Goal: Information Seeking & Learning: Compare options

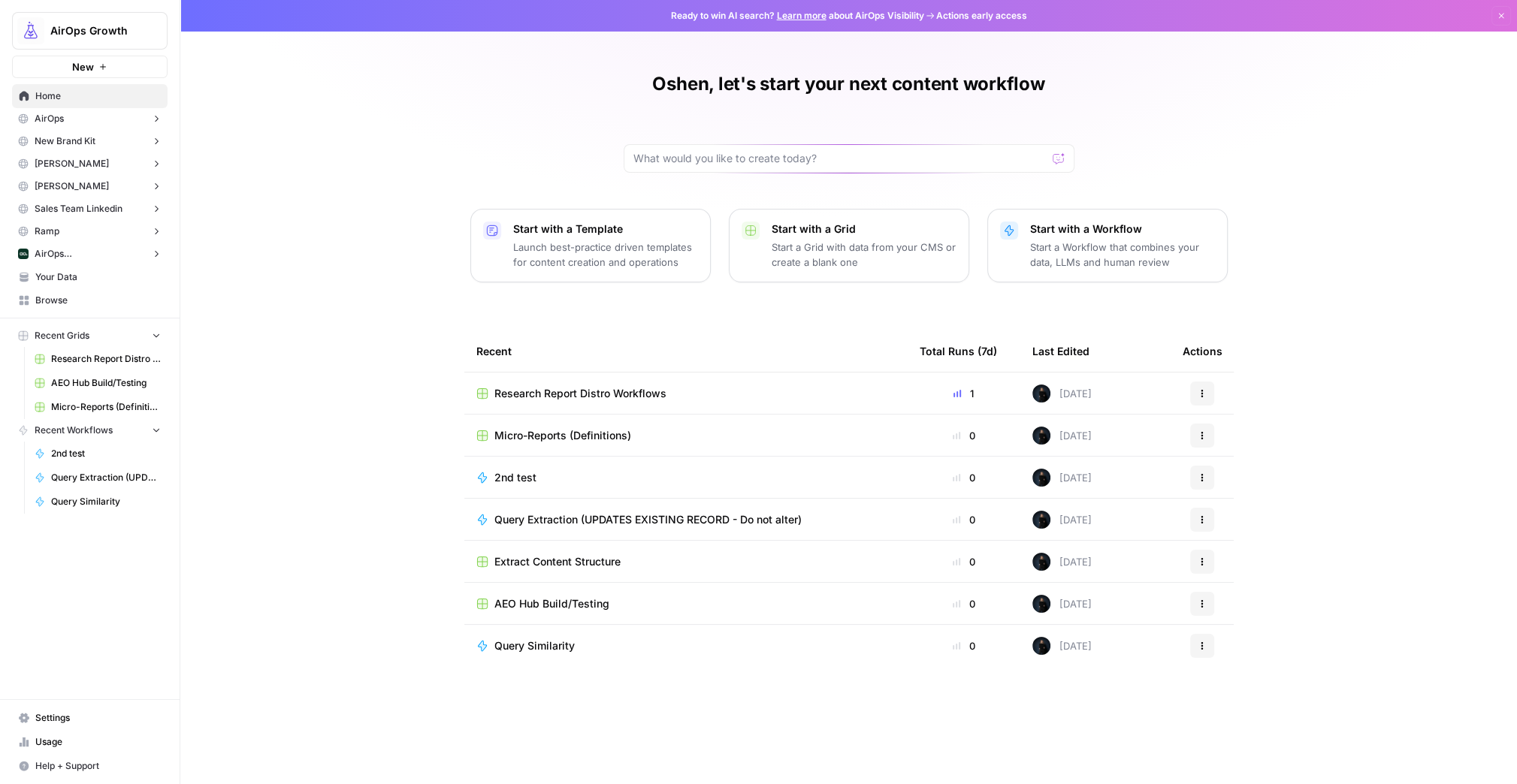
click at [106, 252] on button "AirOps ([GEOGRAPHIC_DATA])" at bounding box center [89, 254] width 155 height 22
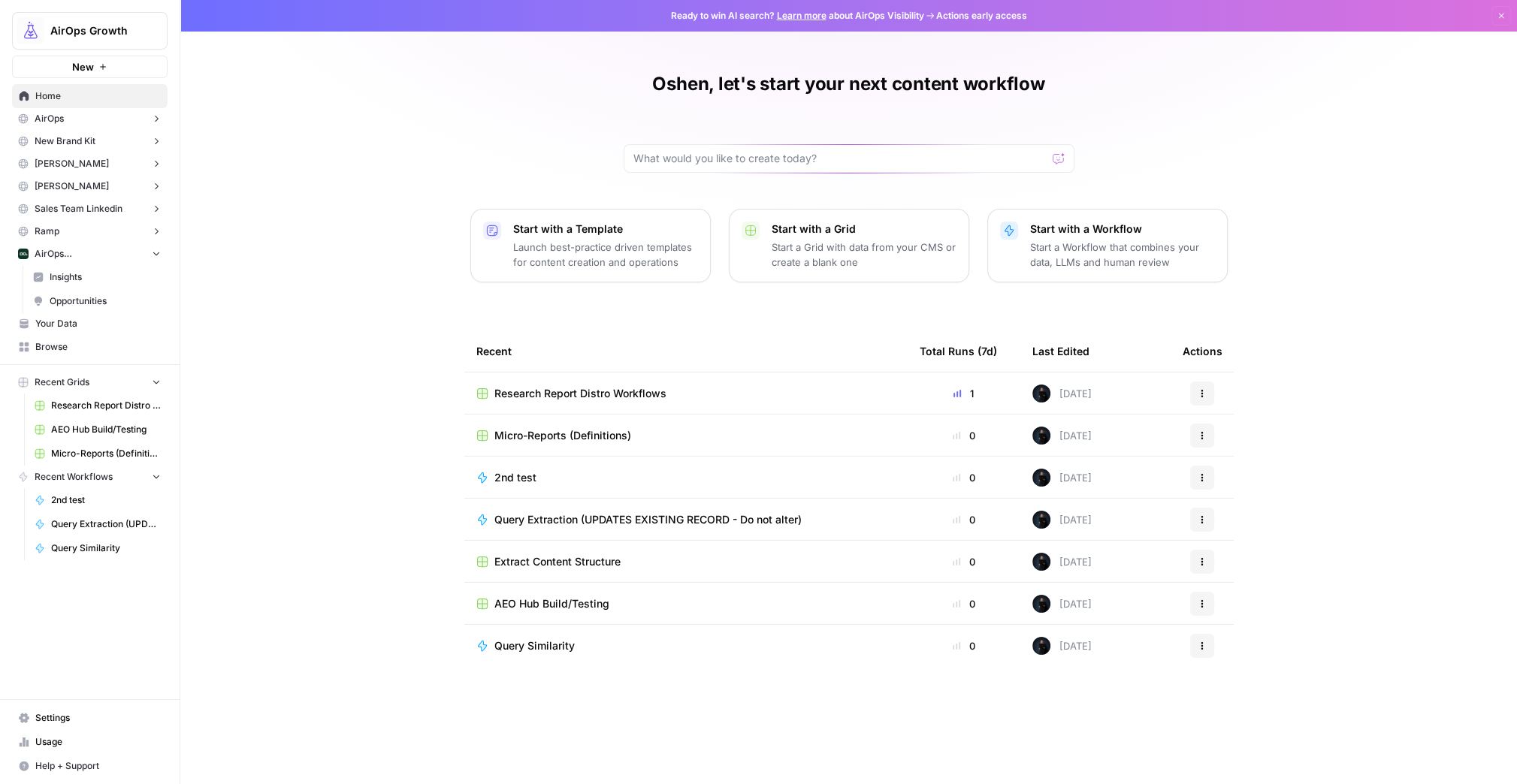
click at [74, 278] on span "Insights" at bounding box center [105, 277] width 112 height 13
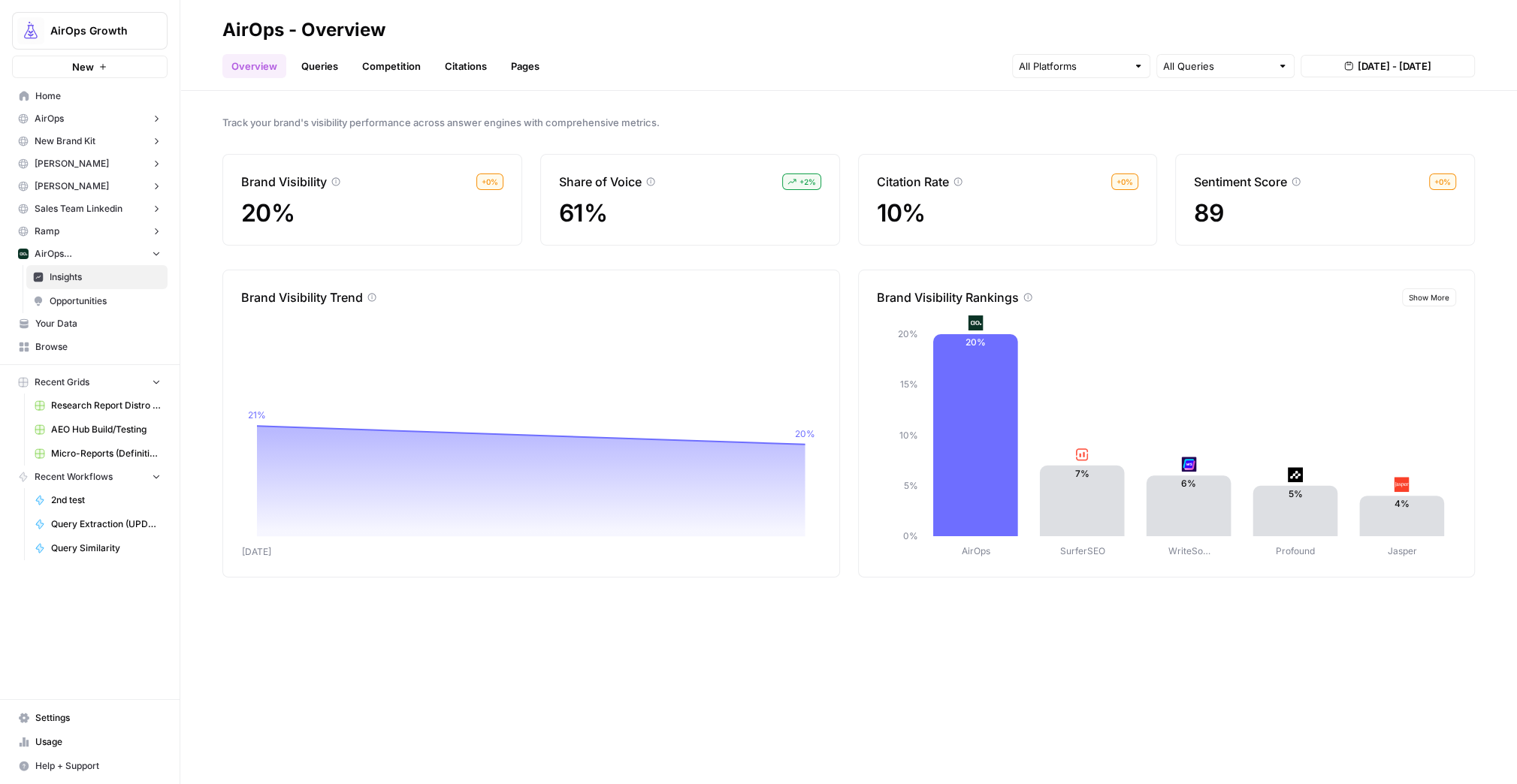
click at [521, 67] on link "Pages" at bounding box center [525, 66] width 46 height 24
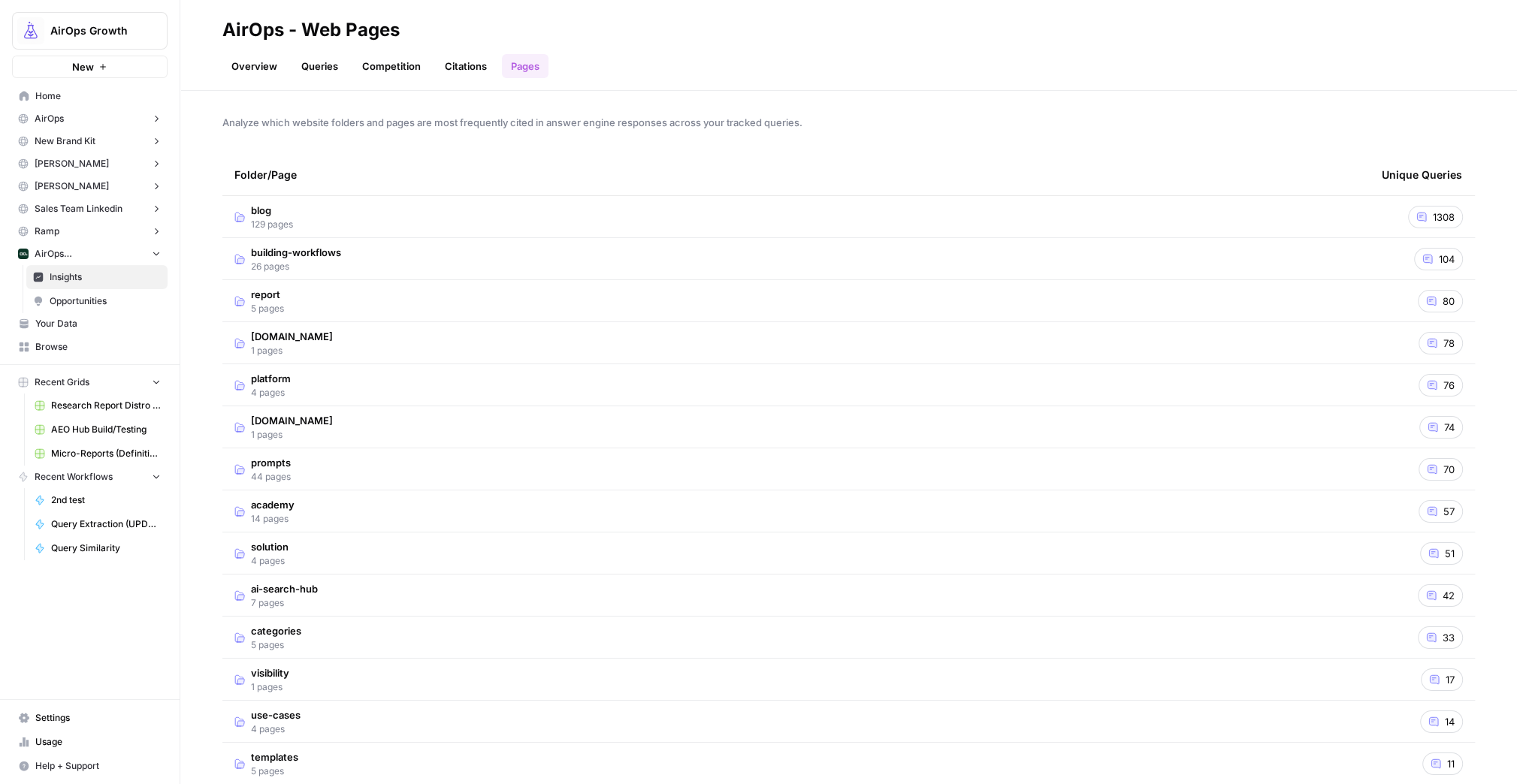
click at [736, 205] on td "blog 129 pages" at bounding box center [796, 217] width 1148 height 41
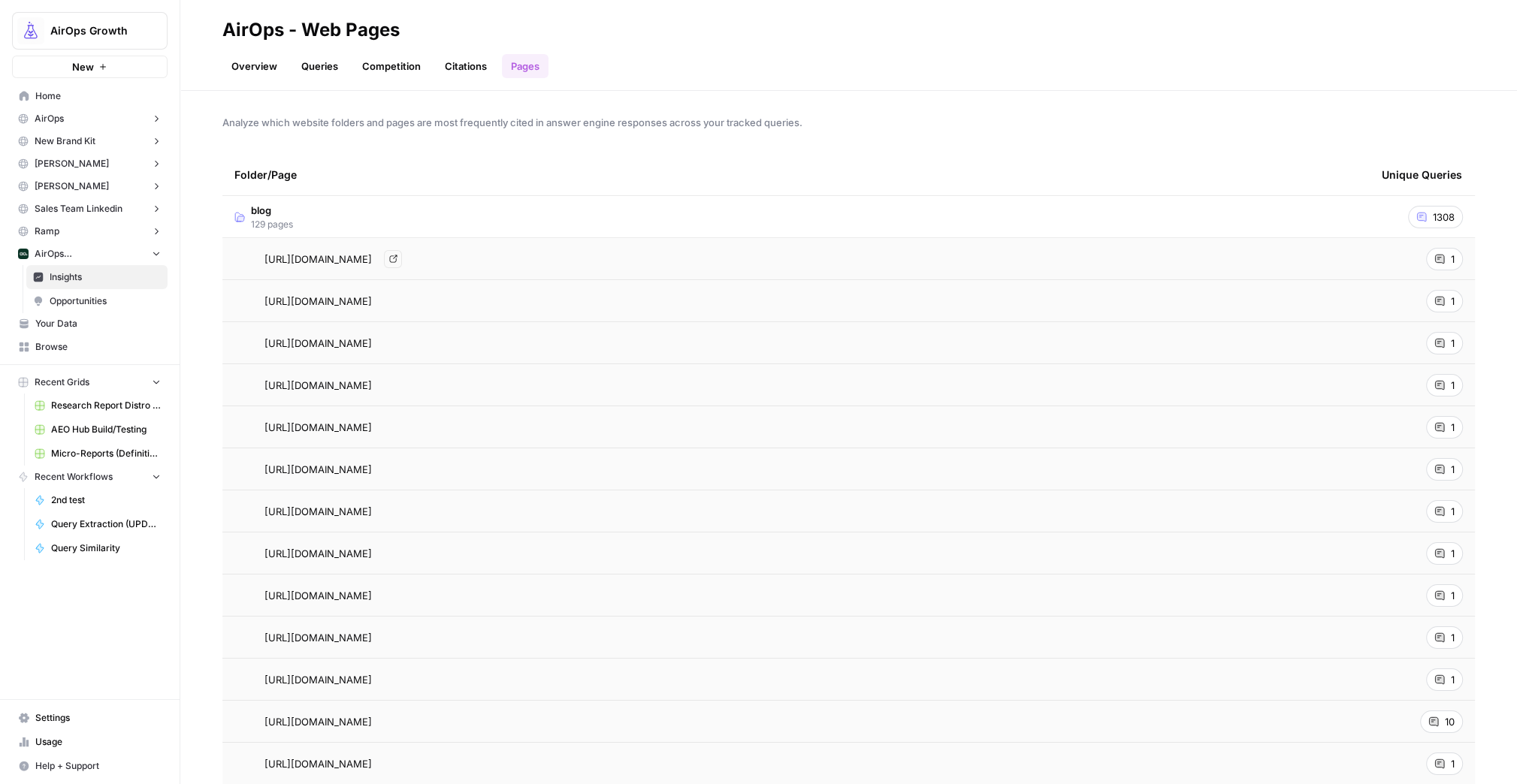
click at [669, 258] on div "[URL][DOMAIN_NAME] Go to page" at bounding box center [796, 259] width 1124 height 18
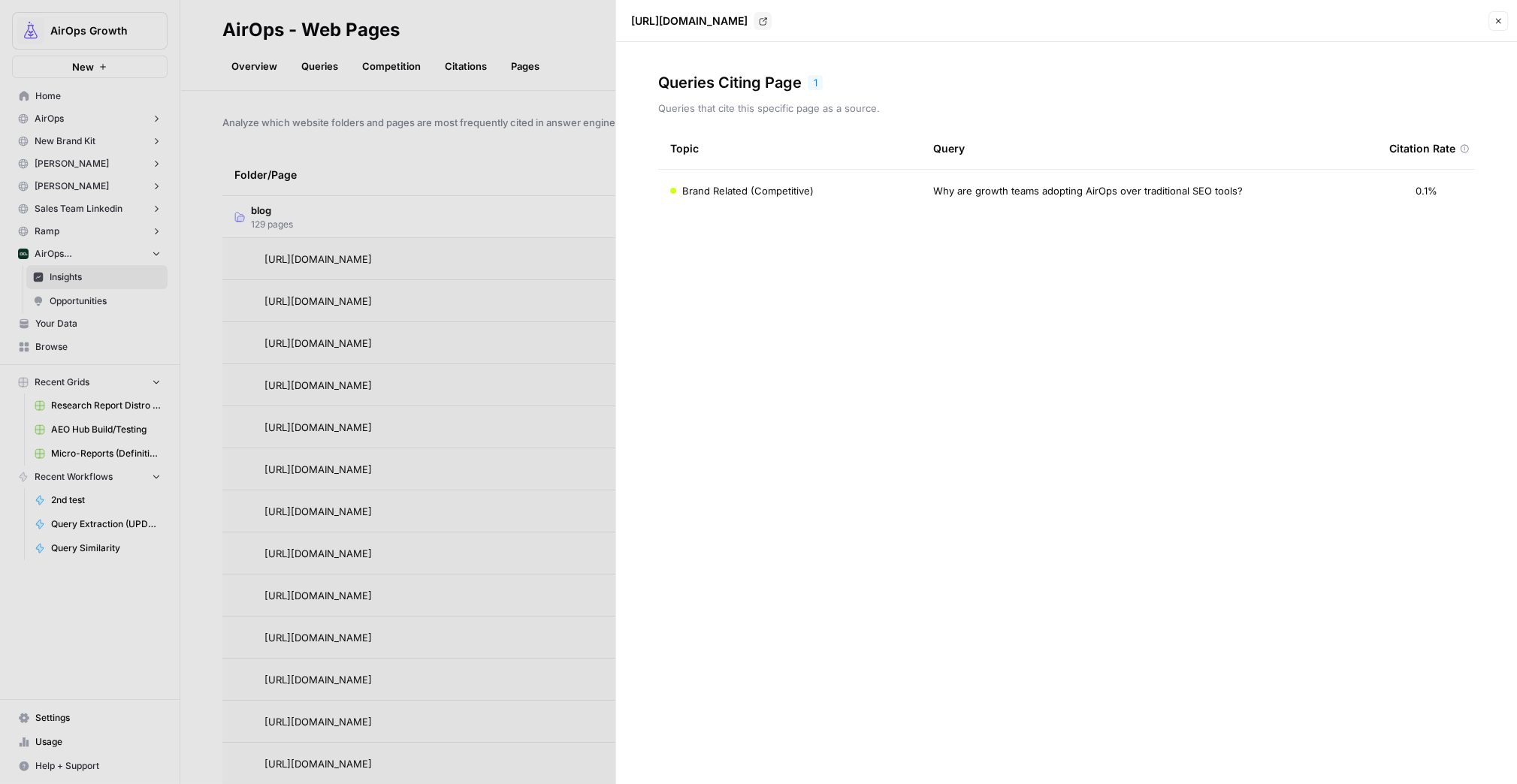
drag, startPoint x: 1497, startPoint y: 23, endPoint x: 1445, endPoint y: 26, distance: 52.1
click at [1497, 23] on icon "button" at bounding box center [1498, 21] width 9 height 9
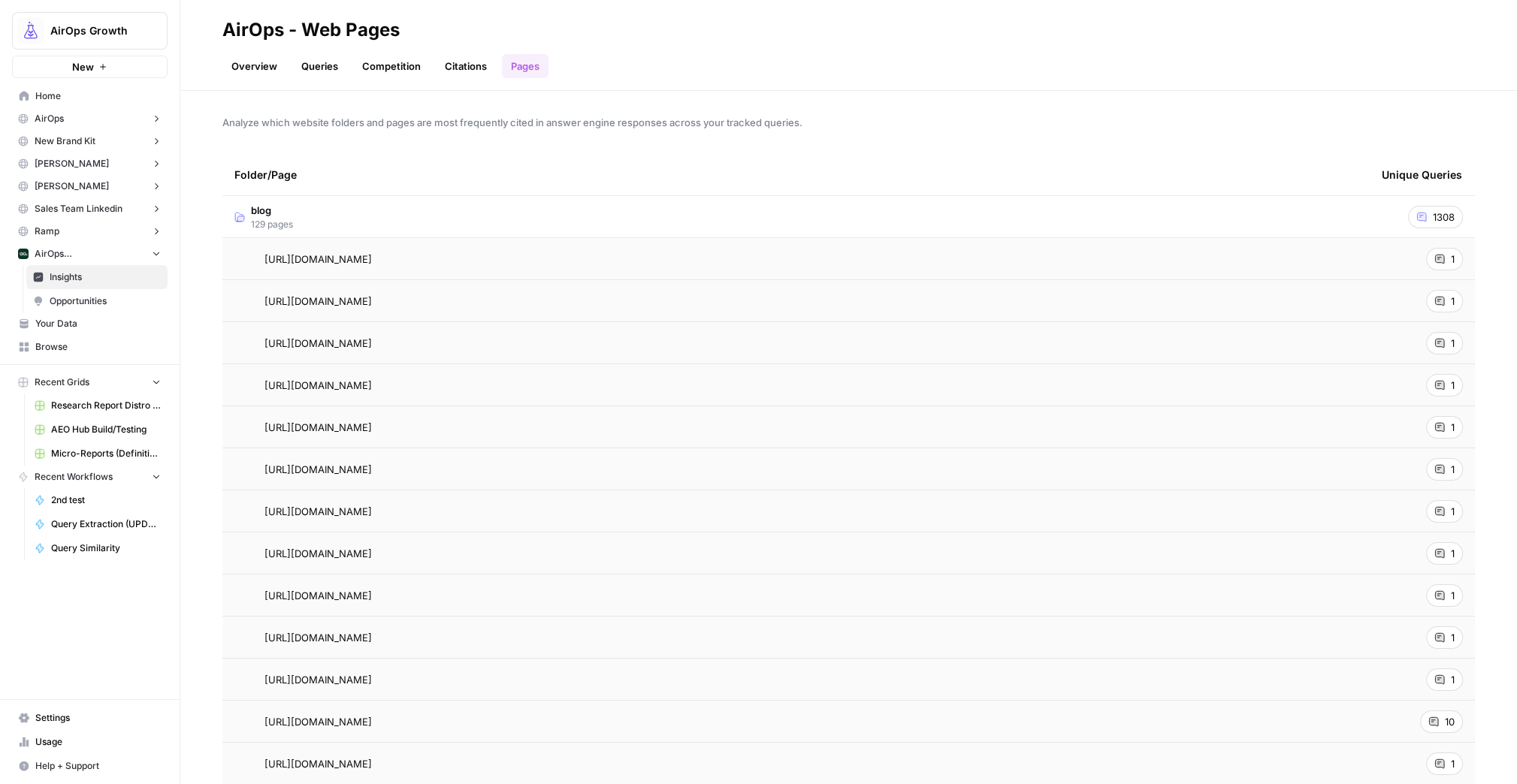
click at [526, 66] on link "Pages" at bounding box center [525, 66] width 46 height 24
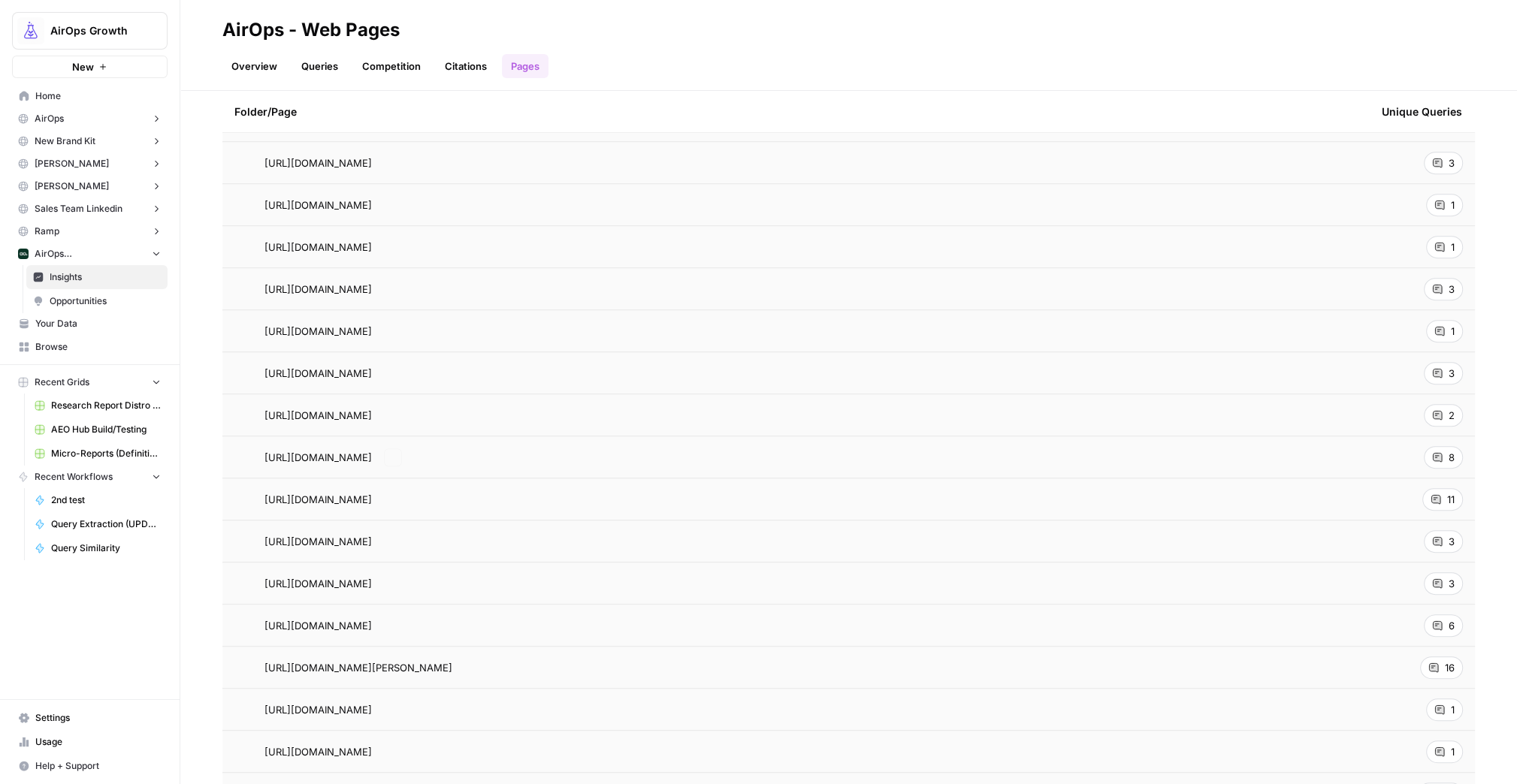
scroll to position [816, 0]
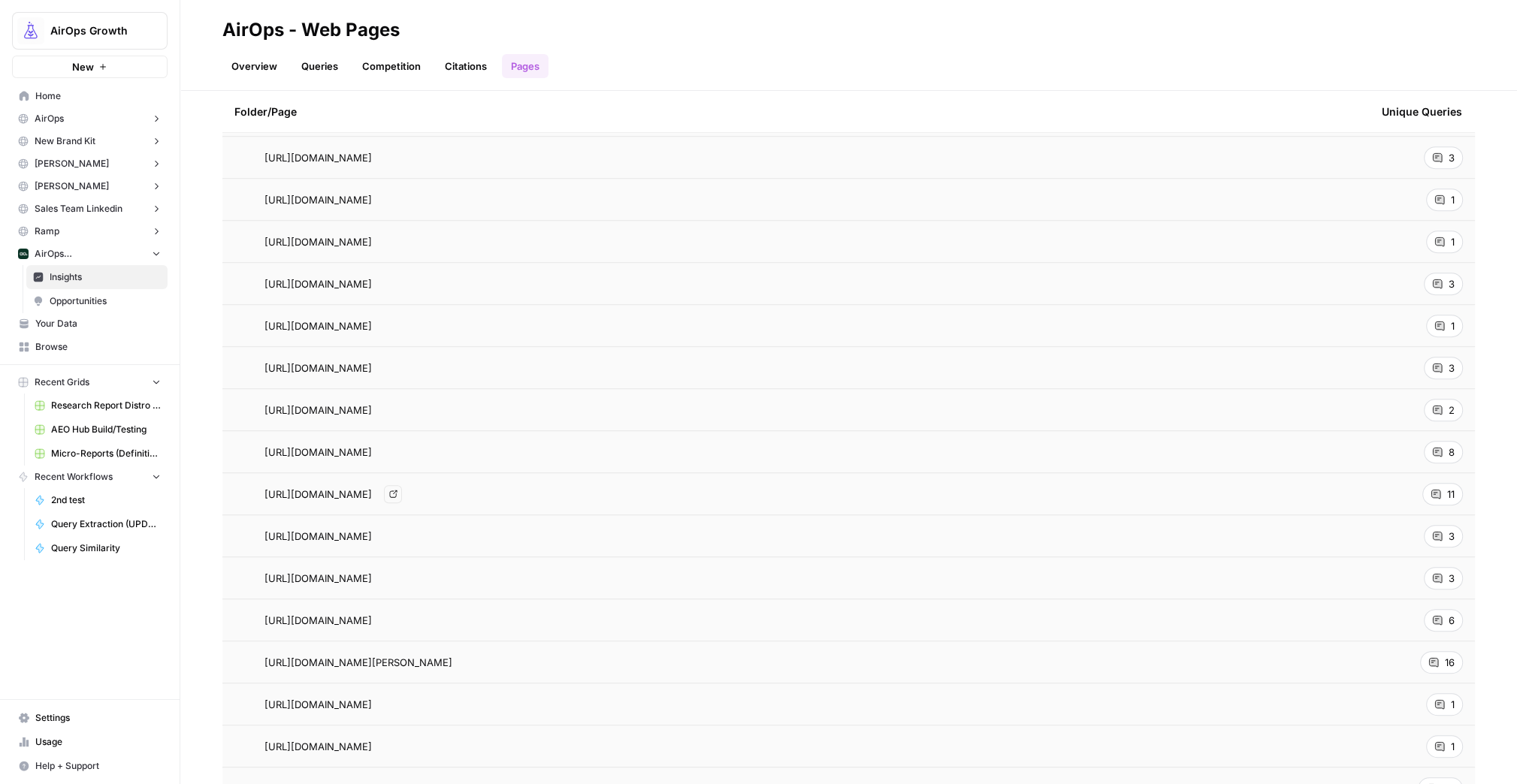
click at [697, 492] on div "[URL][DOMAIN_NAME] Go to page" at bounding box center [796, 494] width 1124 height 18
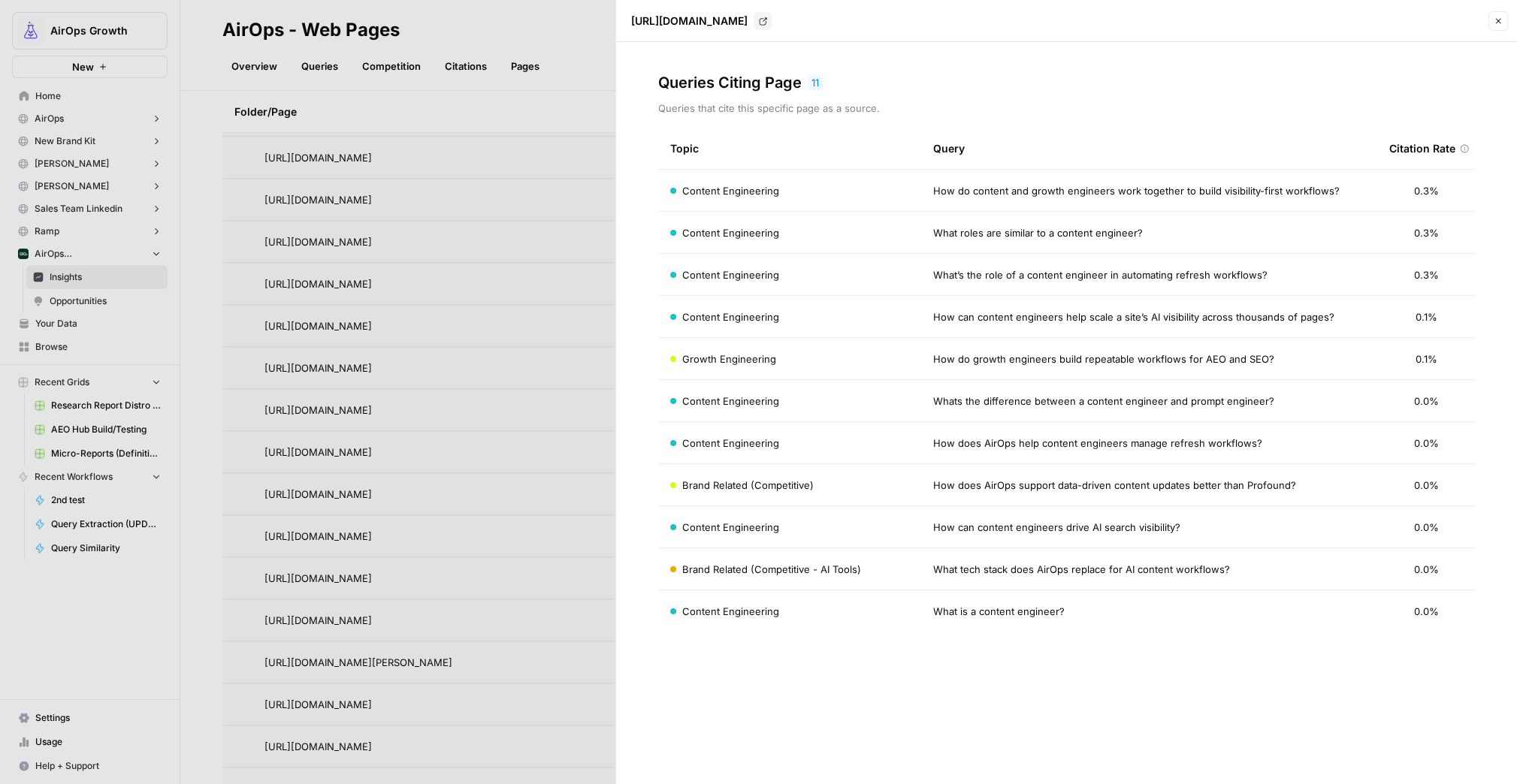
click at [878, 271] on div "Content Engineering" at bounding box center [790, 274] width 239 height 15
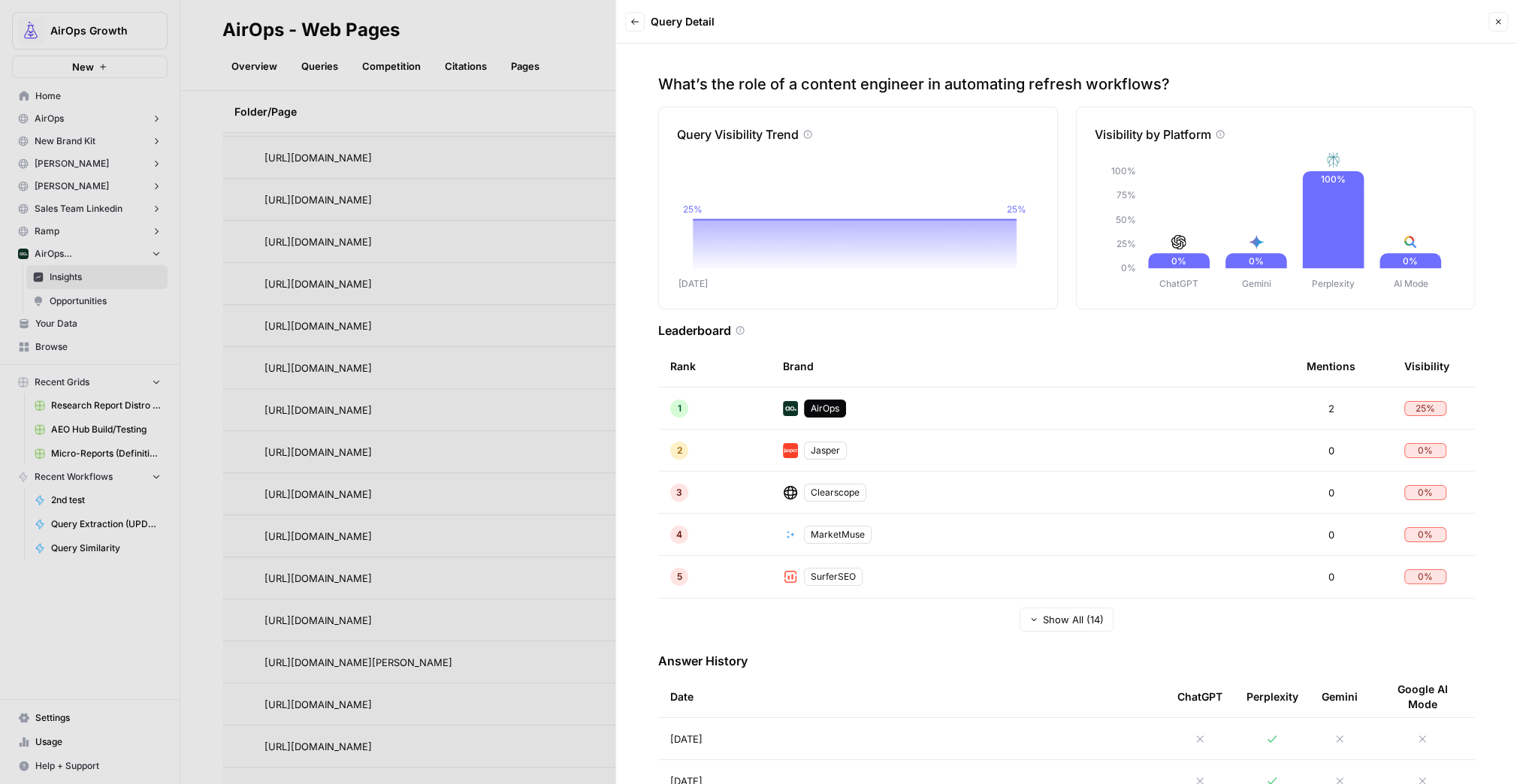
scroll to position [47, 0]
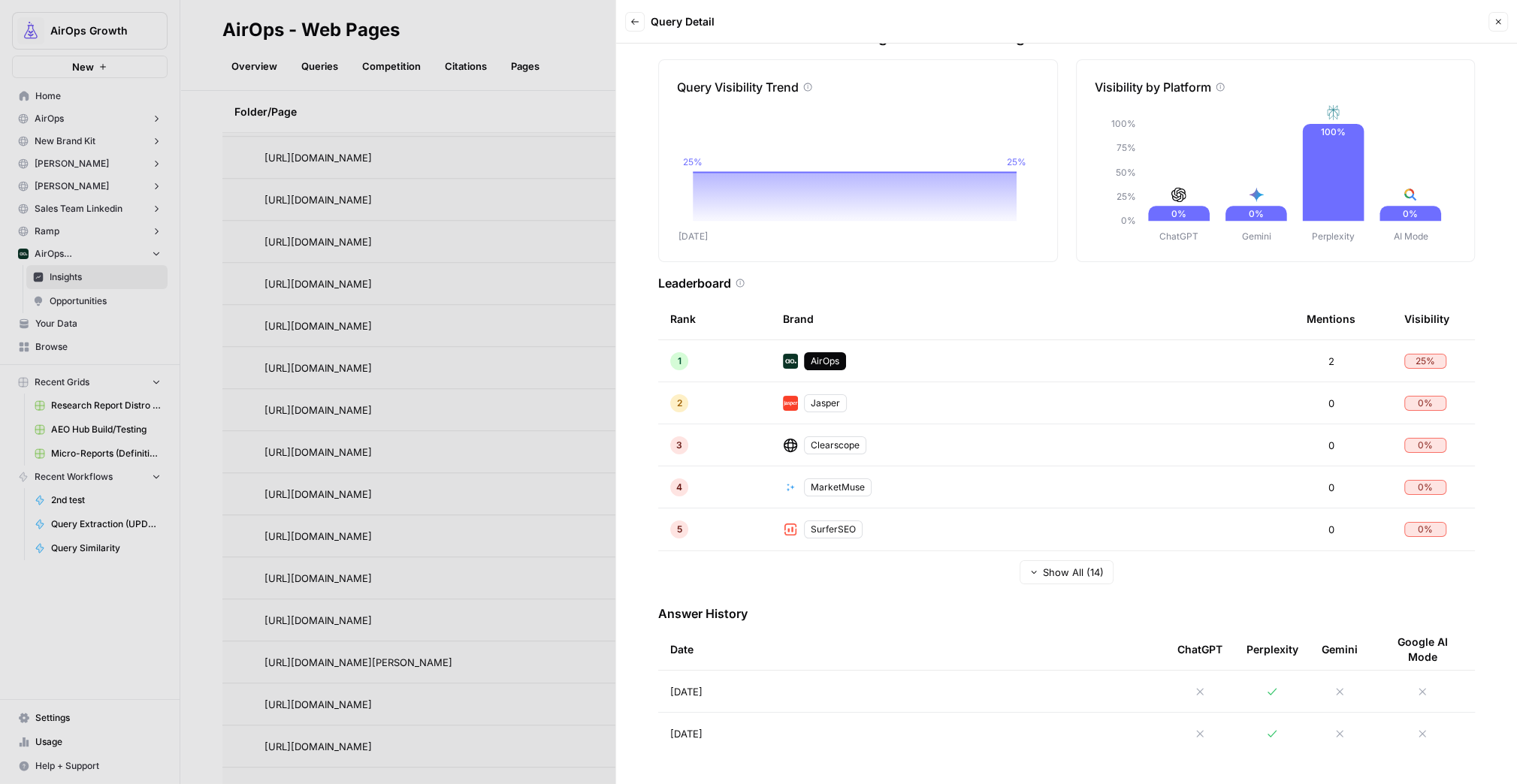
click at [1031, 570] on icon "button" at bounding box center [1034, 571] width 9 height 9
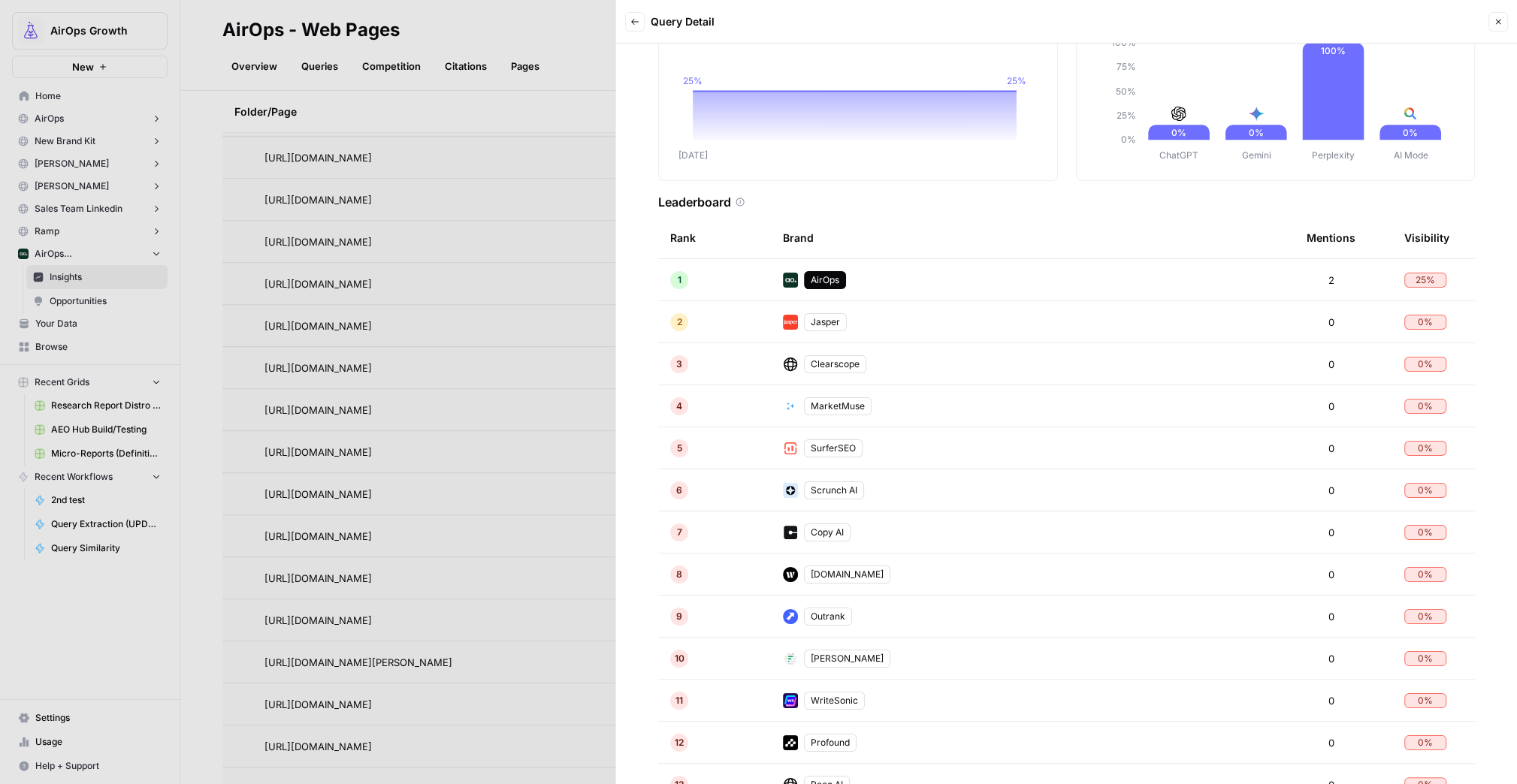
scroll to position [0, 0]
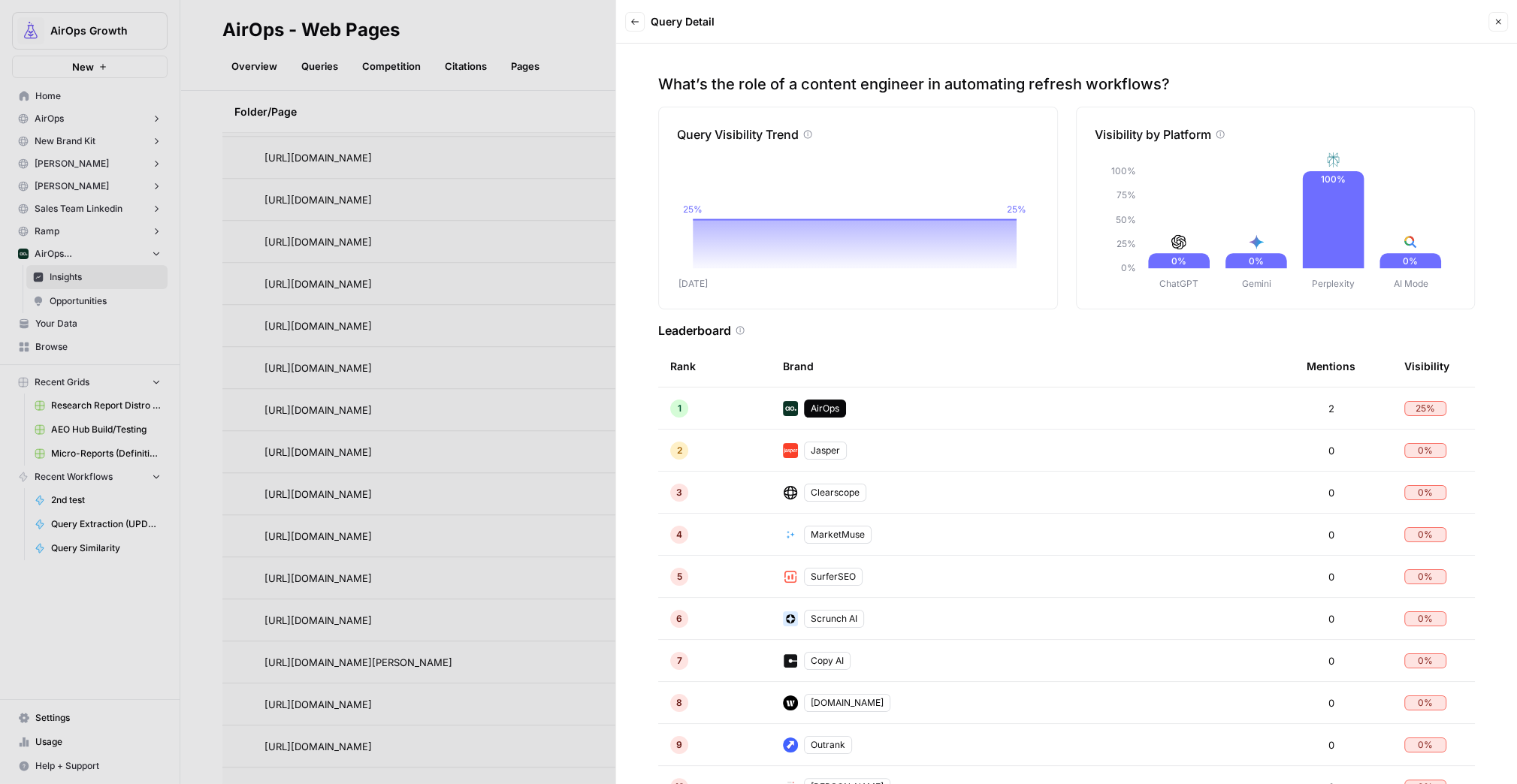
click at [632, 26] on icon "button" at bounding box center [635, 21] width 9 height 9
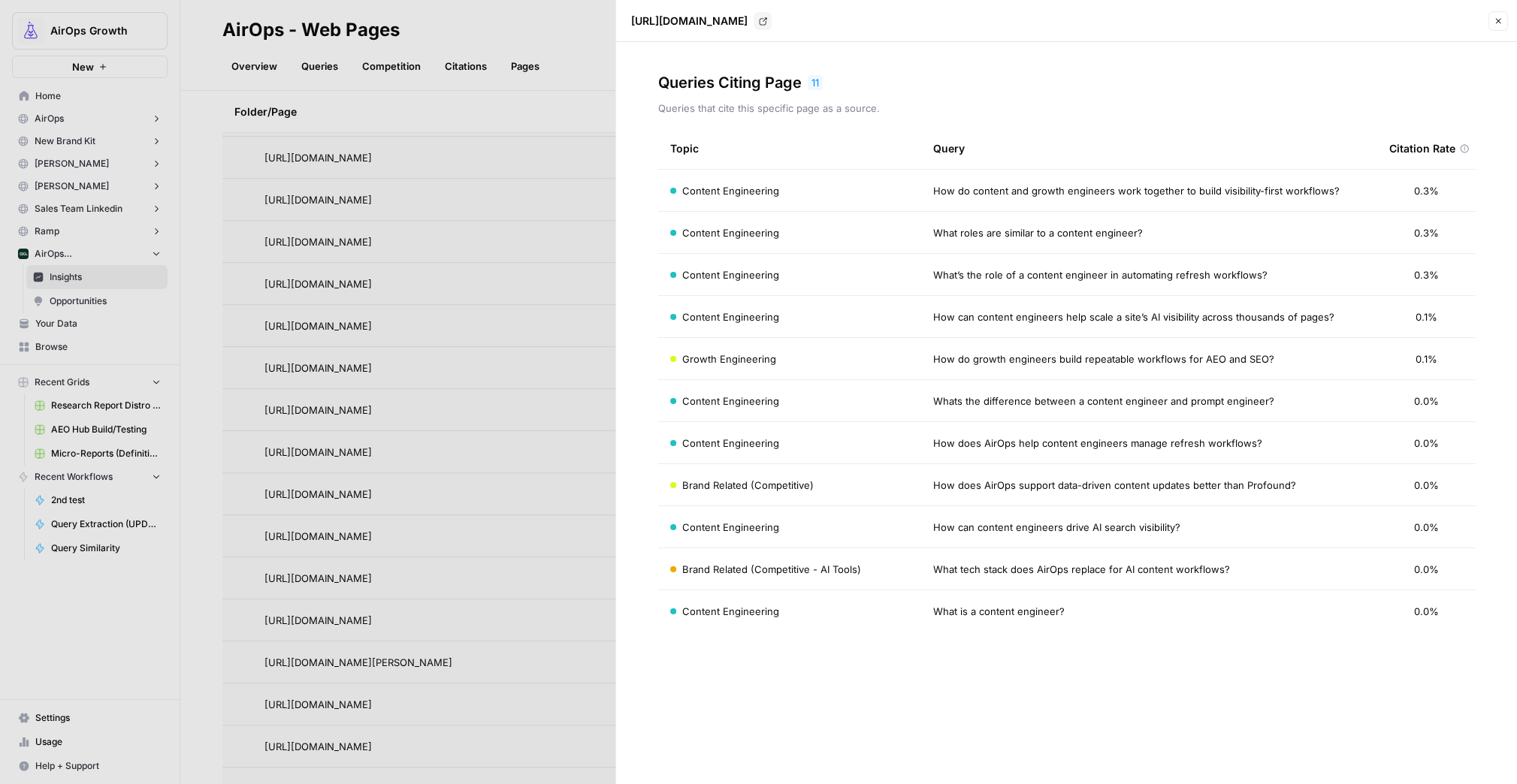
click at [1504, 21] on button "Close" at bounding box center [1498, 21] width 20 height 20
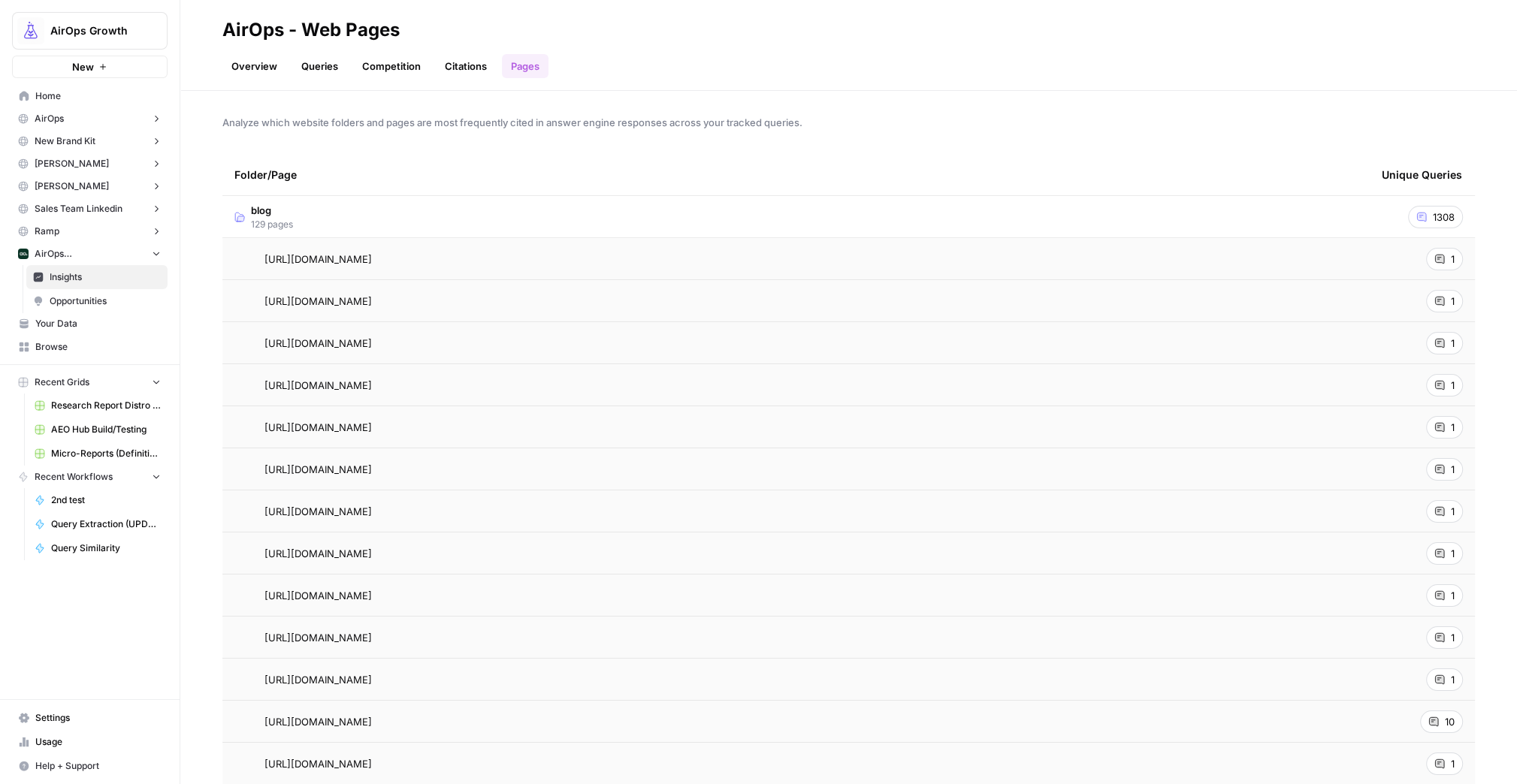
click at [247, 219] on div "blog 129 pages" at bounding box center [264, 217] width 59 height 29
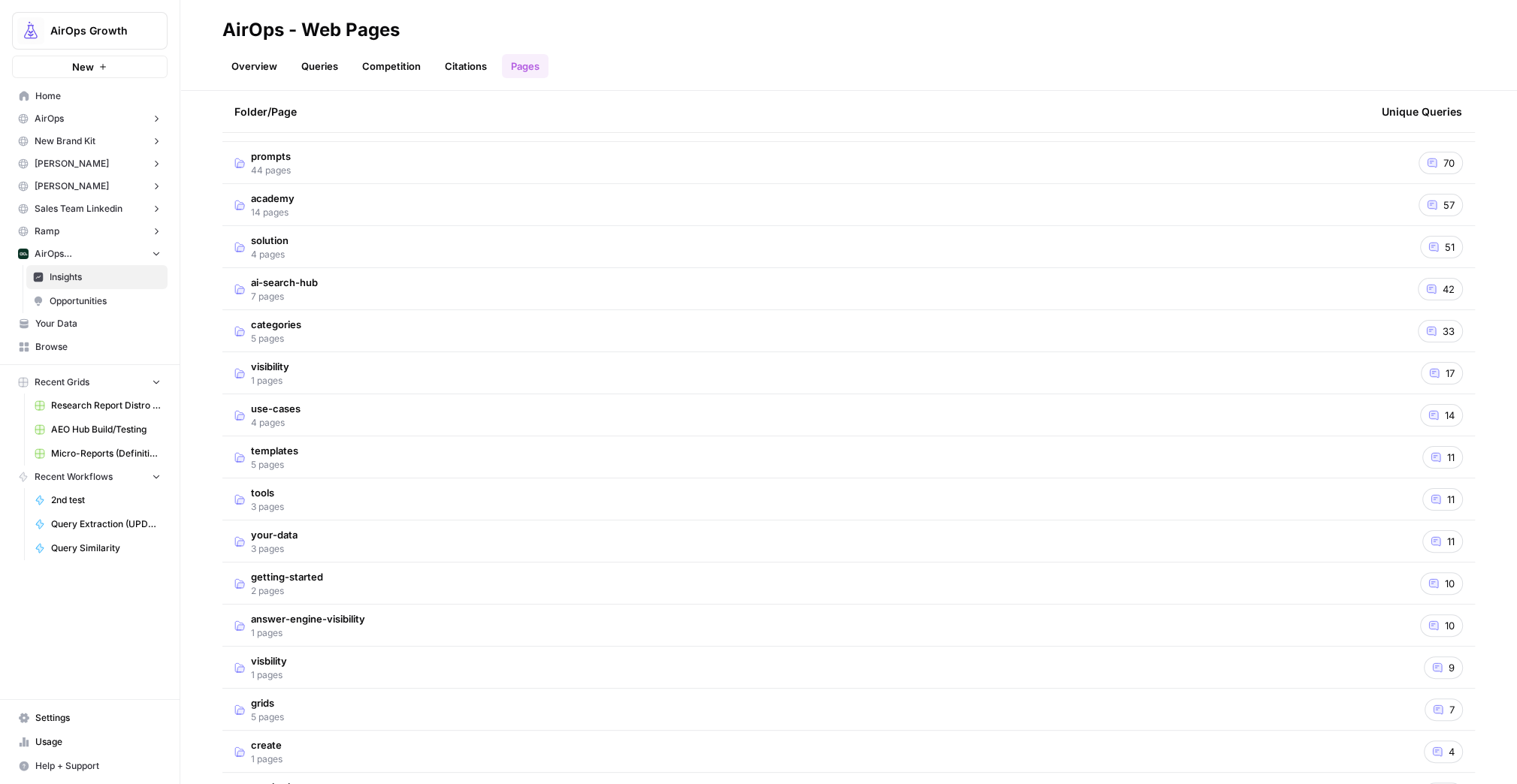
scroll to position [372, 0]
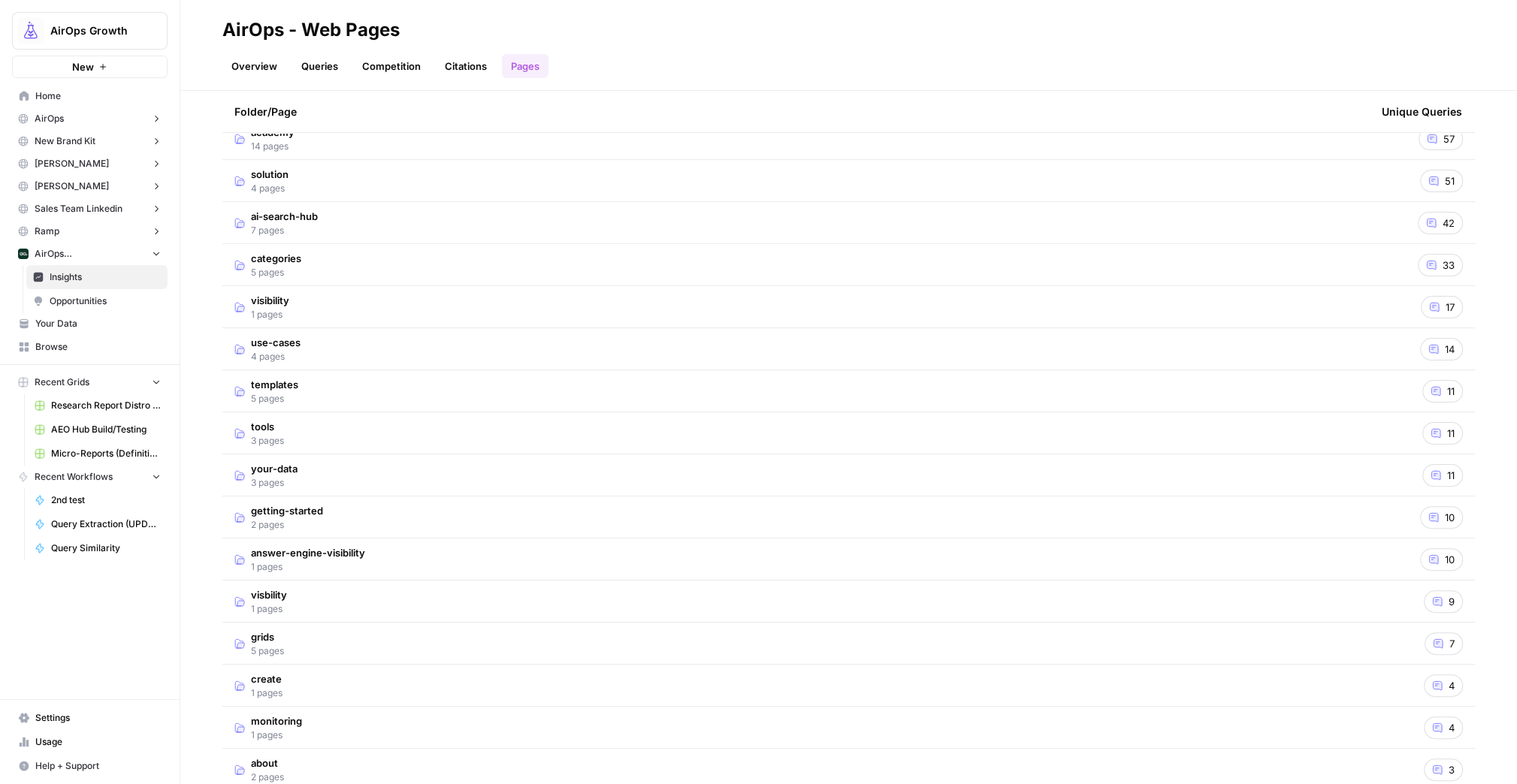
click at [369, 228] on td "ai-search-hub 7 pages" at bounding box center [796, 222] width 1148 height 41
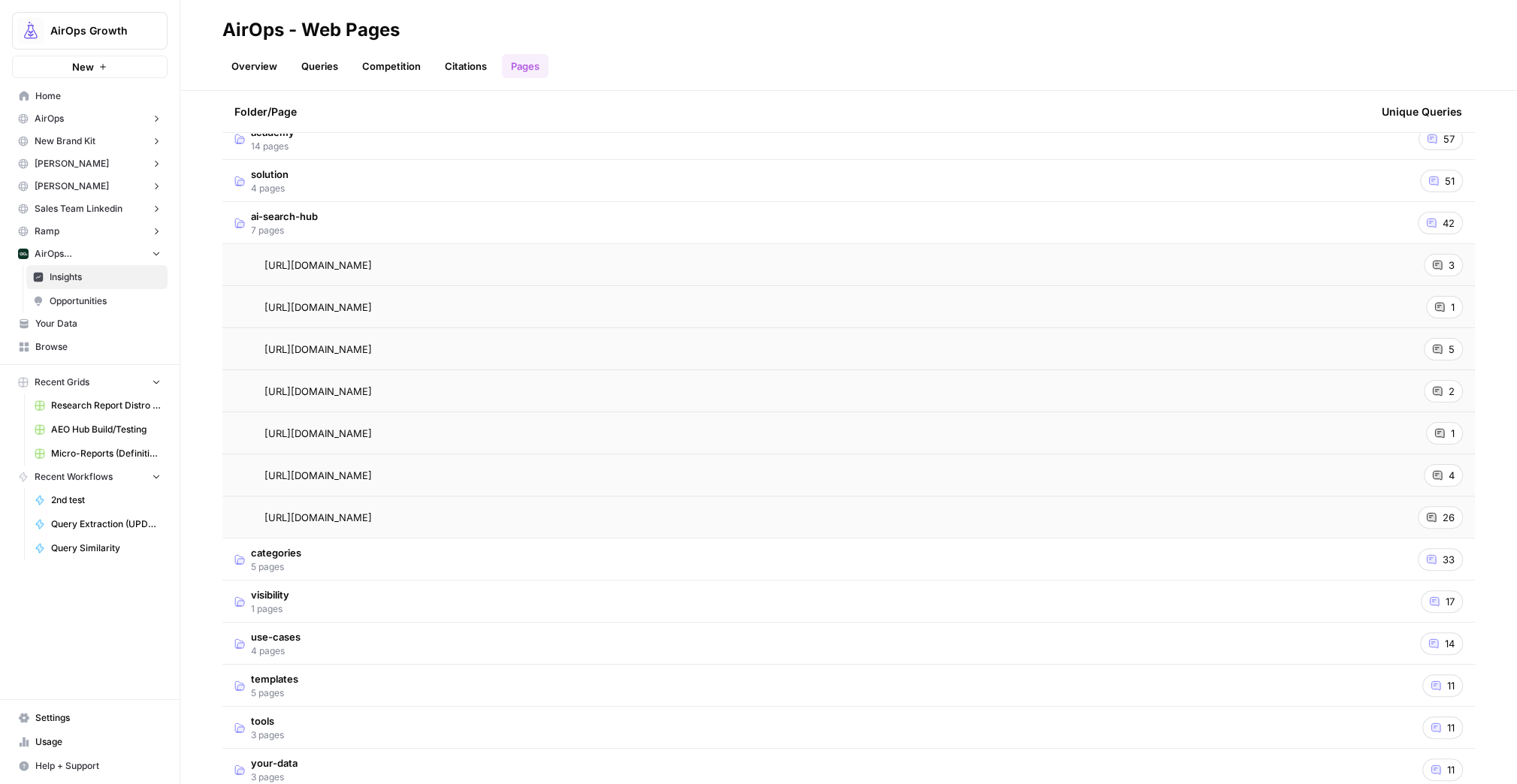
click at [1428, 223] on div "42" at bounding box center [1440, 222] width 45 height 22
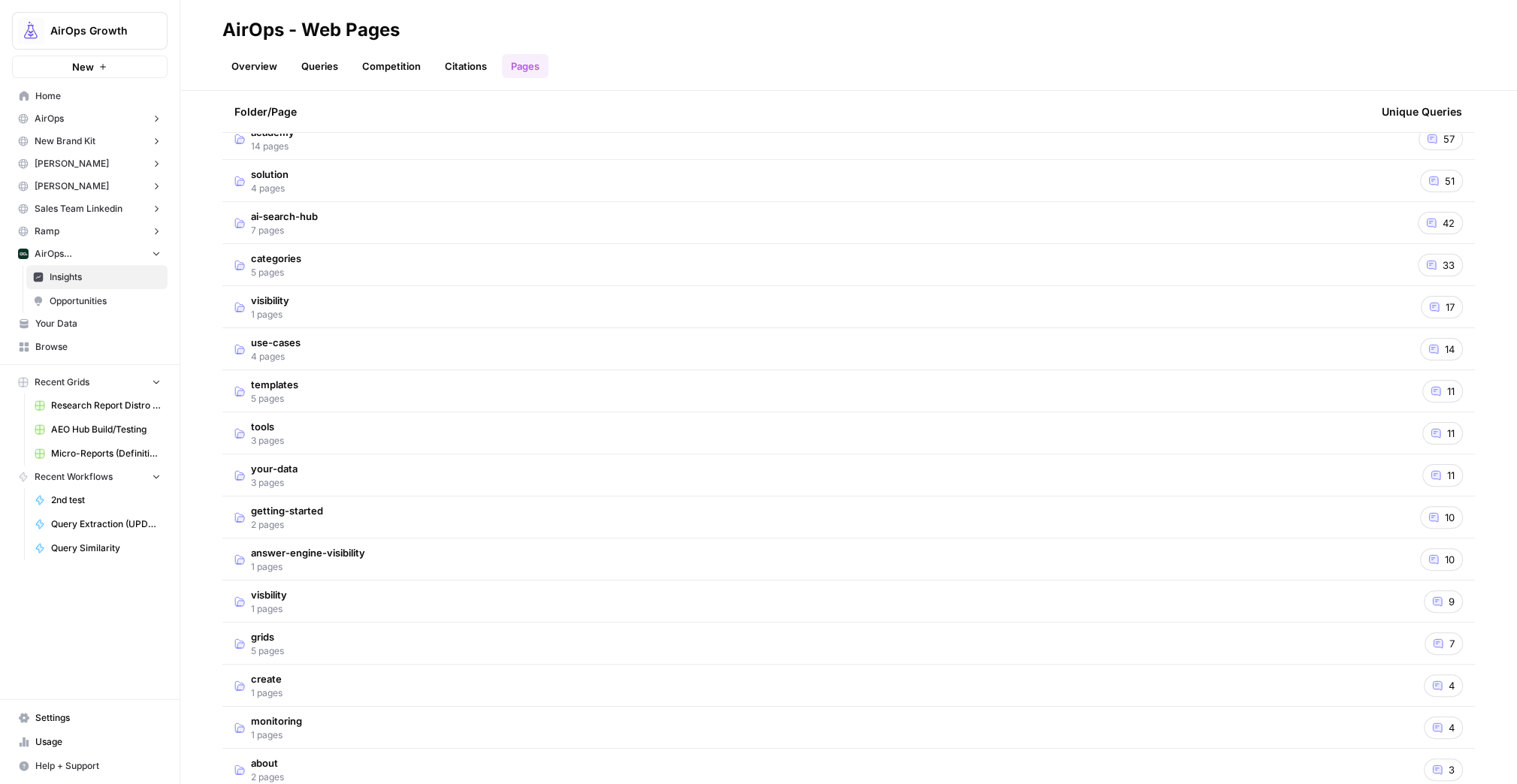
click at [1428, 223] on div "42" at bounding box center [1440, 222] width 45 height 22
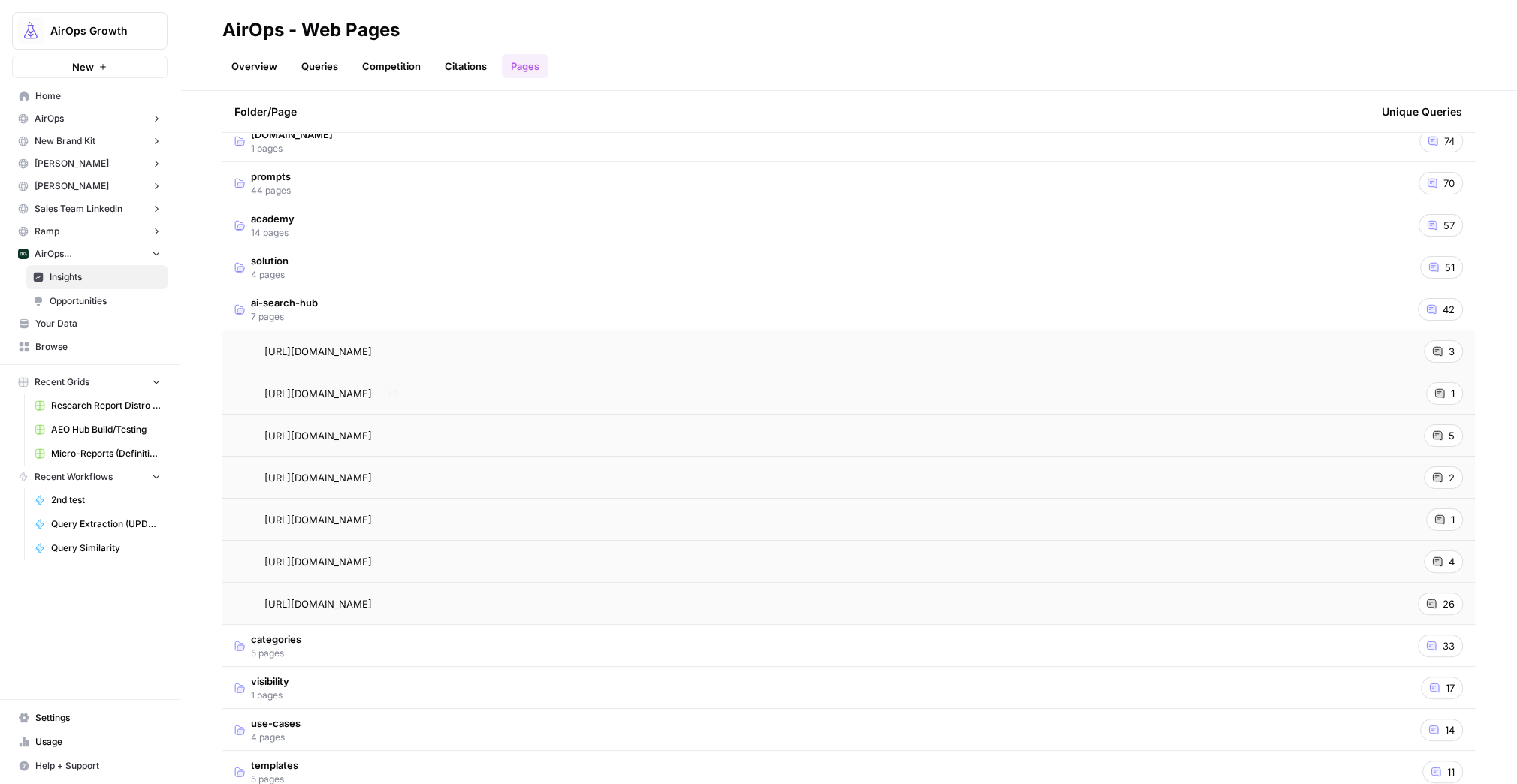
scroll to position [288, 0]
click at [361, 350] on span "[URL][DOMAIN_NAME]" at bounding box center [318, 350] width 107 height 15
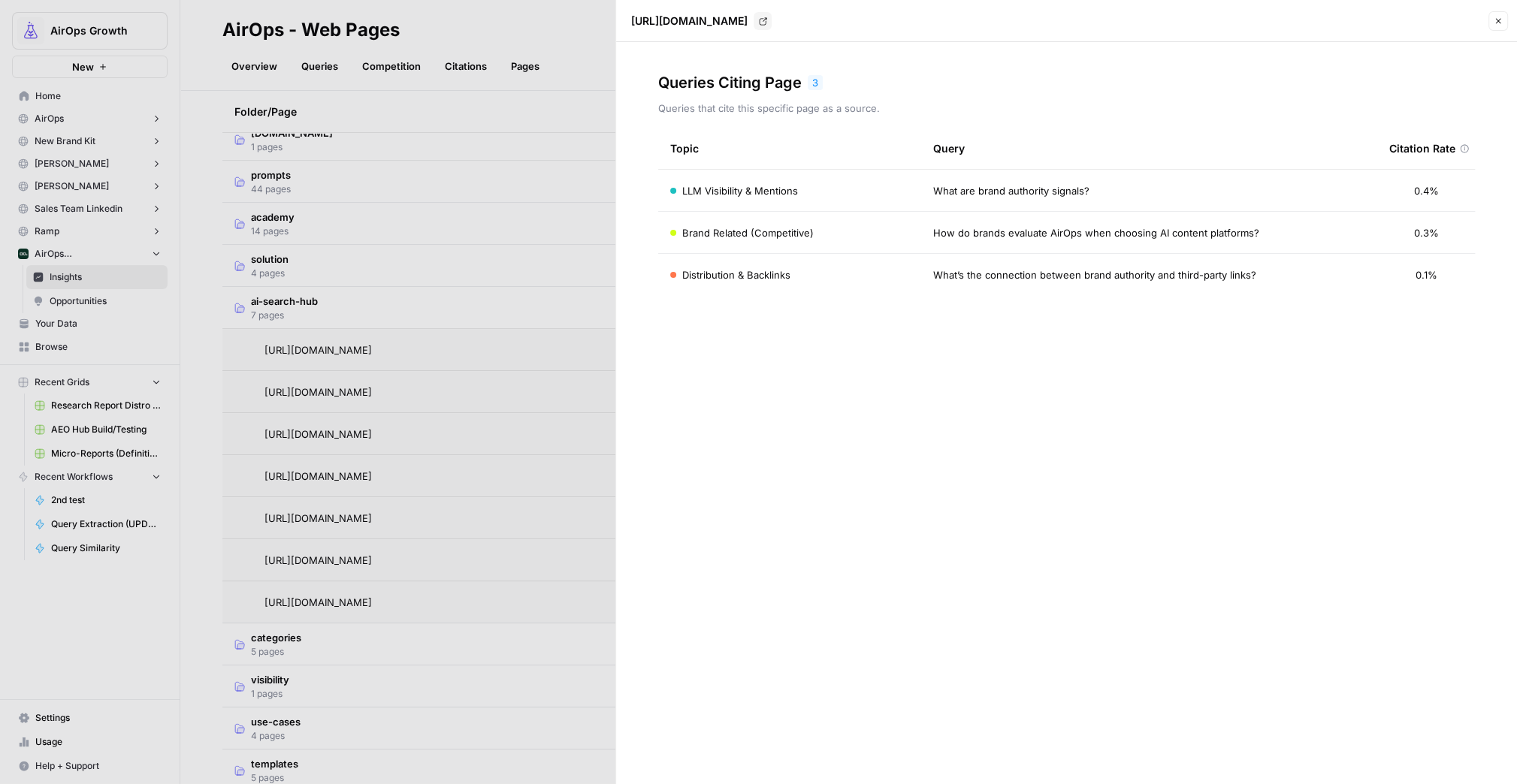
click at [752, 196] on span "LLM Visibility & Mentions" at bounding box center [741, 190] width 116 height 15
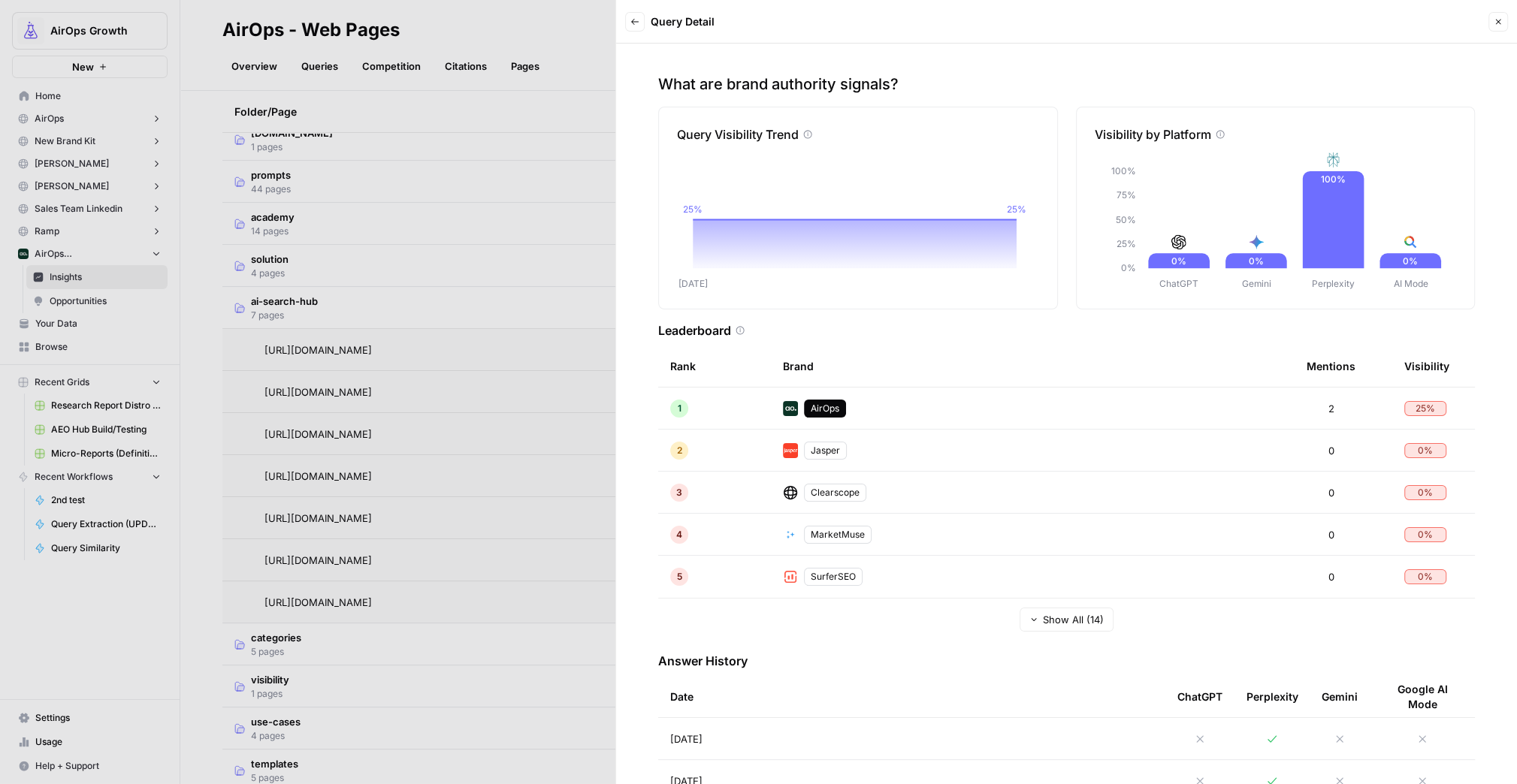
click at [634, 22] on icon "button" at bounding box center [635, 21] width 9 height 9
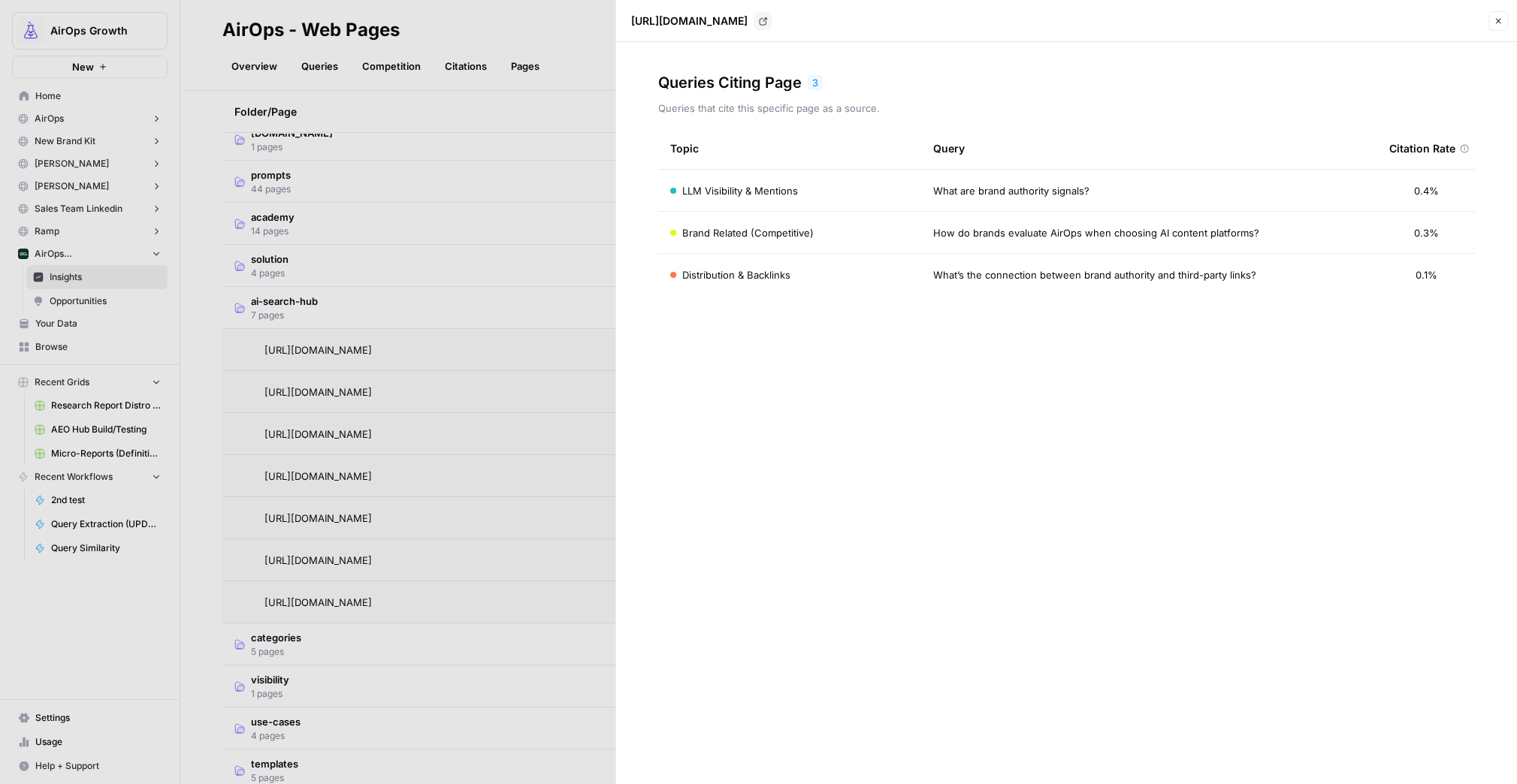
click at [791, 242] on td "Brand Related (Competitive)" at bounding box center [790, 232] width 263 height 41
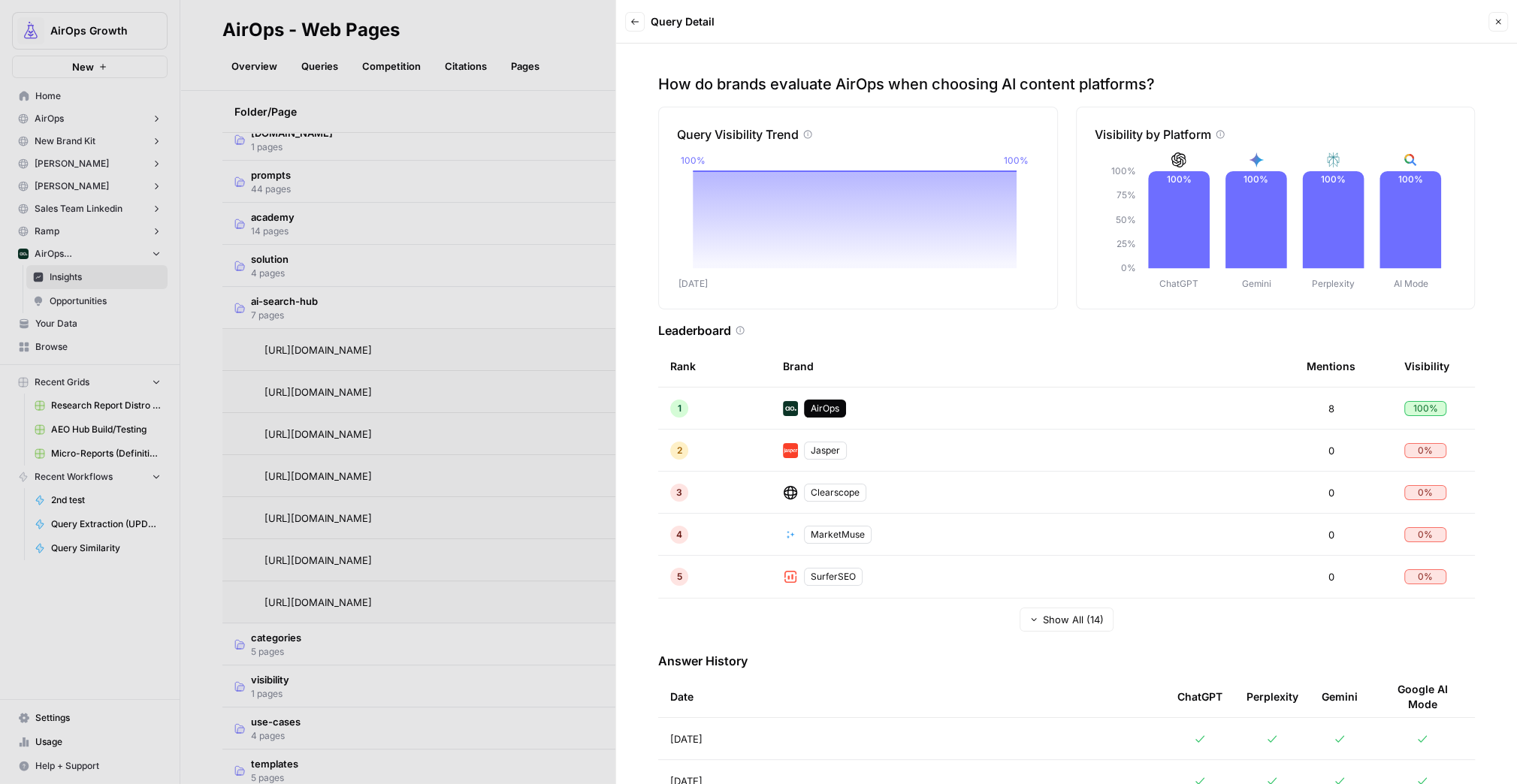
click at [632, 18] on icon "button" at bounding box center [635, 21] width 9 height 9
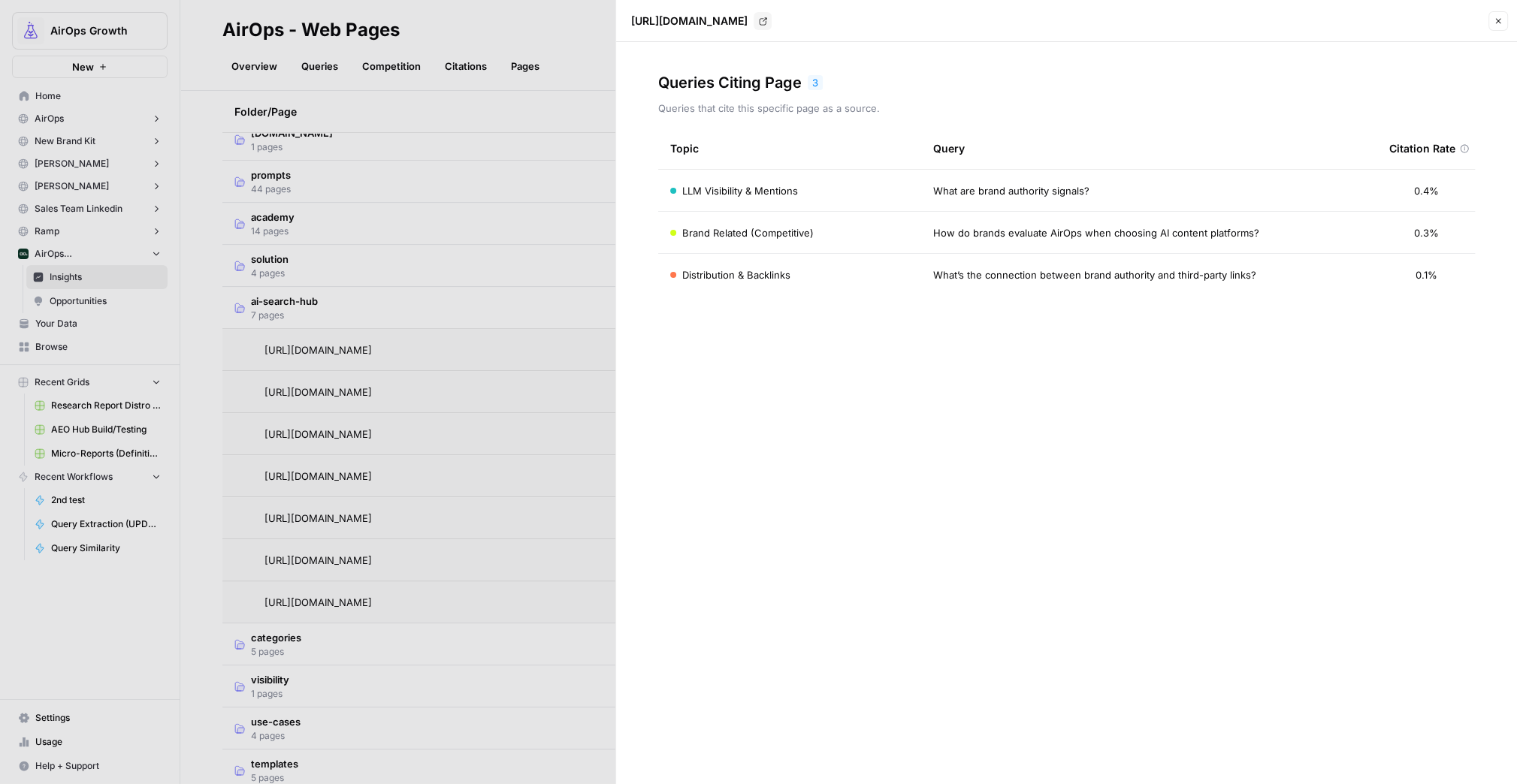
click at [1504, 26] on button "Close" at bounding box center [1498, 21] width 20 height 20
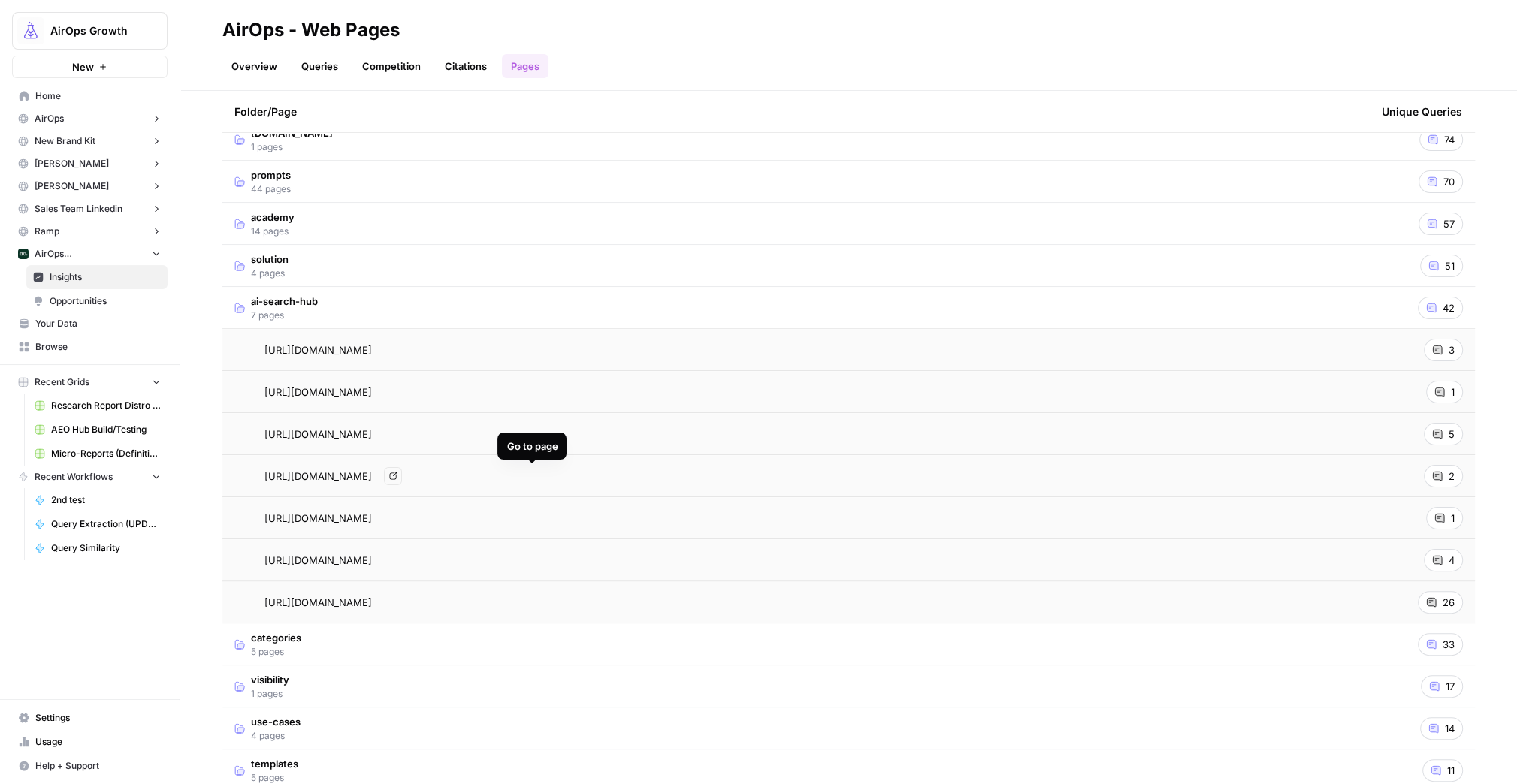
click at [372, 477] on span "[URL][DOMAIN_NAME]" at bounding box center [318, 476] width 107 height 15
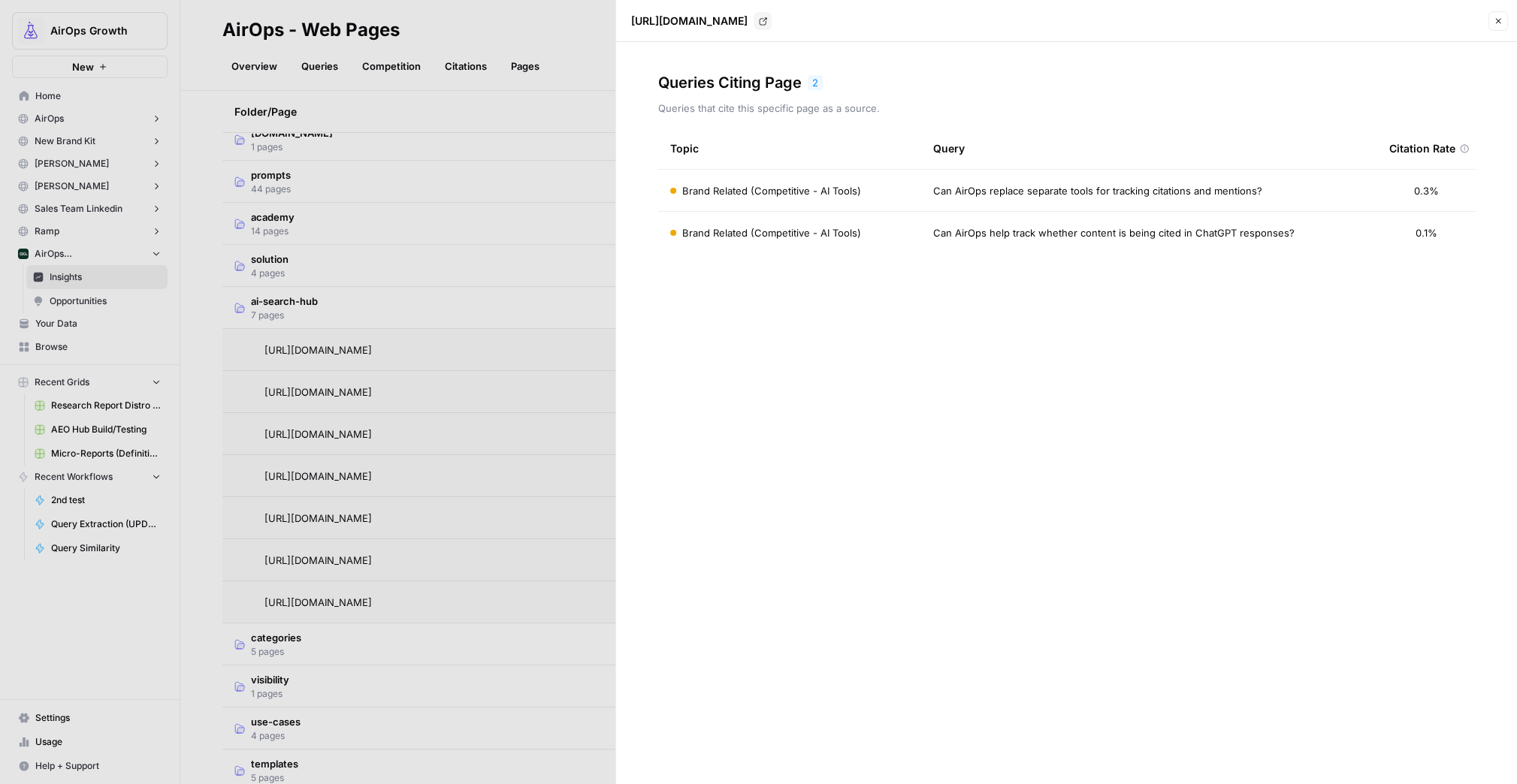
click at [784, 191] on span "Brand Related (Competitive - AI Tools)" at bounding box center [772, 190] width 179 height 15
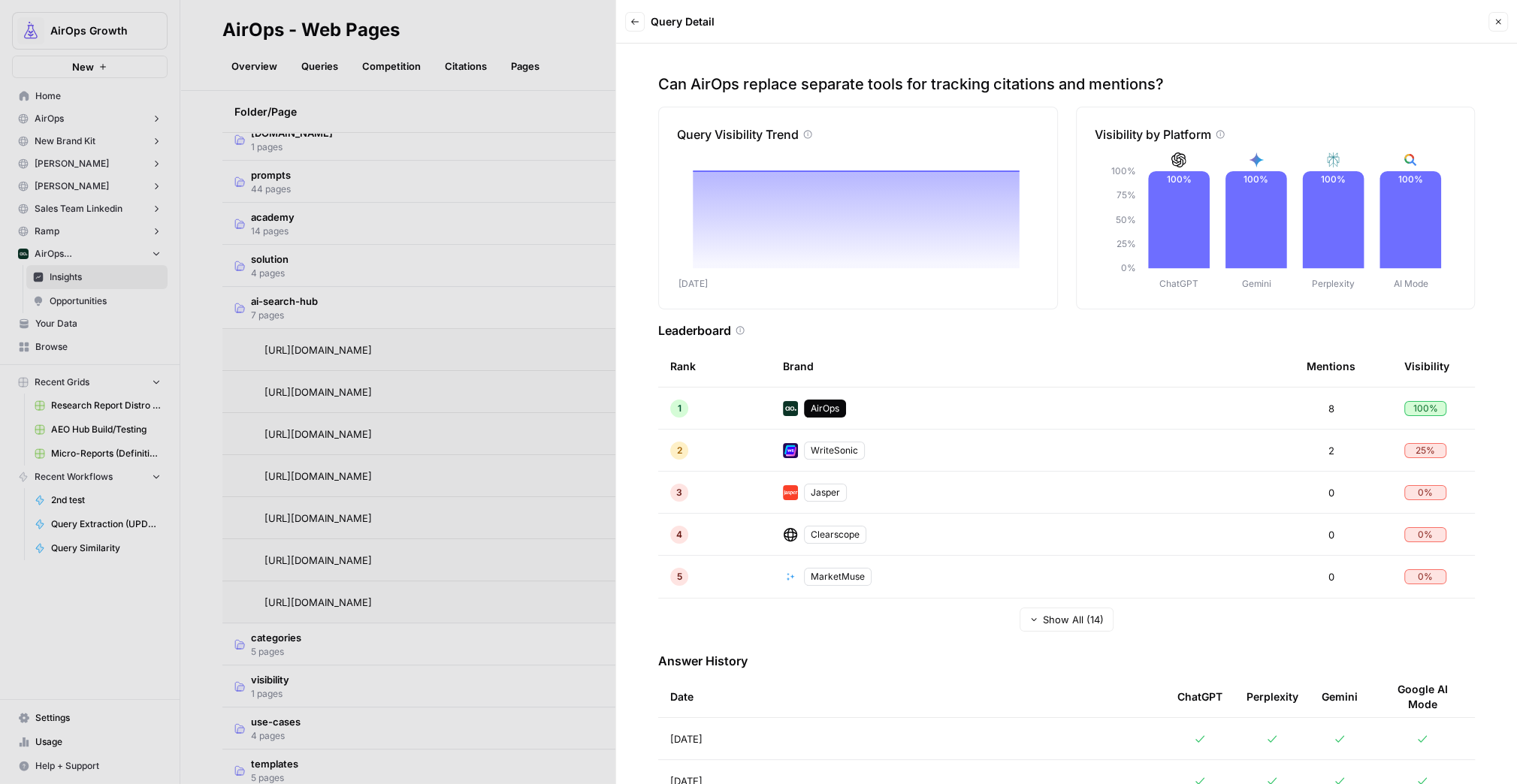
scroll to position [47, 0]
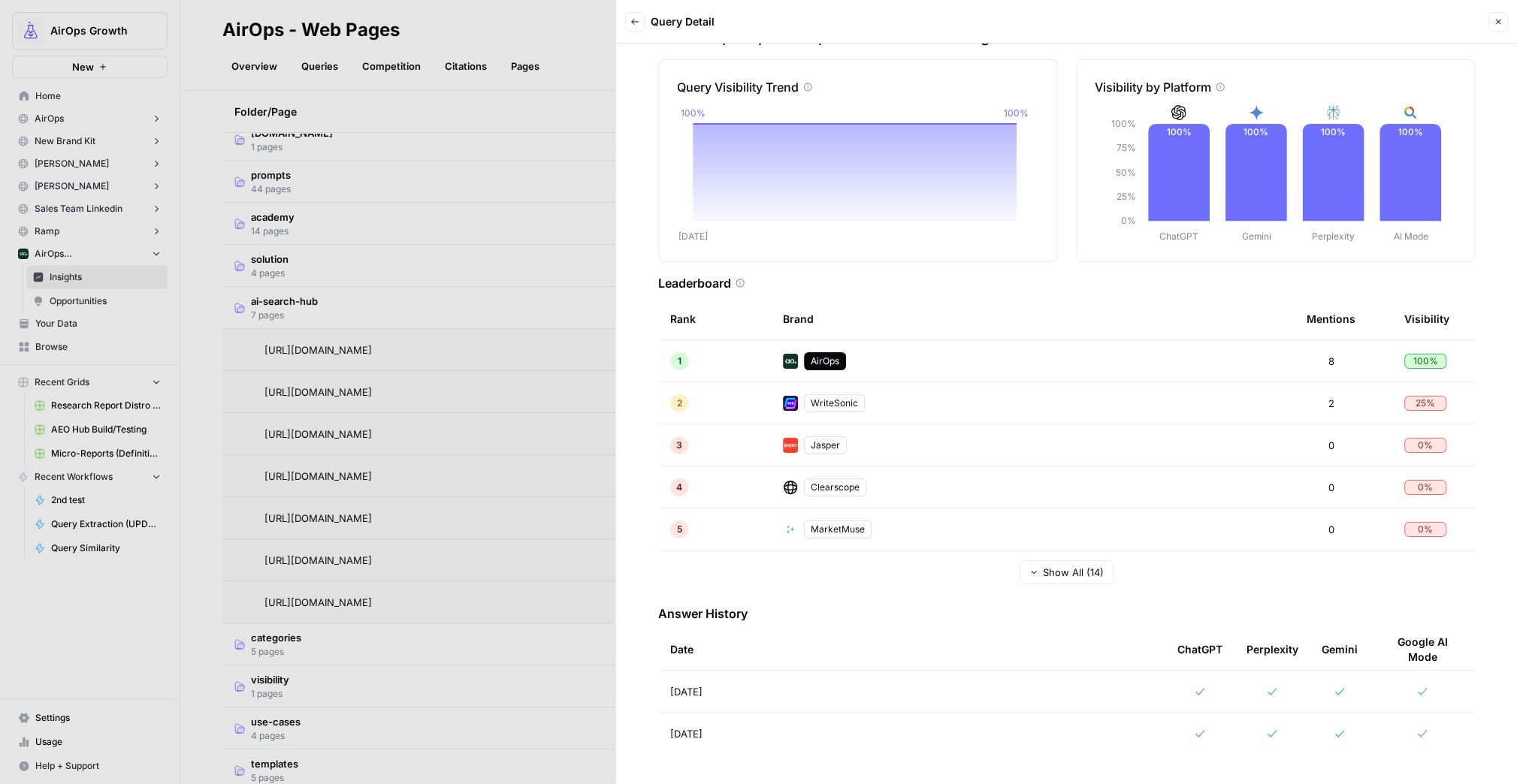
click at [1092, 686] on td "[DATE]" at bounding box center [912, 691] width 507 height 41
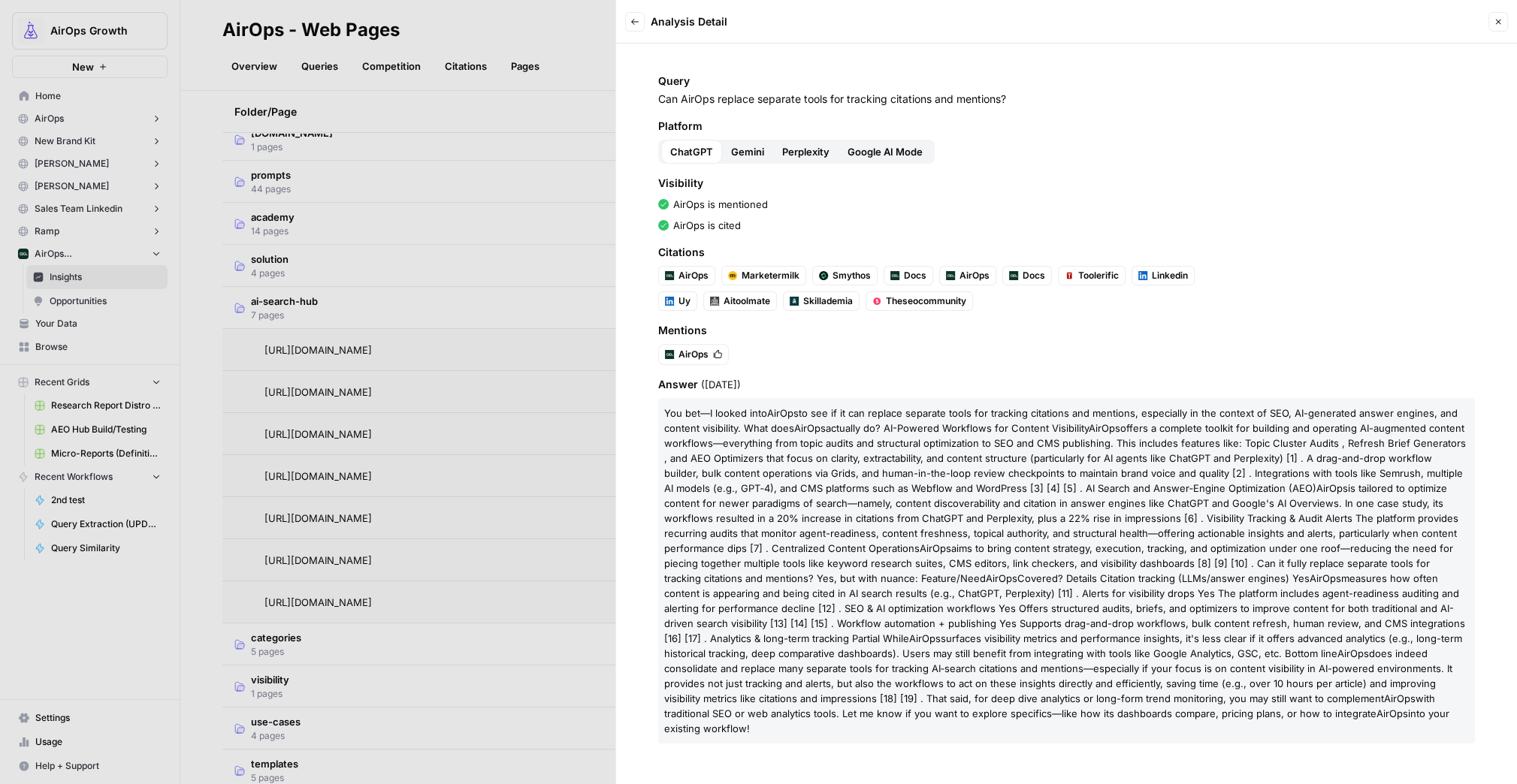
click at [758, 149] on span "Gemini" at bounding box center [748, 152] width 33 height 15
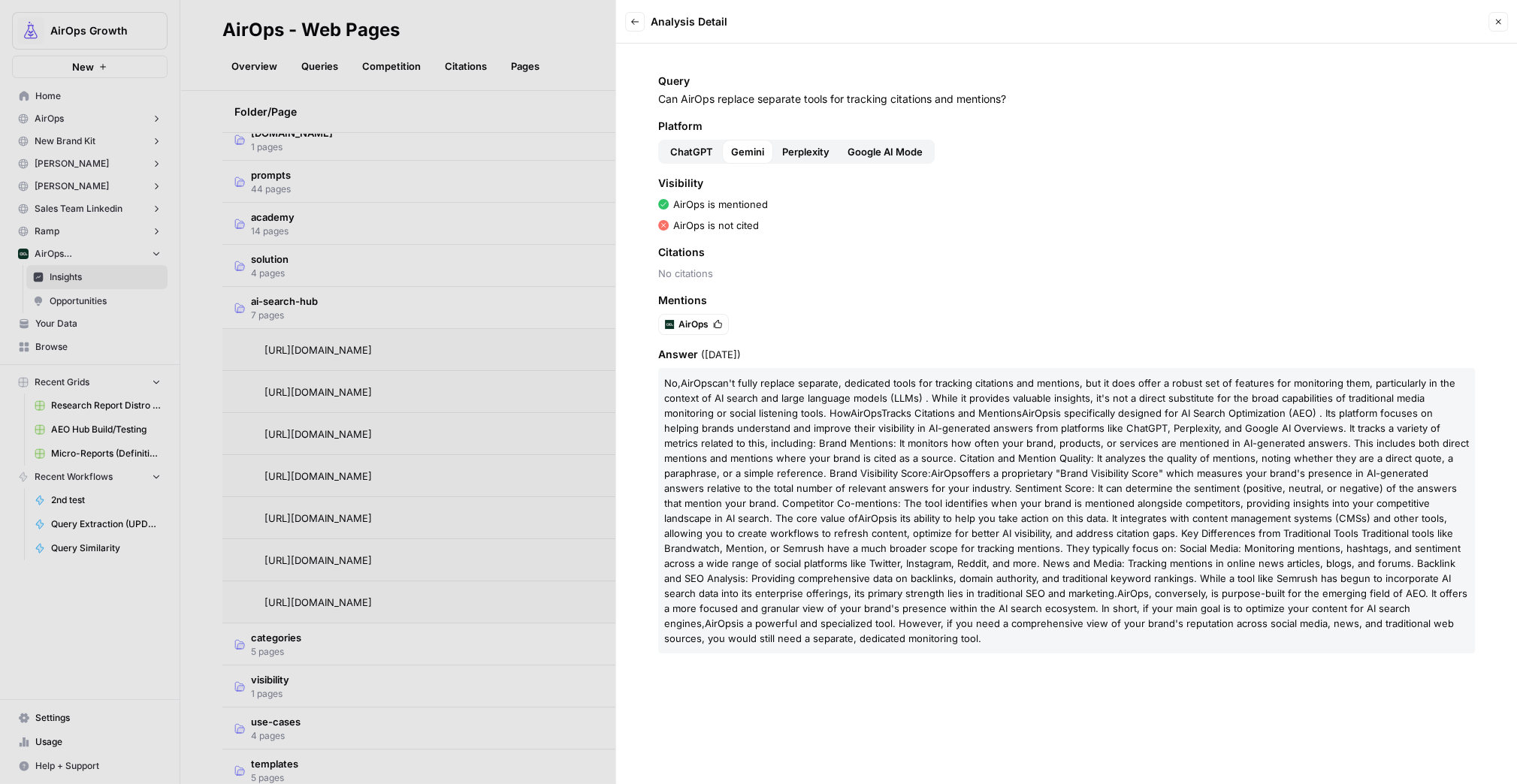
click at [907, 154] on span "Google AI Mode" at bounding box center [885, 152] width 75 height 15
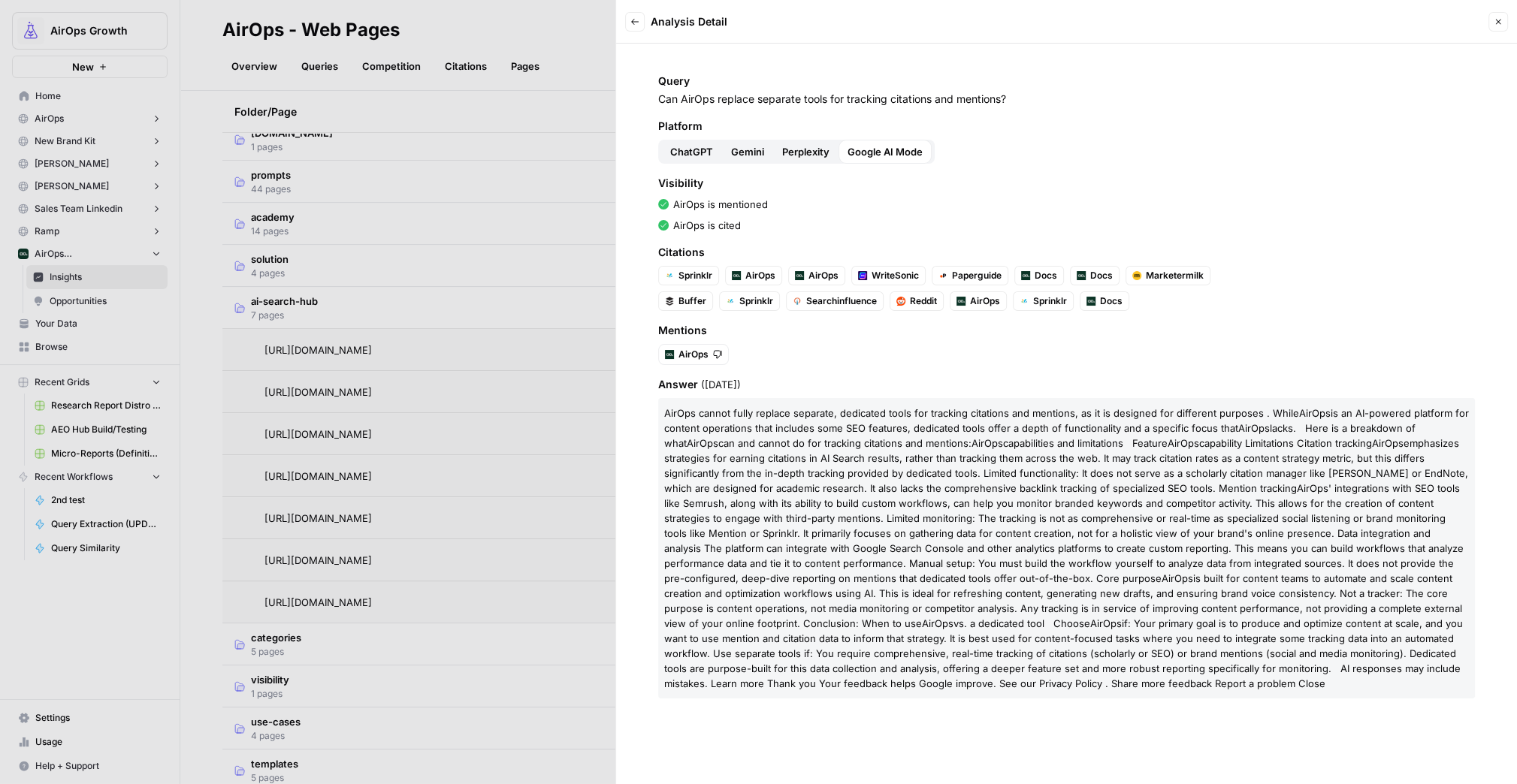
click at [627, 18] on button "Back" at bounding box center [635, 21] width 20 height 20
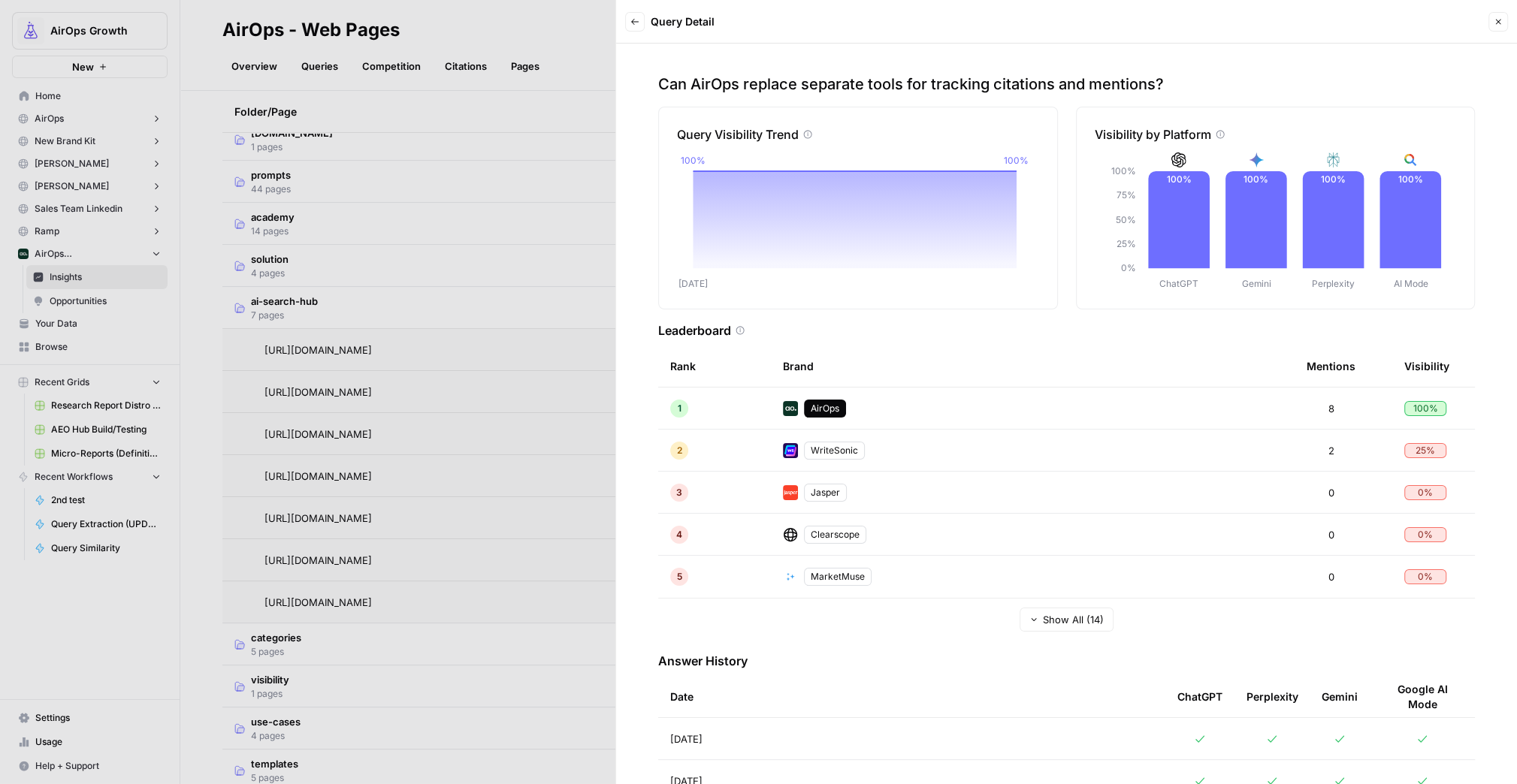
click at [1507, 18] on button "Close" at bounding box center [1498, 21] width 20 height 20
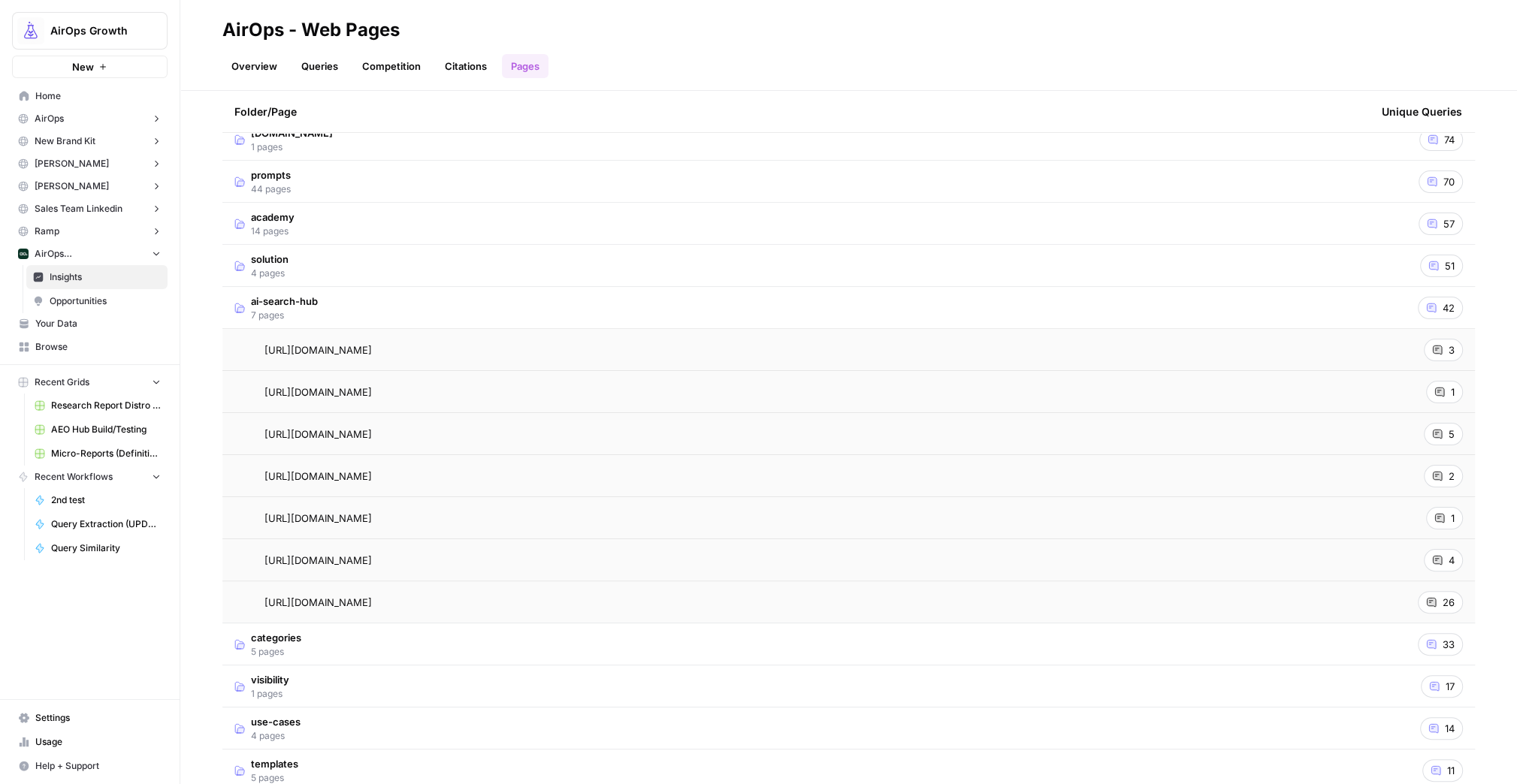
click at [372, 523] on span "[URL][DOMAIN_NAME]" at bounding box center [318, 518] width 107 height 15
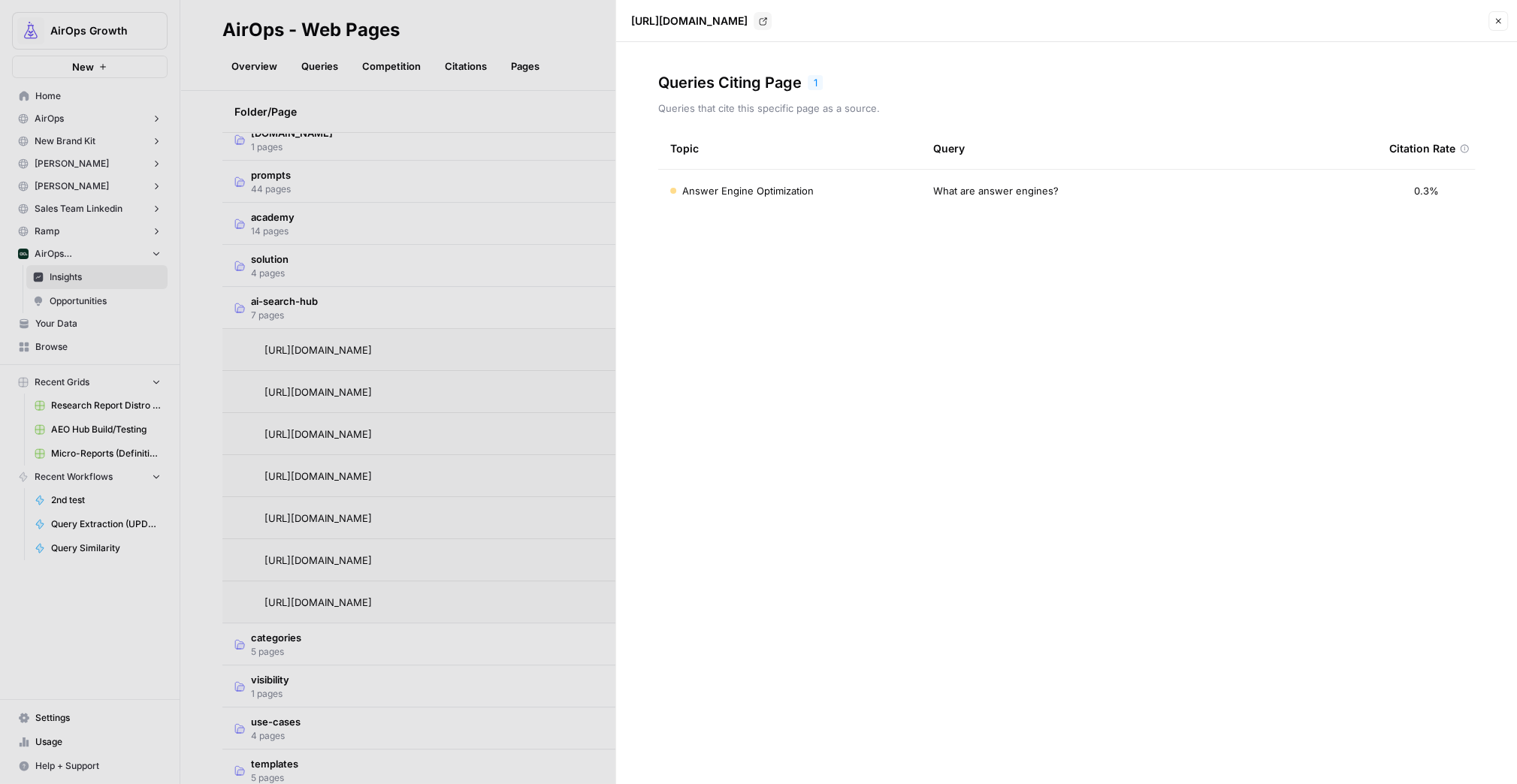
click at [825, 197] on div "Answer Engine Optimization" at bounding box center [790, 190] width 239 height 15
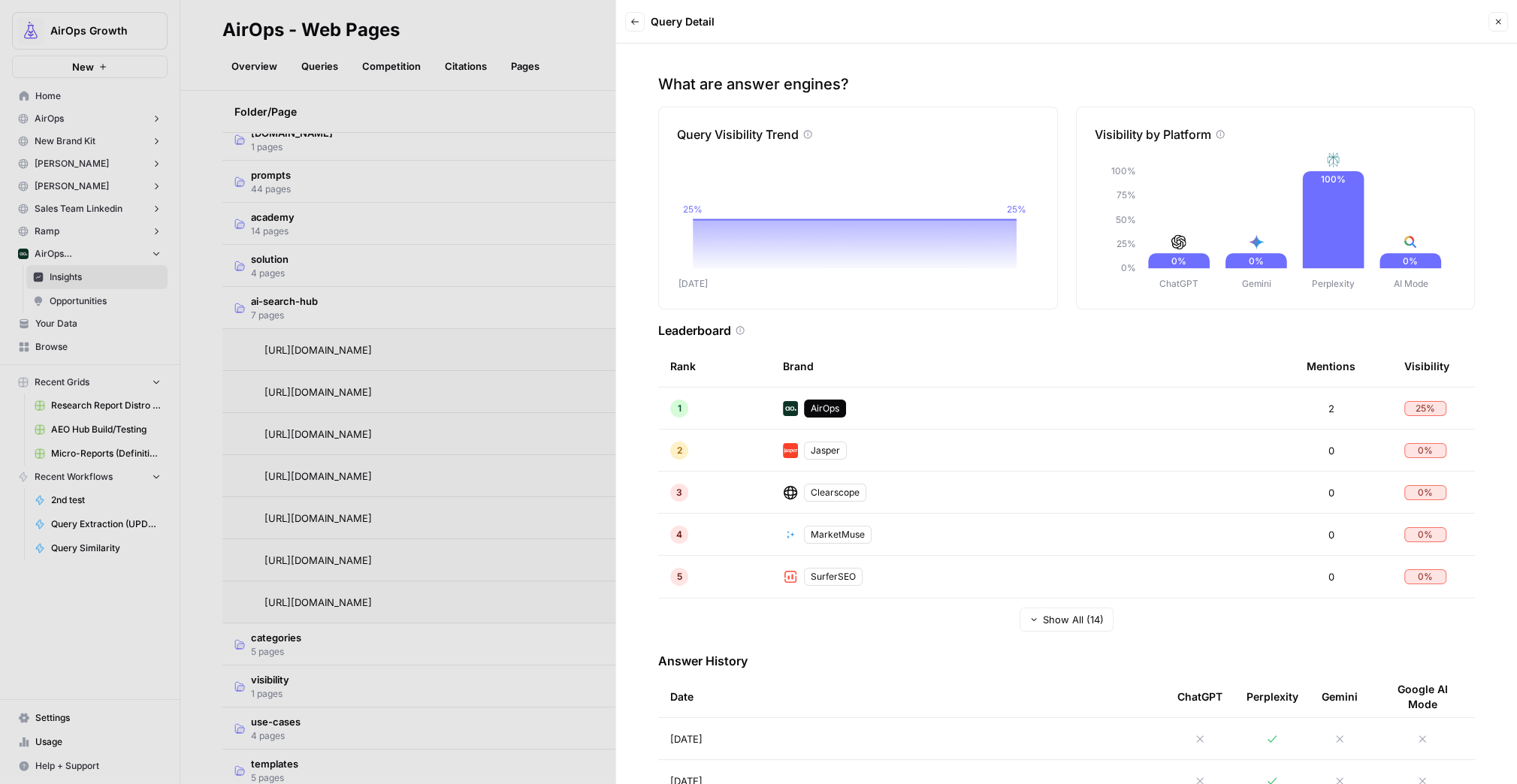
click at [1052, 613] on span "Show All (14)" at bounding box center [1074, 620] width 61 height 15
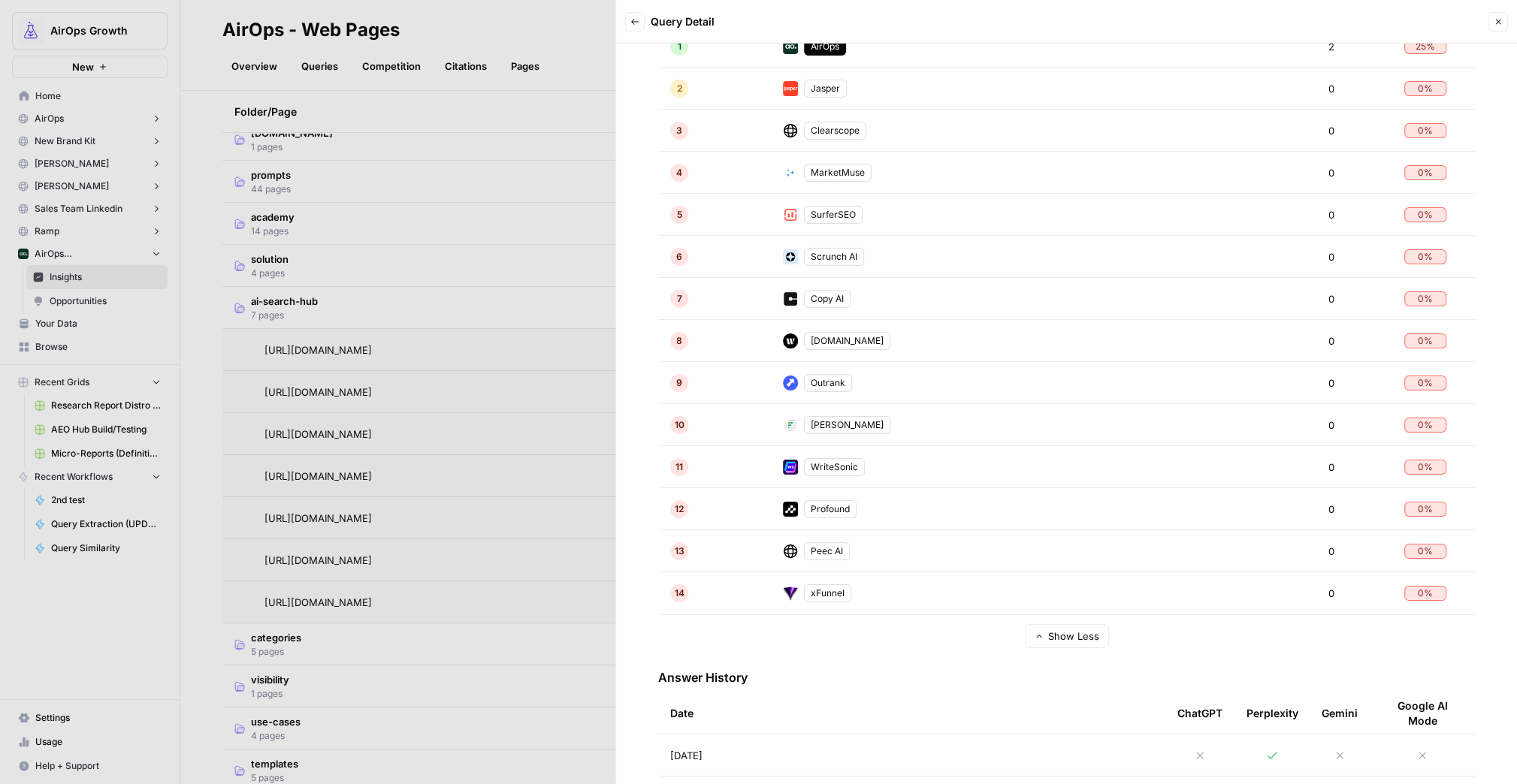
scroll to position [425, 0]
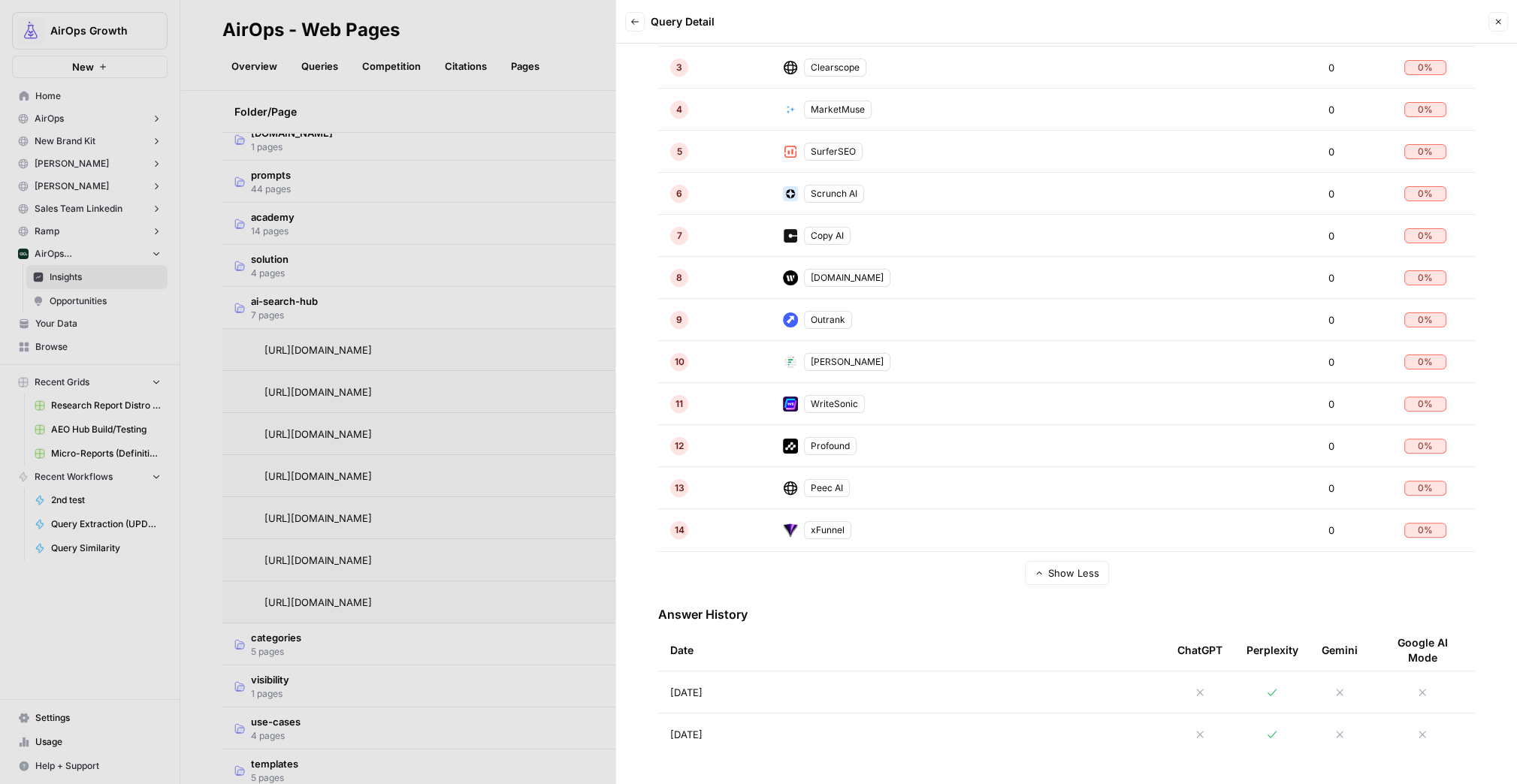
click at [1278, 687] on div at bounding box center [1272, 692] width 51 height 12
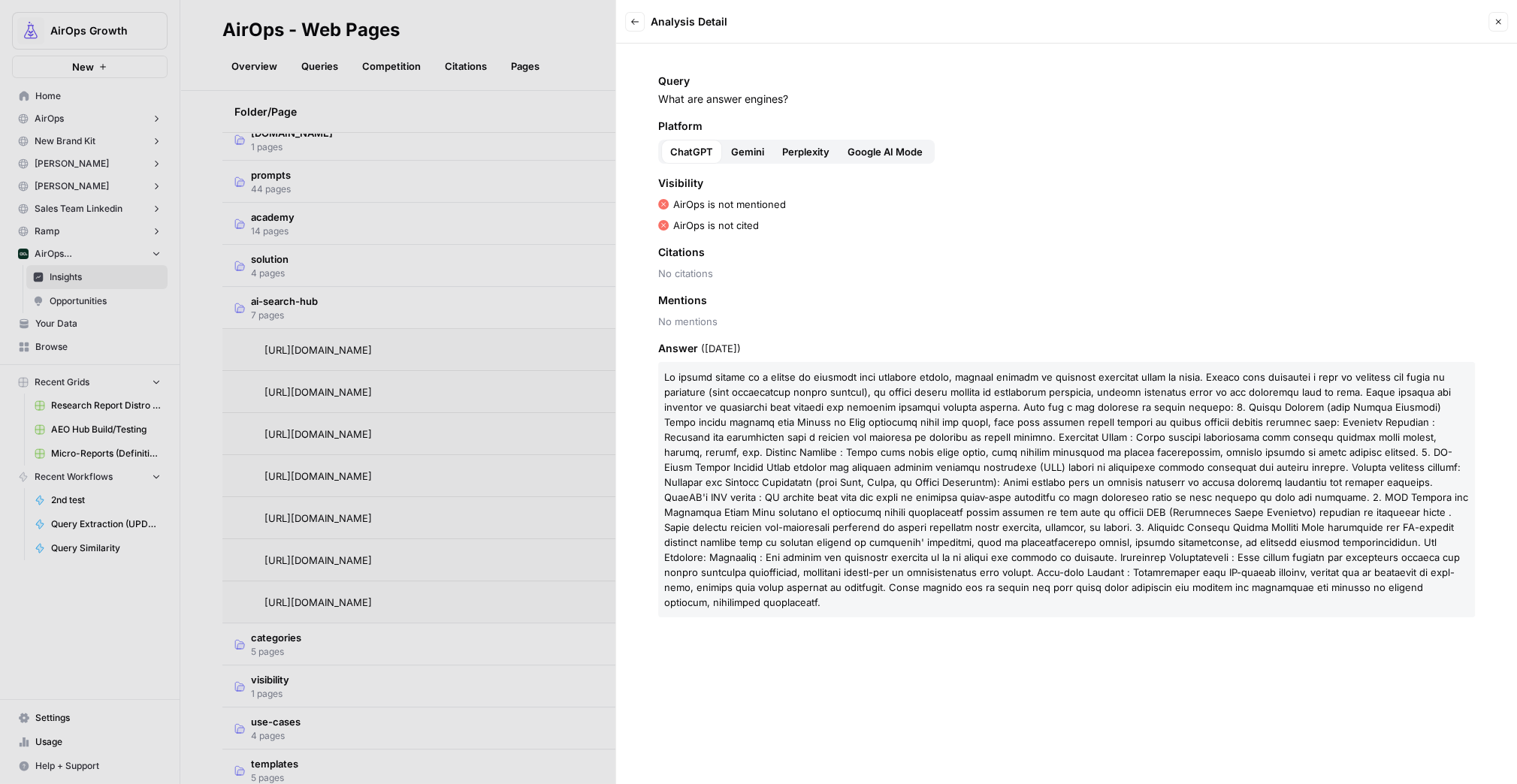
click at [839, 162] on div "Google AI Mode" at bounding box center [885, 151] width 93 height 24
click at [884, 146] on span "Google AI Mode" at bounding box center [885, 152] width 75 height 15
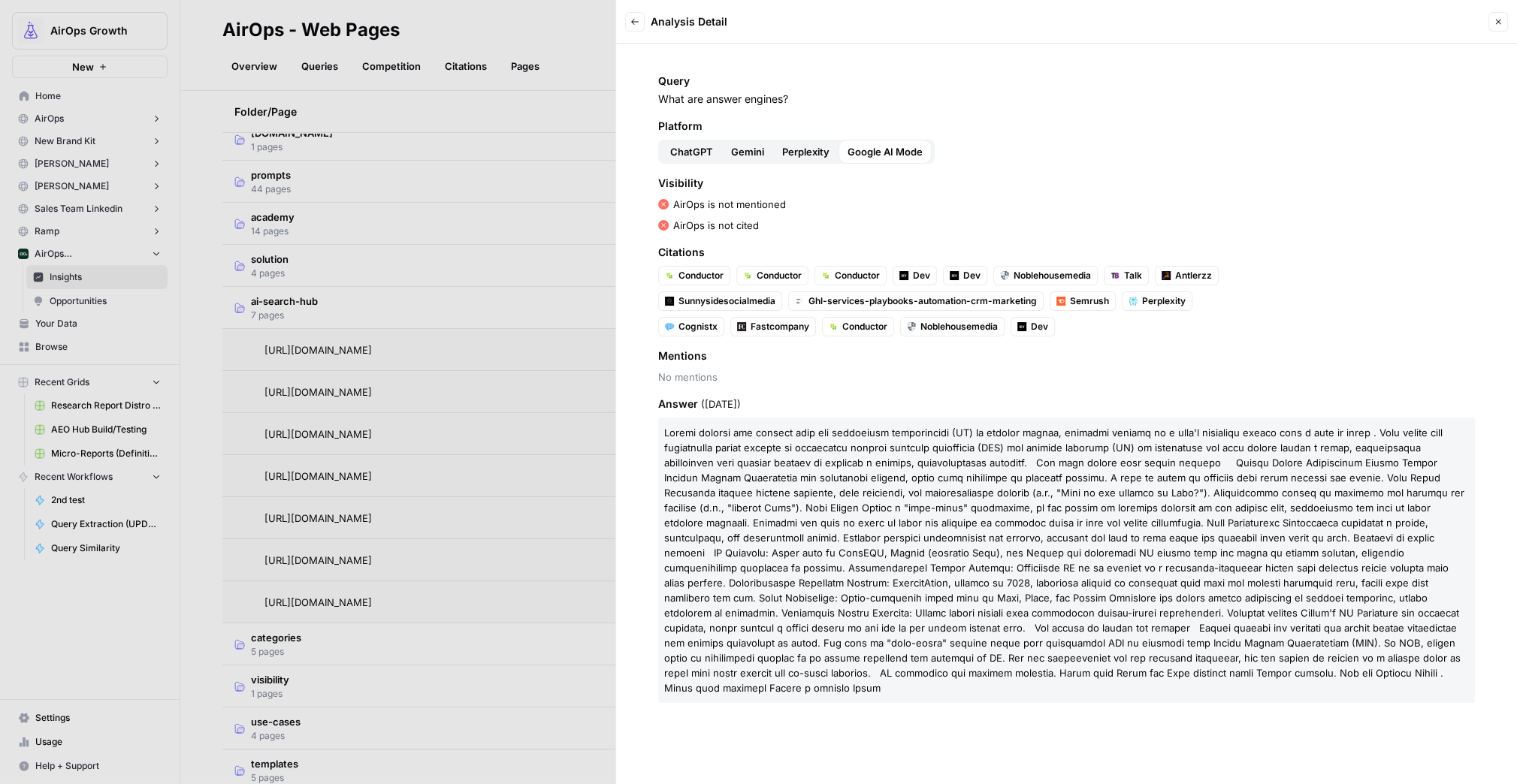
click at [806, 139] on button "Perplexity" at bounding box center [806, 151] width 65 height 24
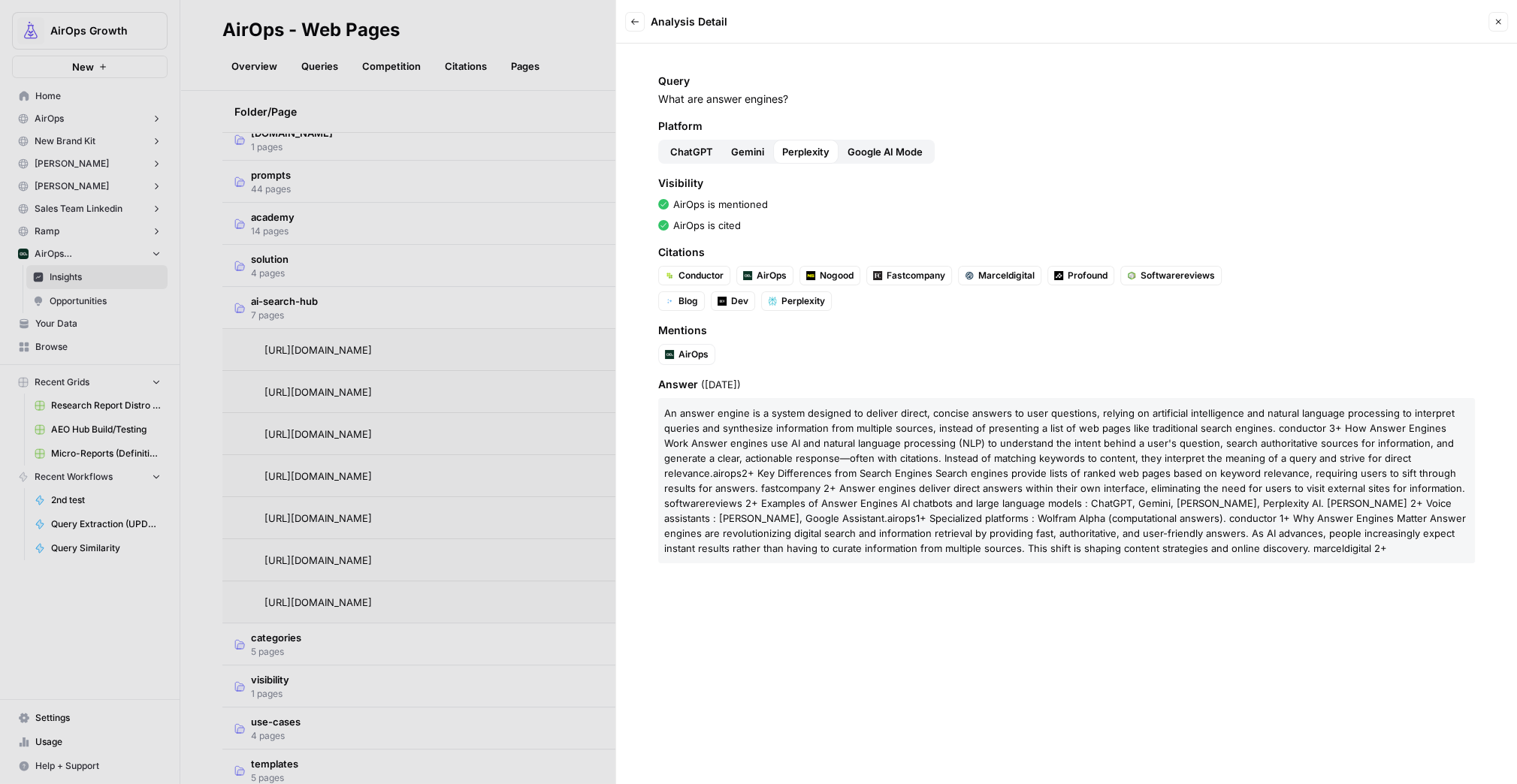
click at [749, 153] on span "Gemini" at bounding box center [748, 152] width 33 height 15
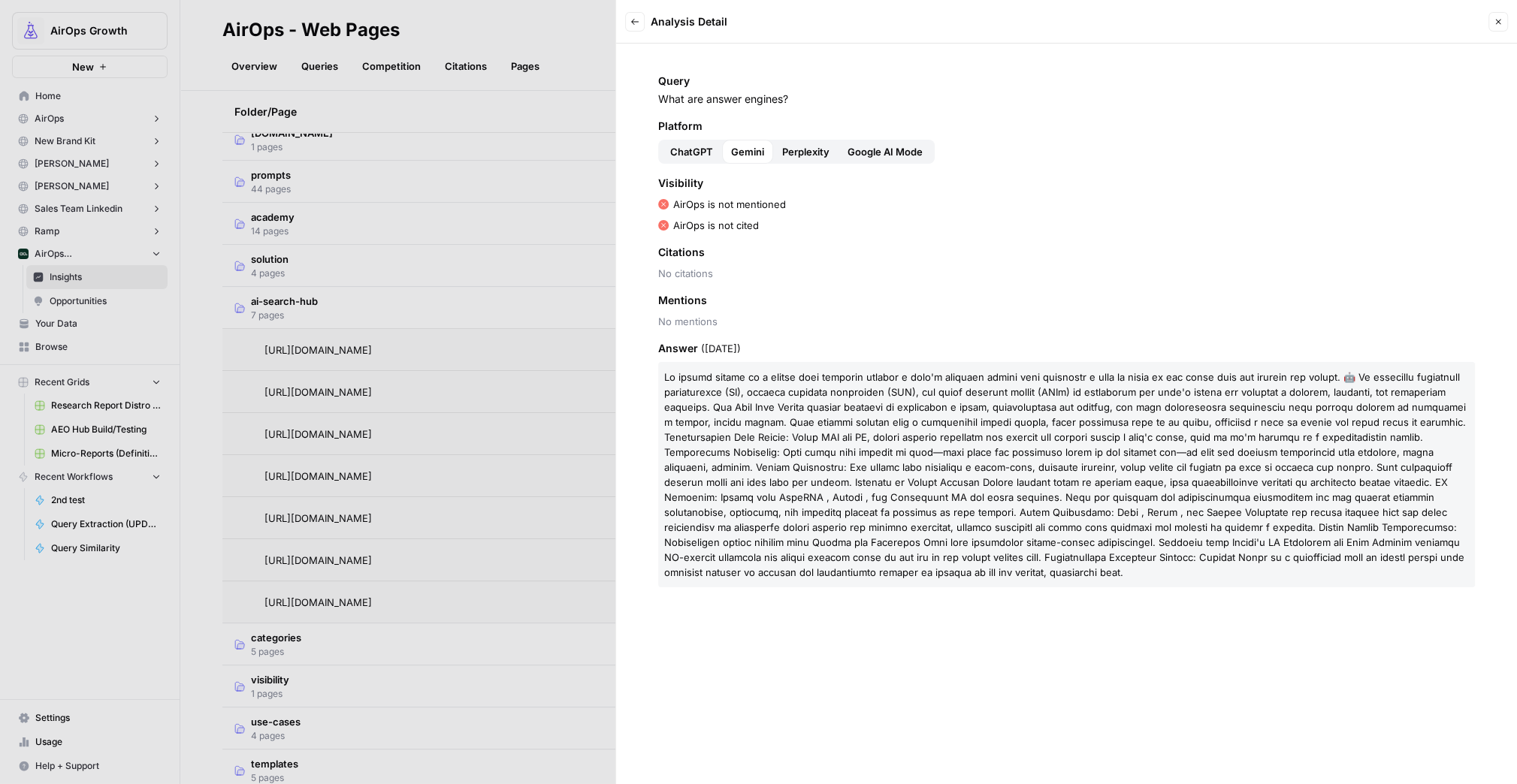
click at [718, 153] on button "ChatGPT" at bounding box center [691, 151] width 61 height 24
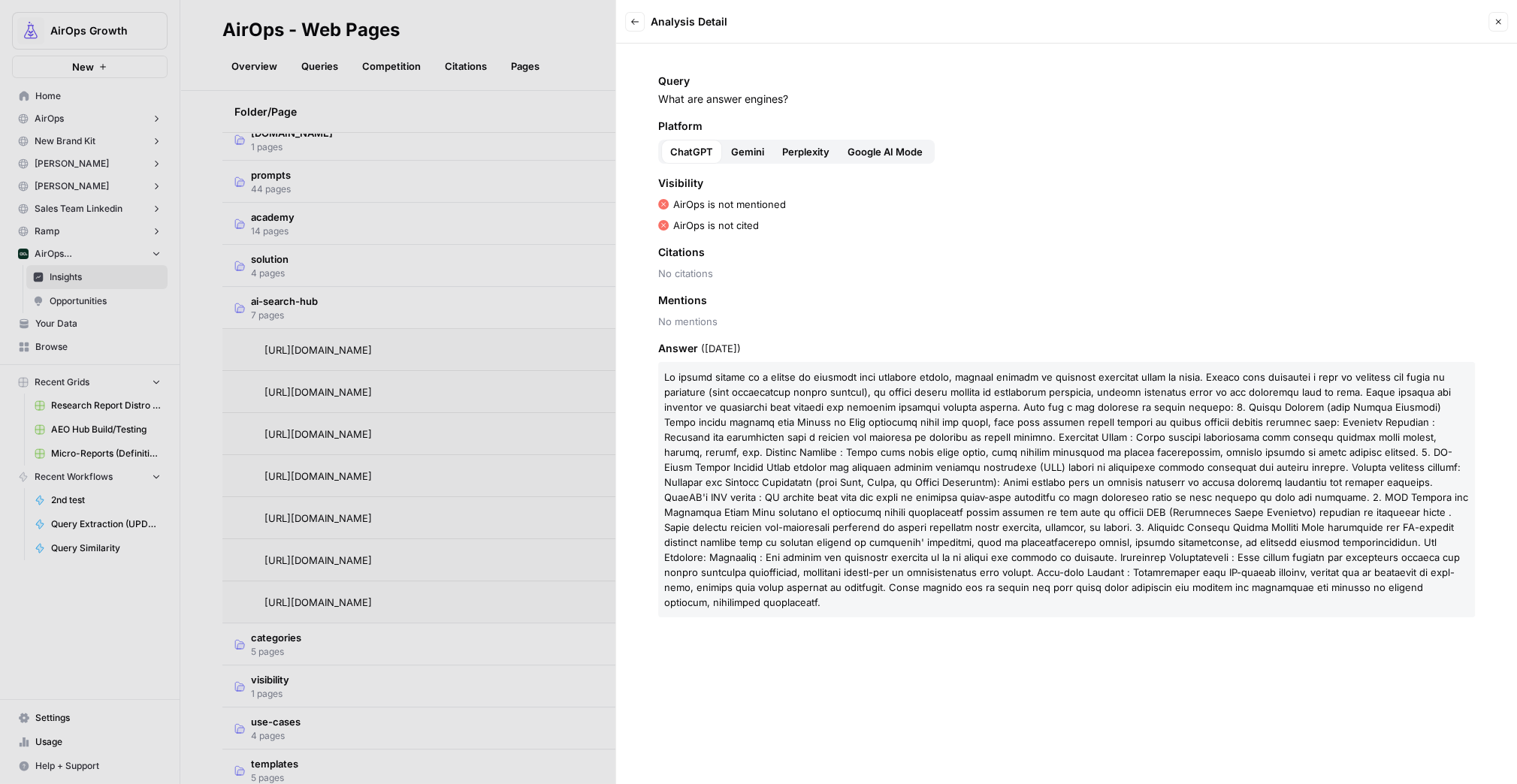
click at [633, 17] on icon "button" at bounding box center [635, 21] width 9 height 9
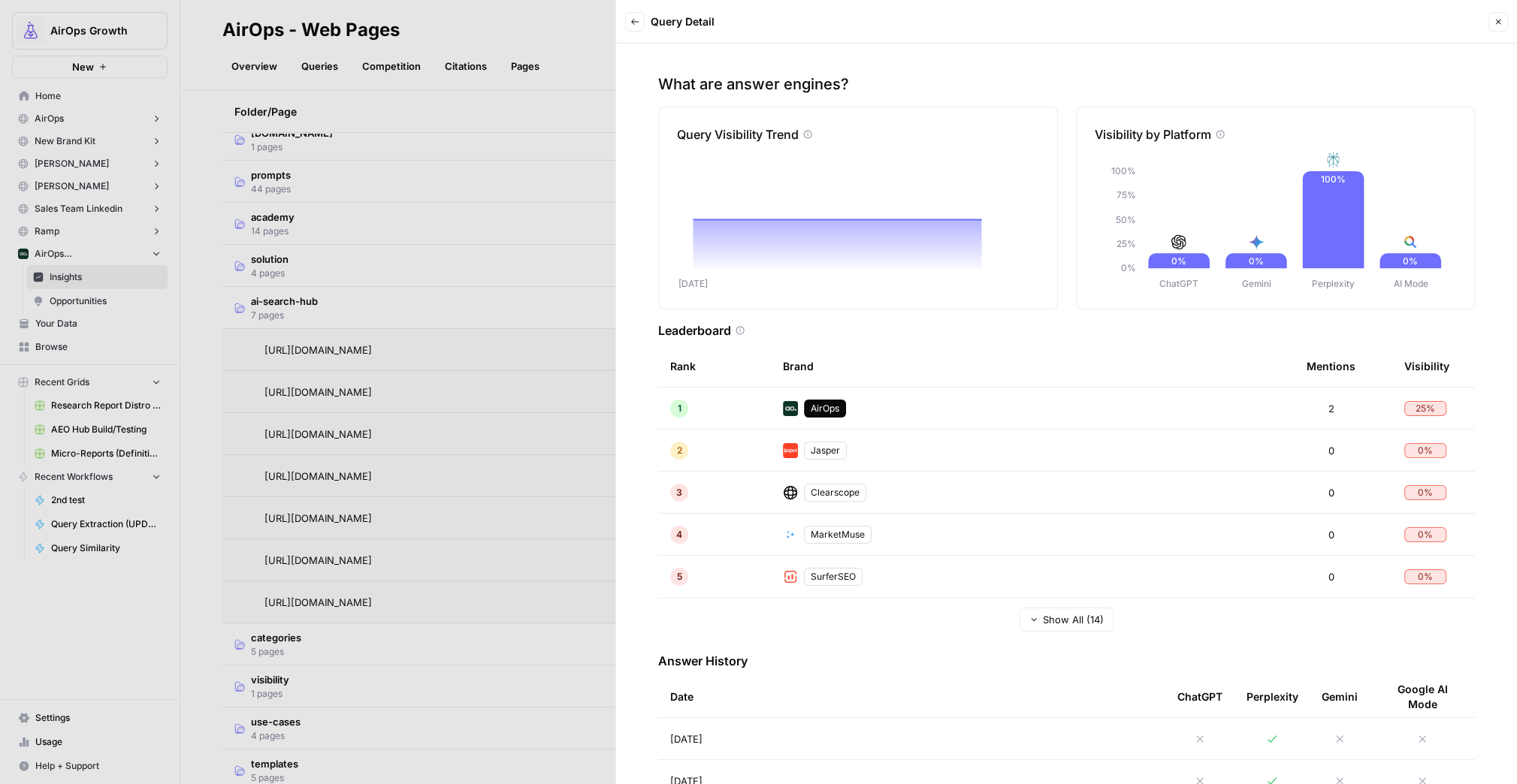
scroll to position [7, 0]
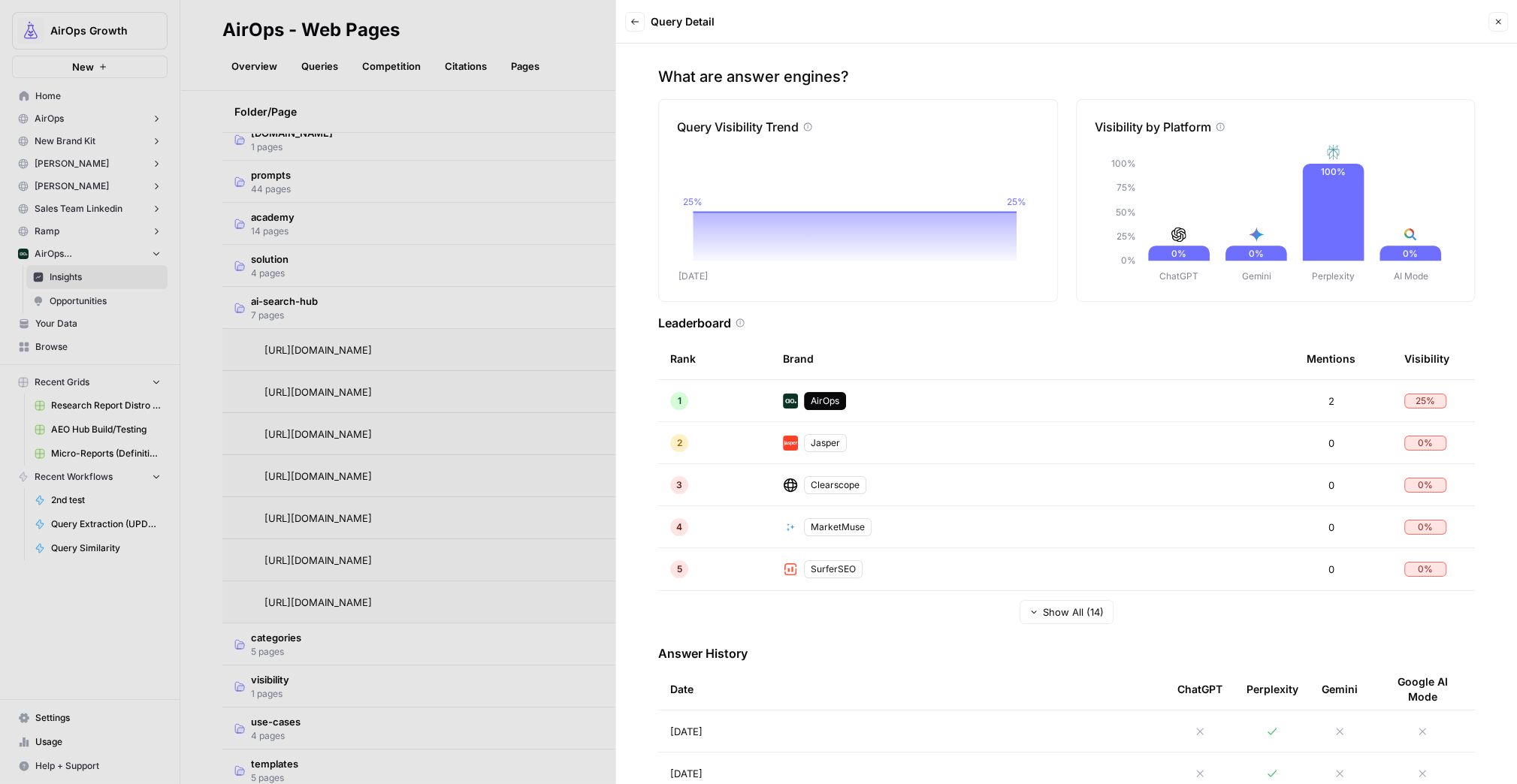
click at [1503, 20] on button "Close" at bounding box center [1498, 21] width 20 height 20
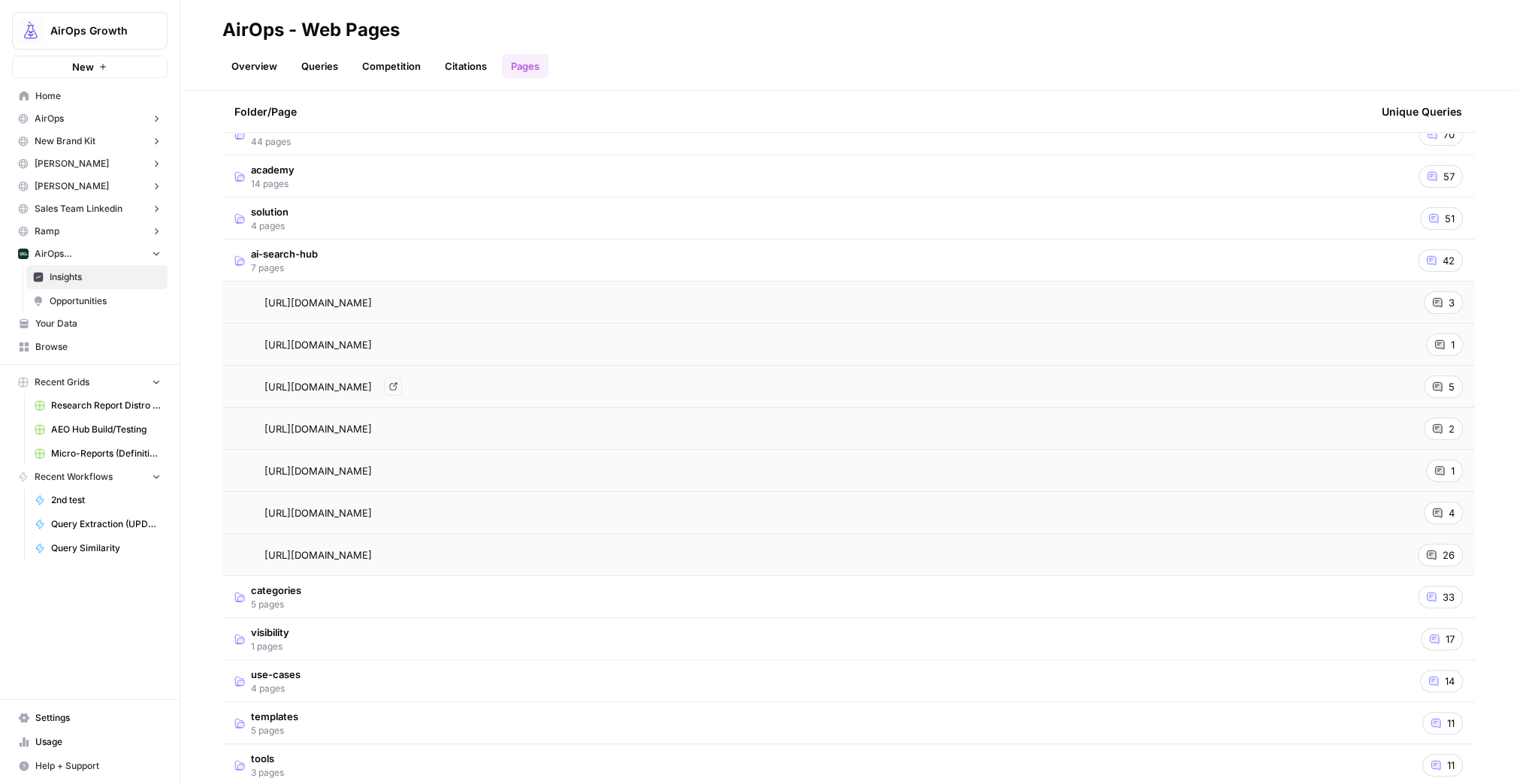
scroll to position [336, 0]
click at [1427, 555] on icon at bounding box center [1431, 555] width 9 height 9
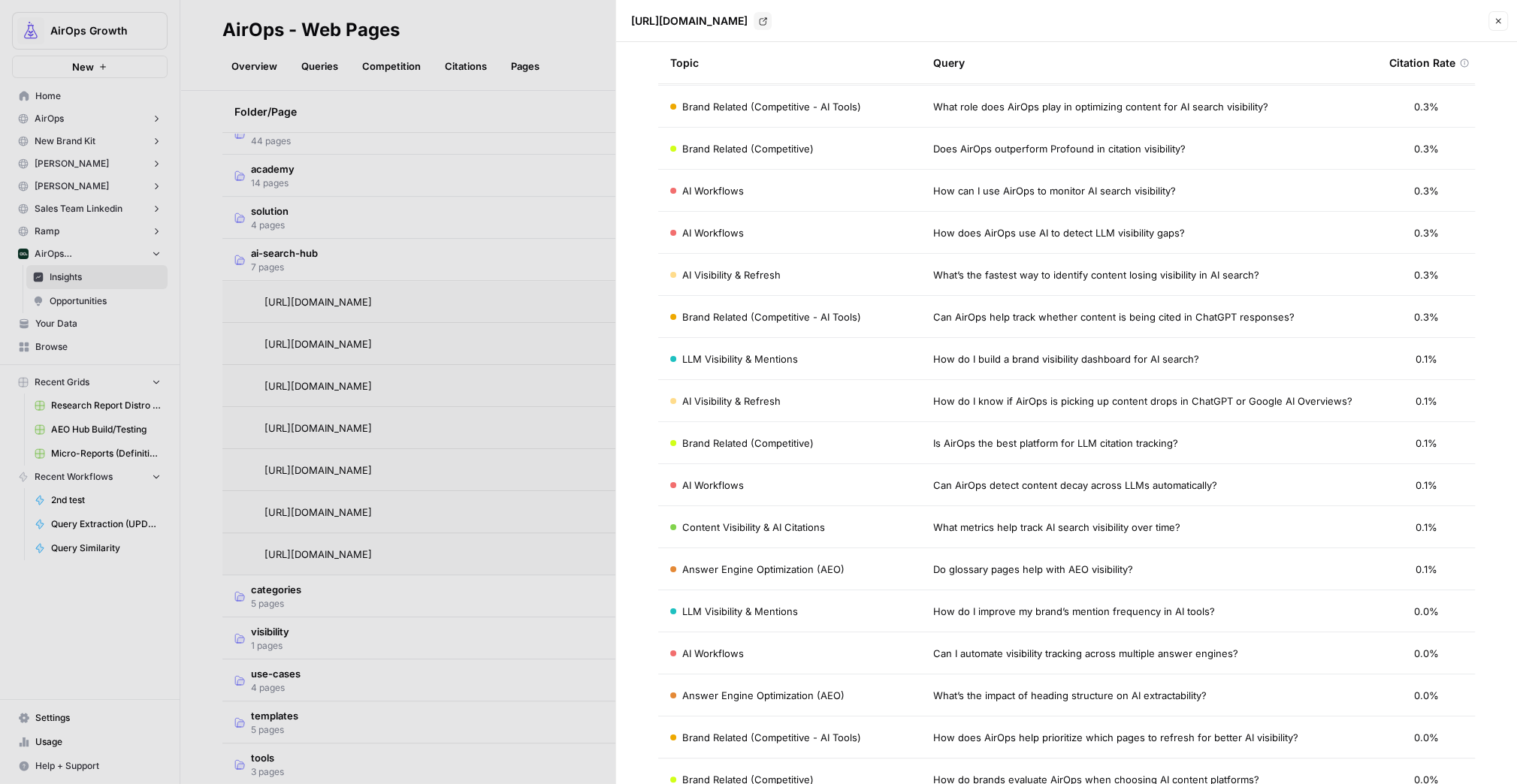
scroll to position [359, 0]
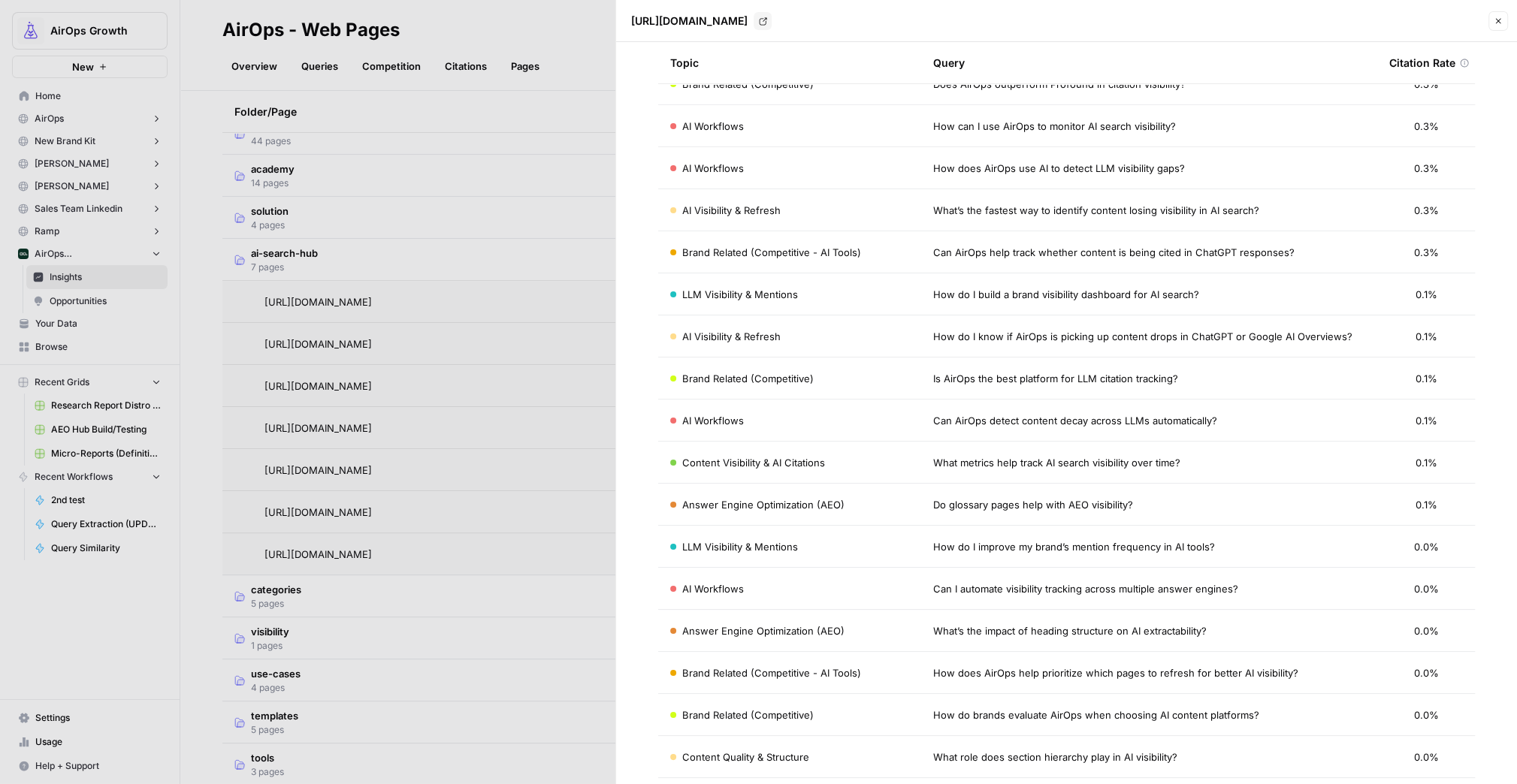
click at [1138, 212] on span "What’s the fastest way to identify content losing visibility in AI search?" at bounding box center [1096, 210] width 326 height 15
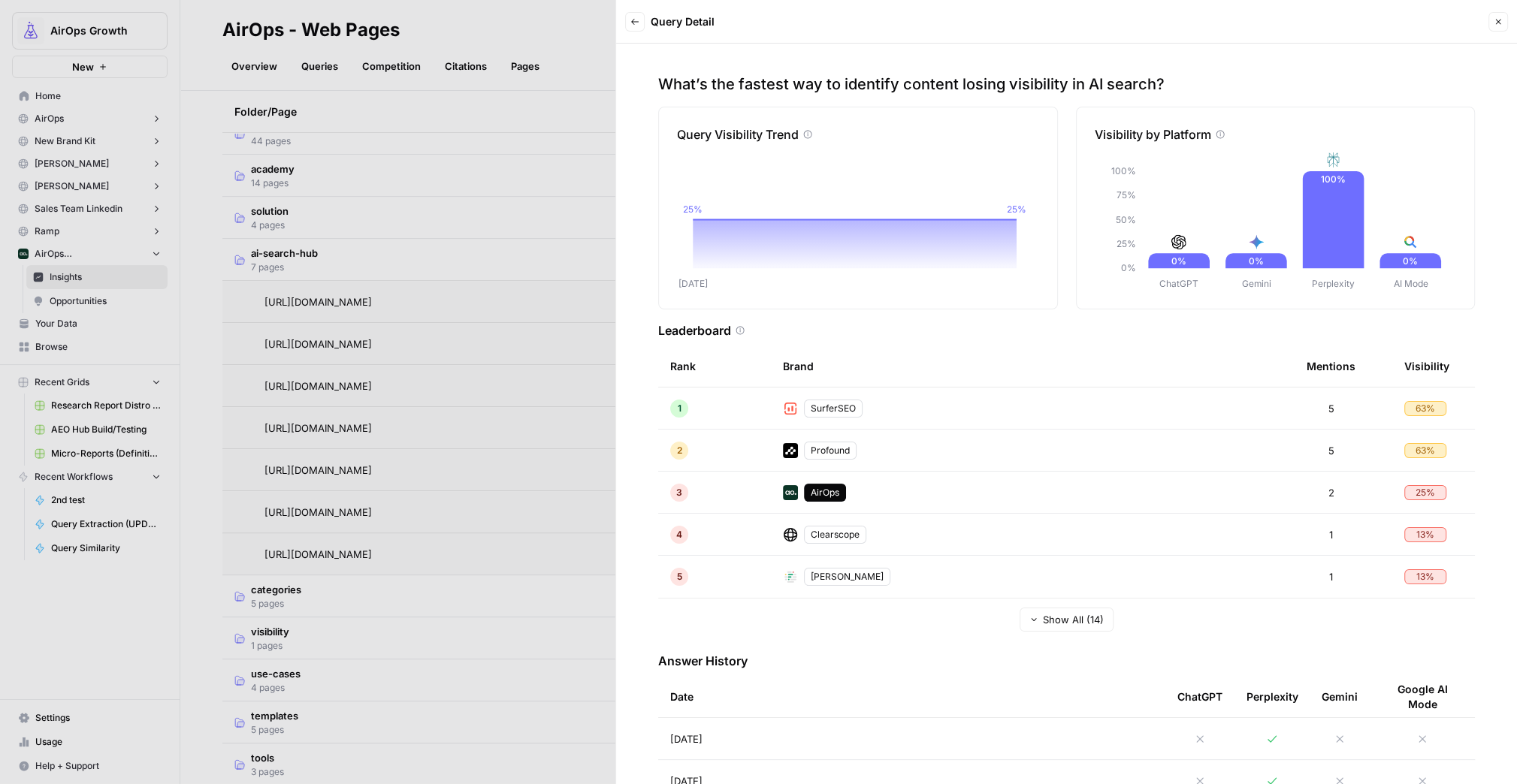
click at [636, 25] on icon "button" at bounding box center [635, 21] width 9 height 9
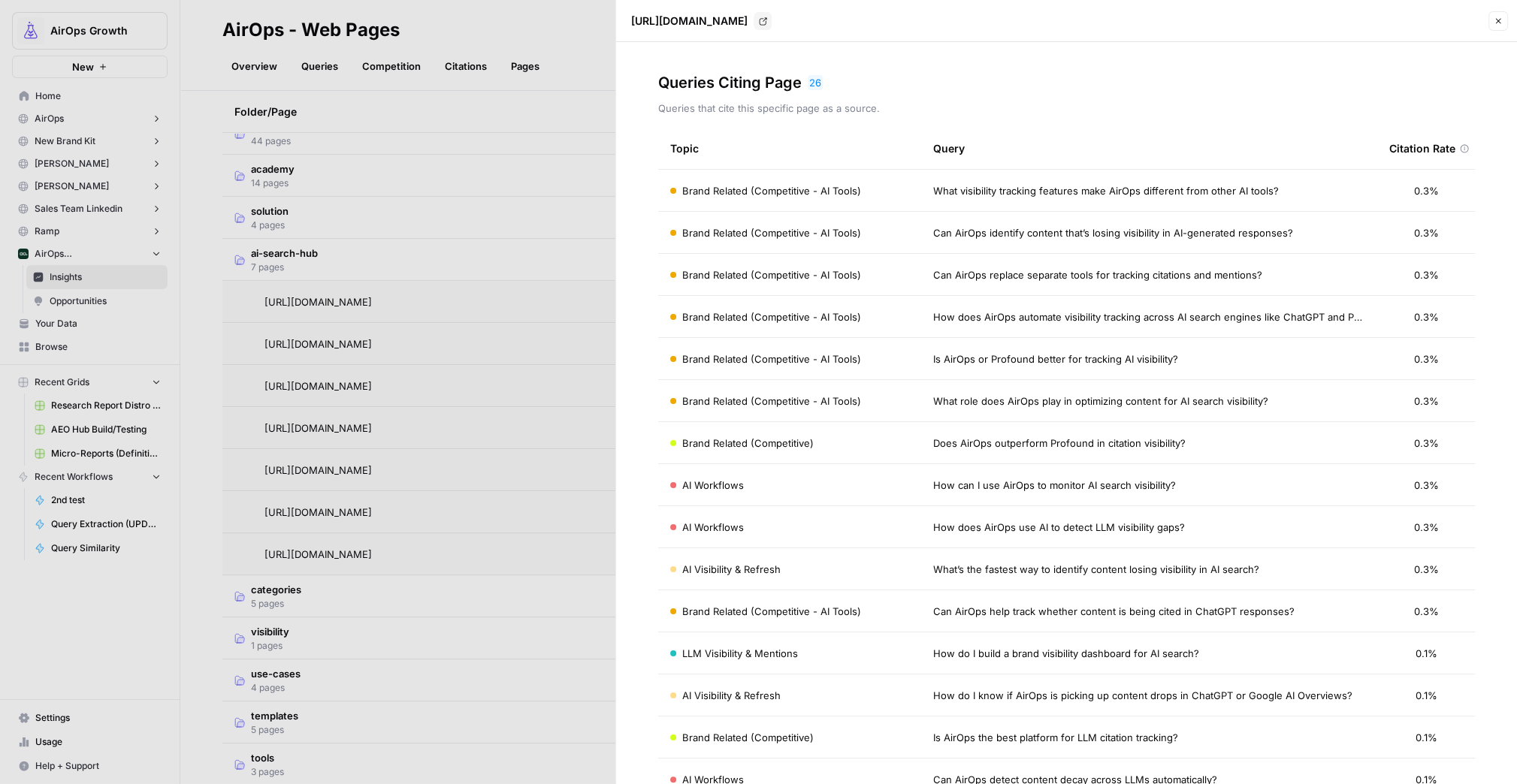
click at [1090, 484] on span "How can I use AirOps to monitor AI search visibility?" at bounding box center [1055, 485] width 243 height 15
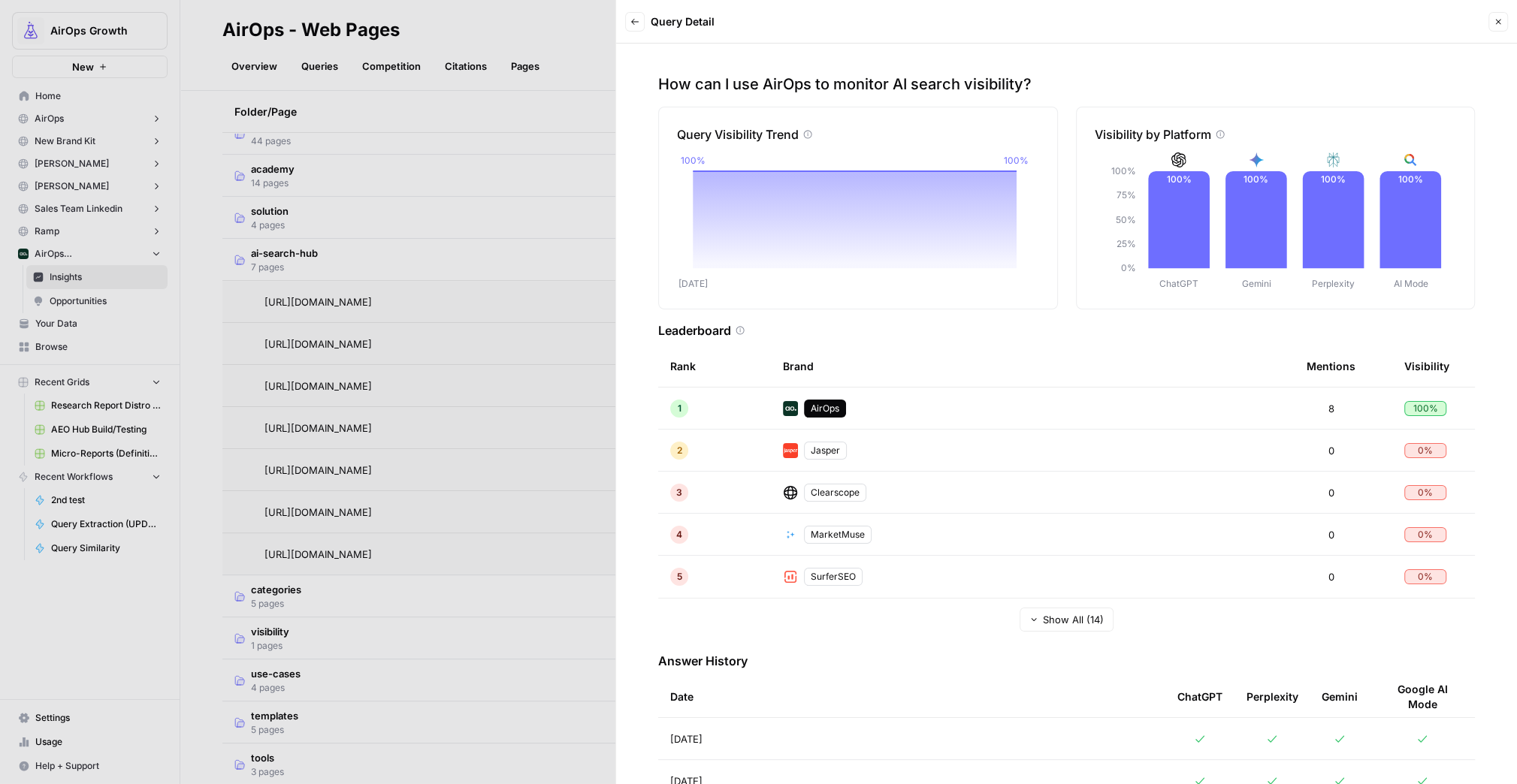
click at [637, 25] on icon "button" at bounding box center [635, 21] width 9 height 9
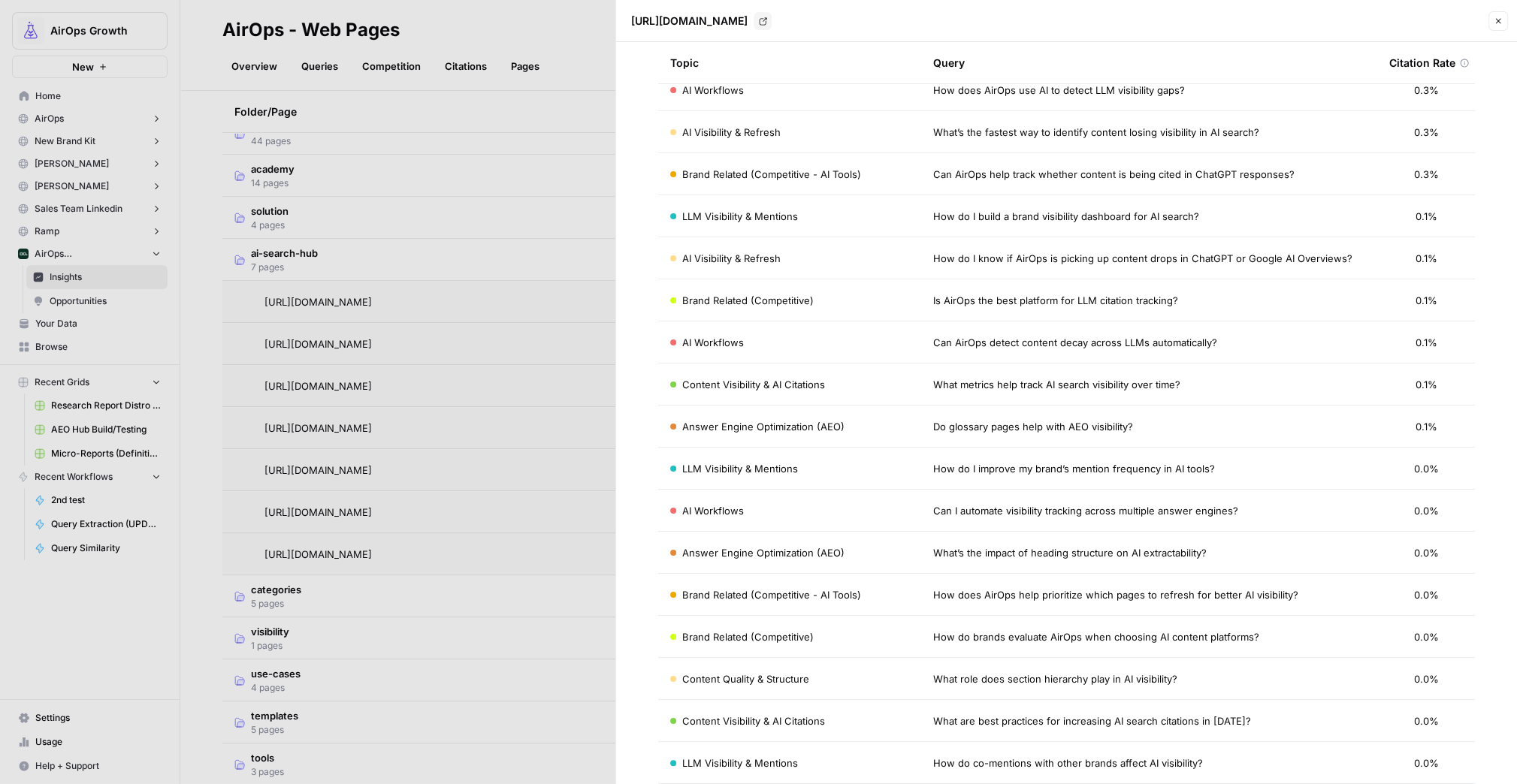
scroll to position [447, 0]
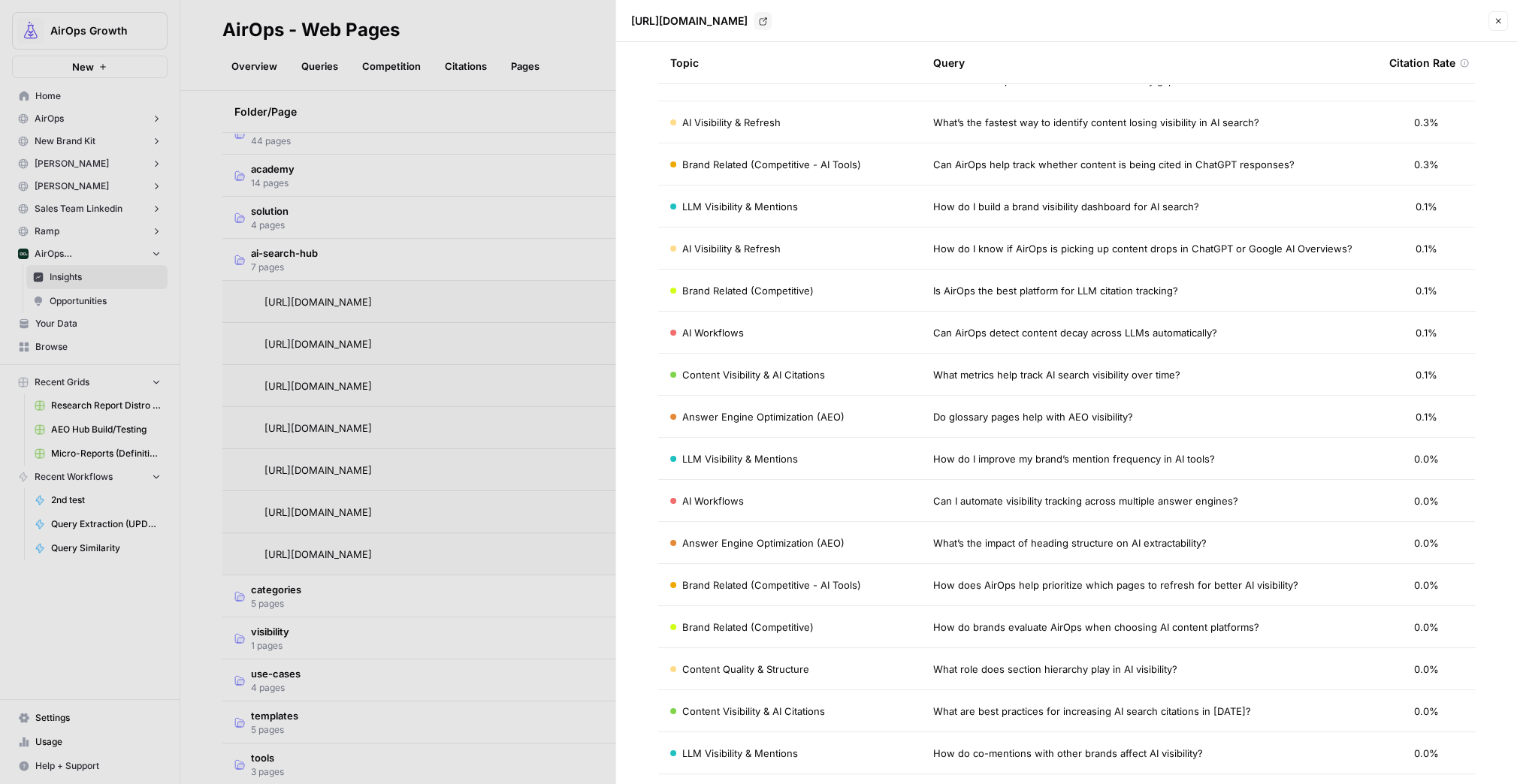
click at [938, 543] on span "What’s the impact of heading structure on AI extractability?" at bounding box center [1070, 543] width 273 height 15
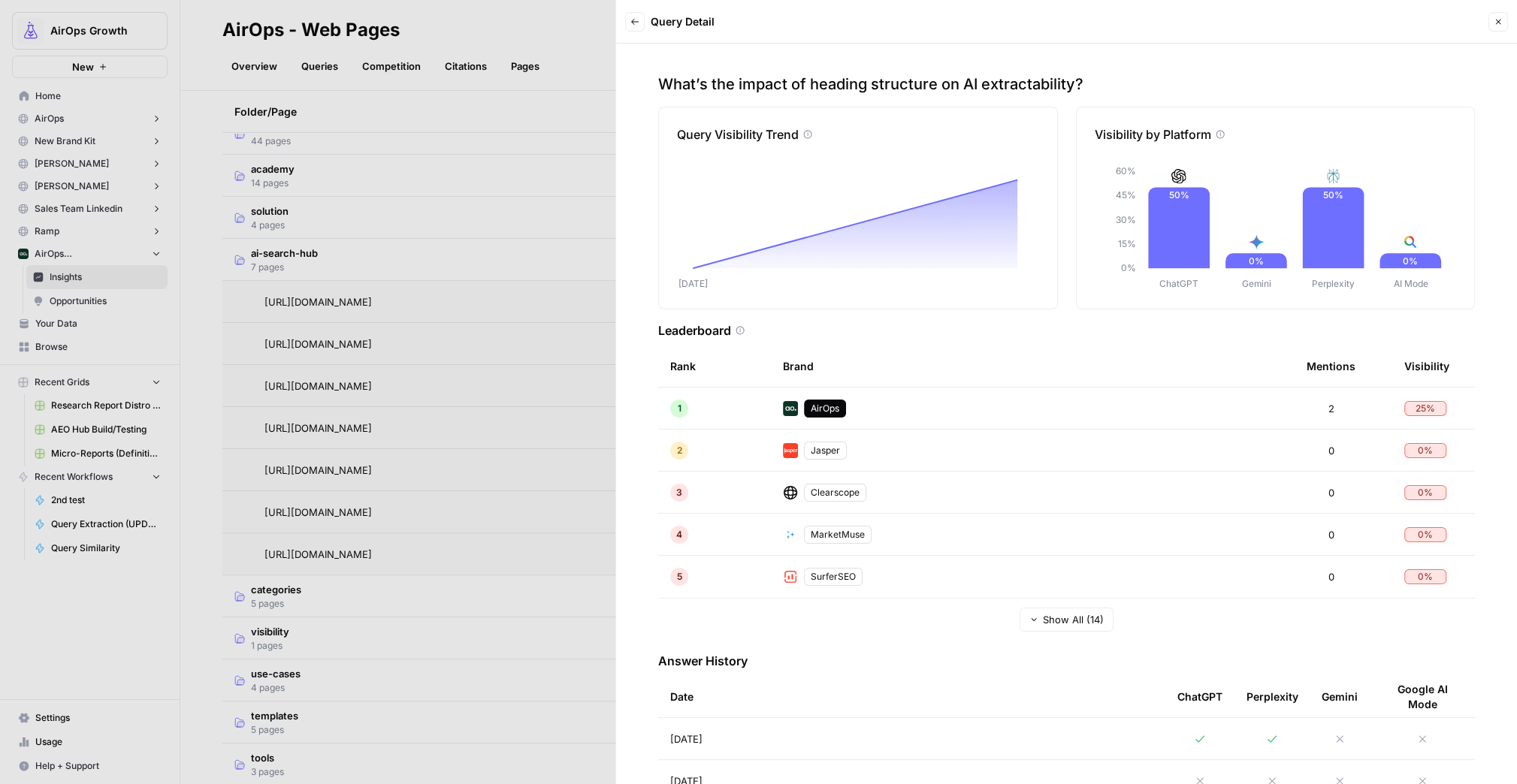
scroll to position [47, 0]
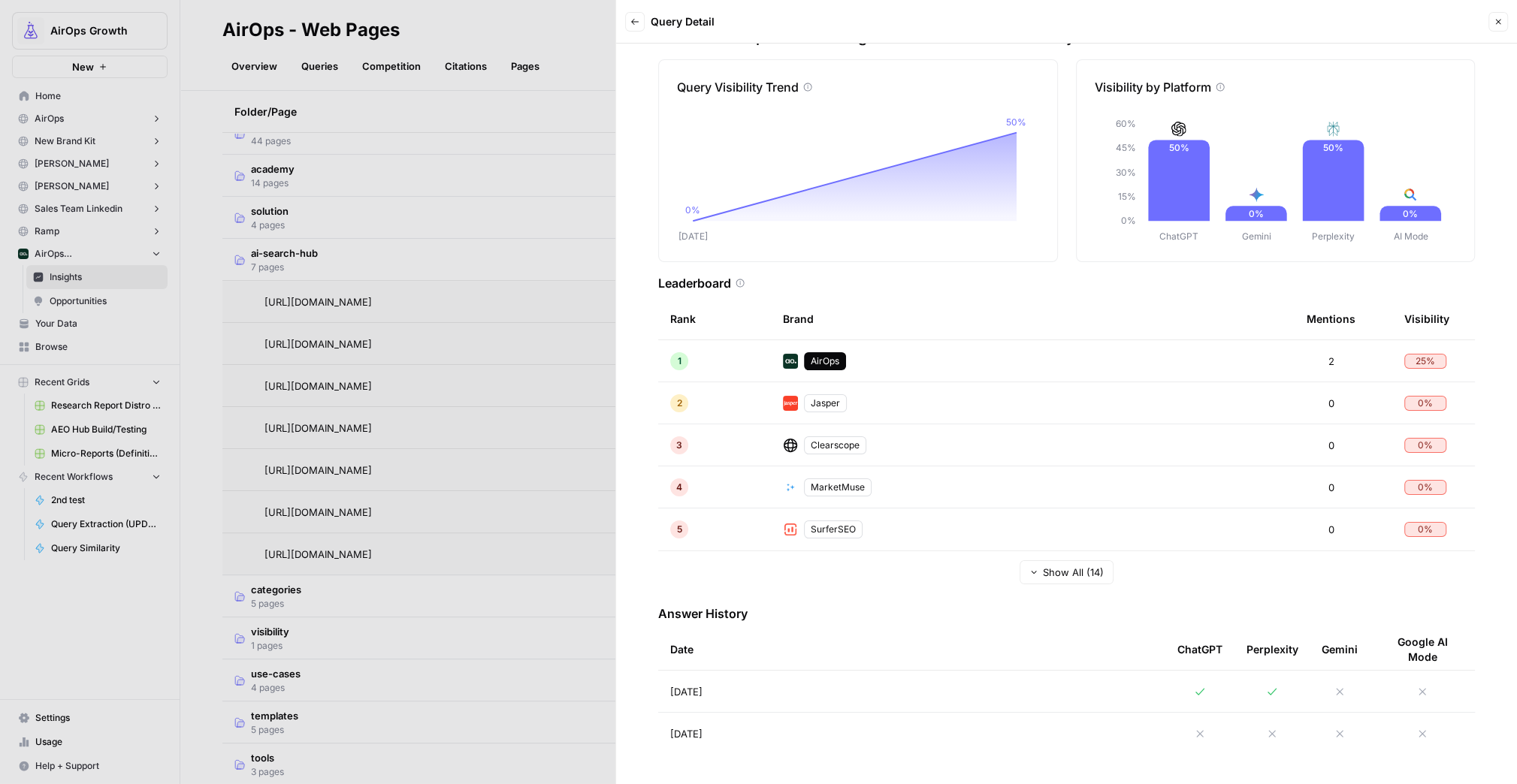
click at [1077, 684] on td "[DATE]" at bounding box center [912, 691] width 507 height 41
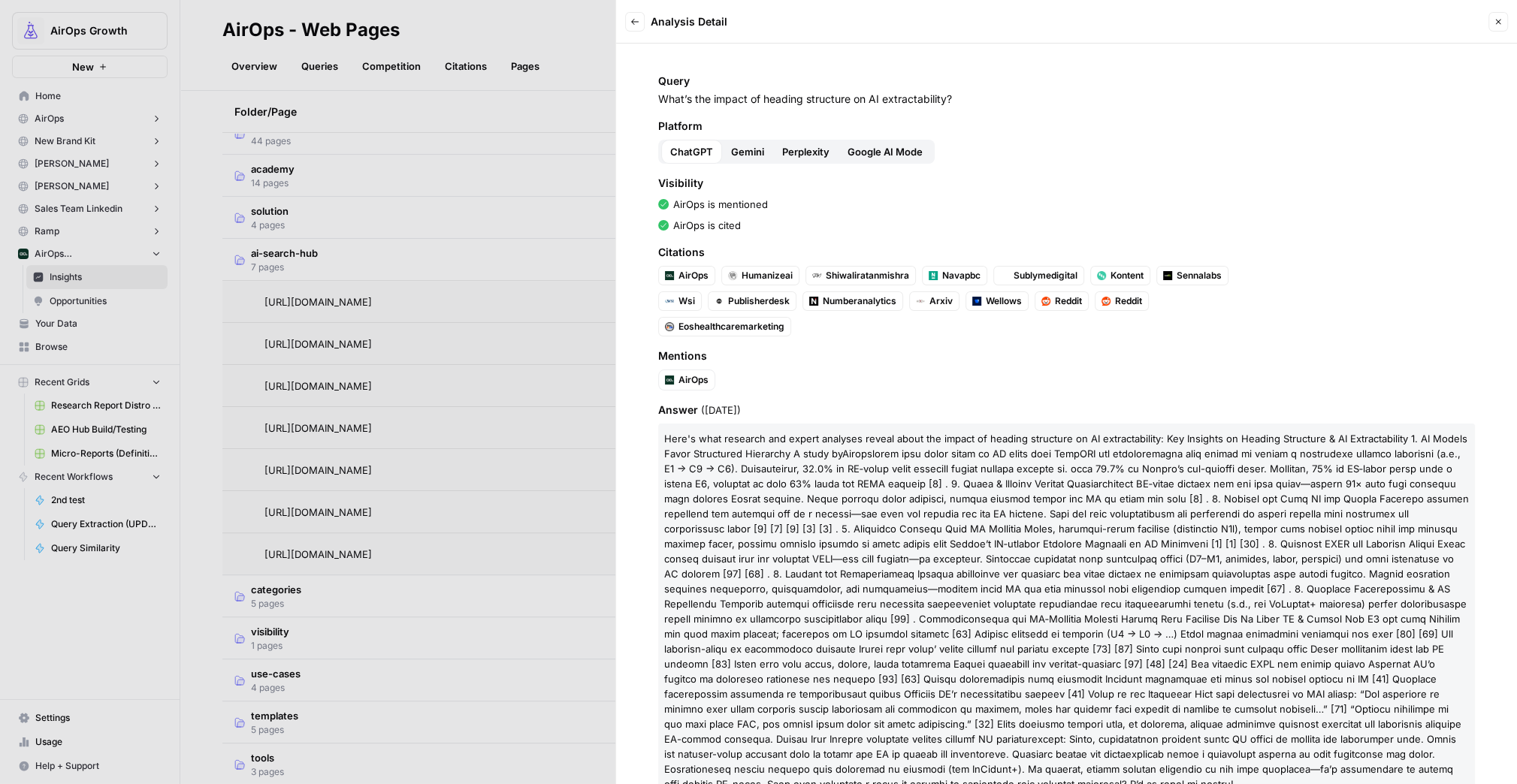
click at [879, 145] on span "Google AI Mode" at bounding box center [885, 152] width 75 height 15
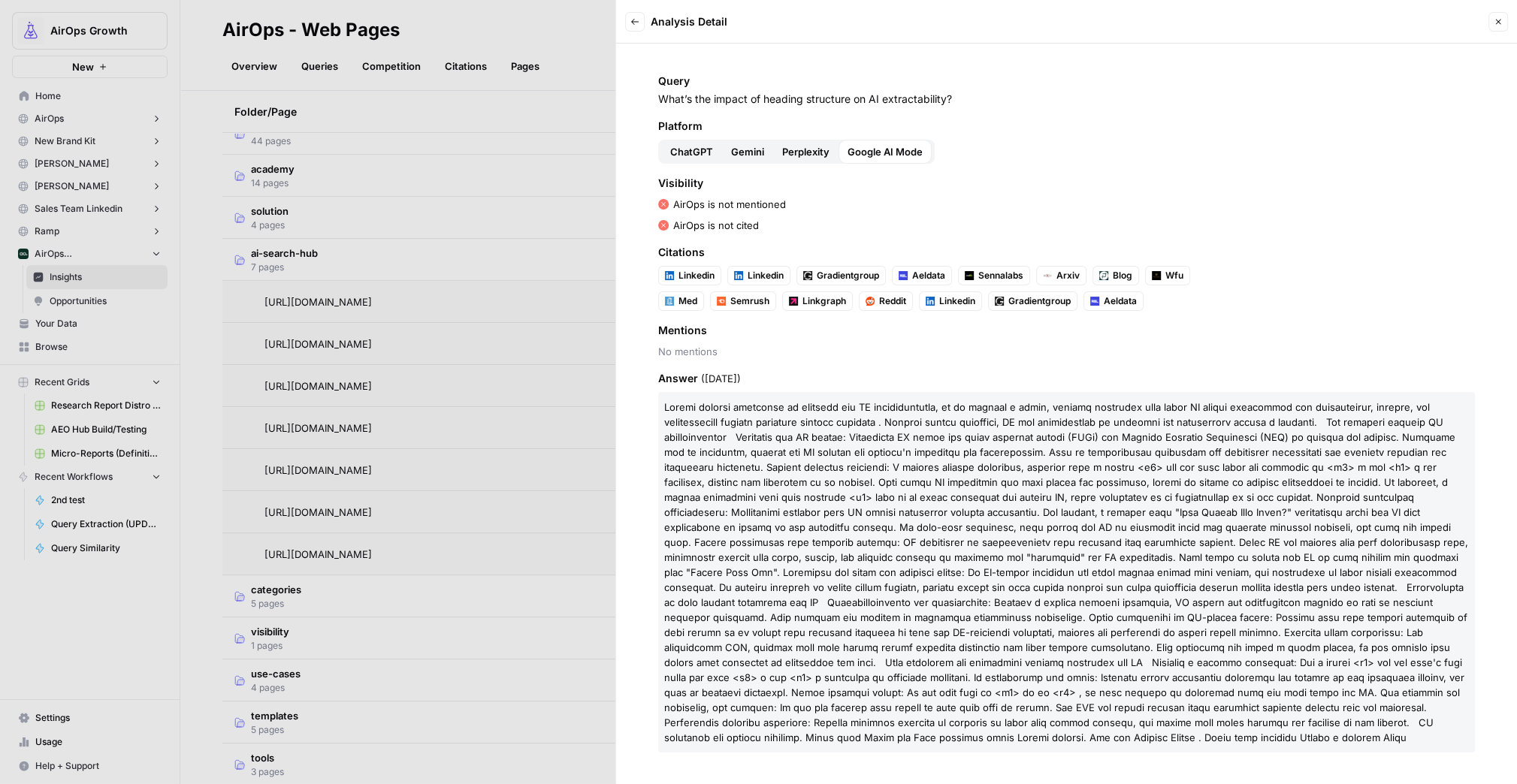
click at [812, 149] on span "Perplexity" at bounding box center [806, 152] width 47 height 15
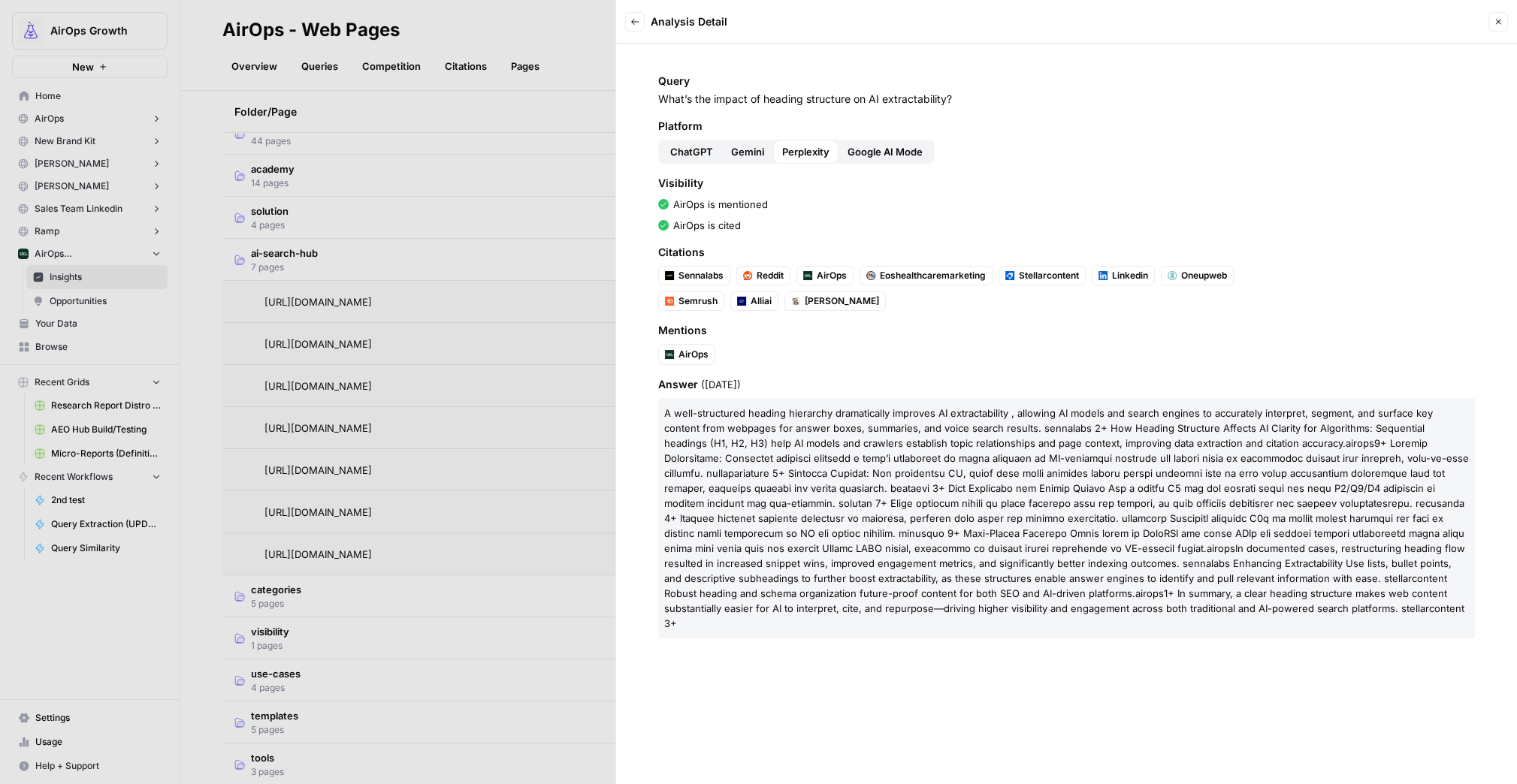
click at [893, 139] on button "Google AI Mode" at bounding box center [885, 151] width 93 height 24
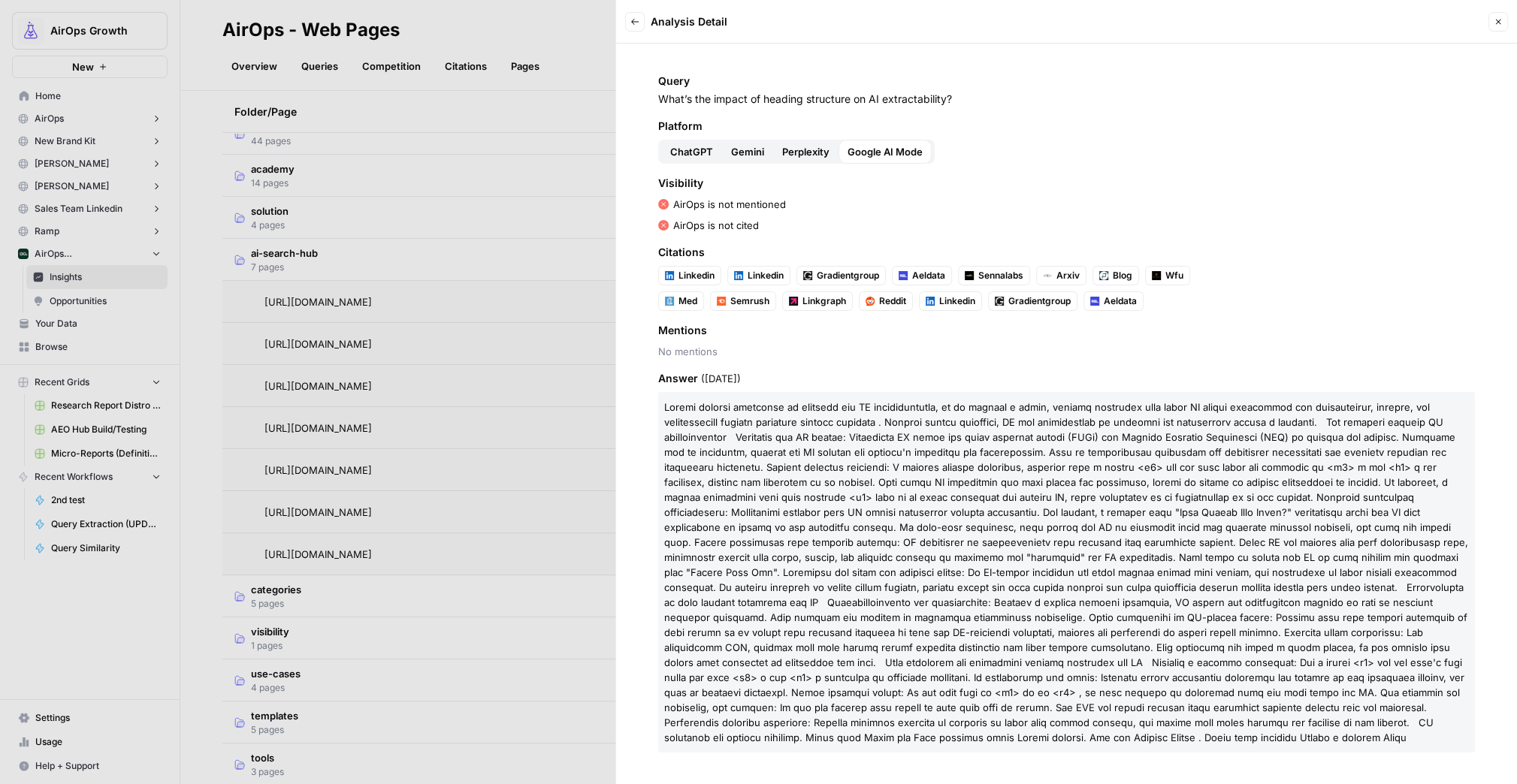
click at [813, 151] on span "Perplexity" at bounding box center [806, 152] width 47 height 15
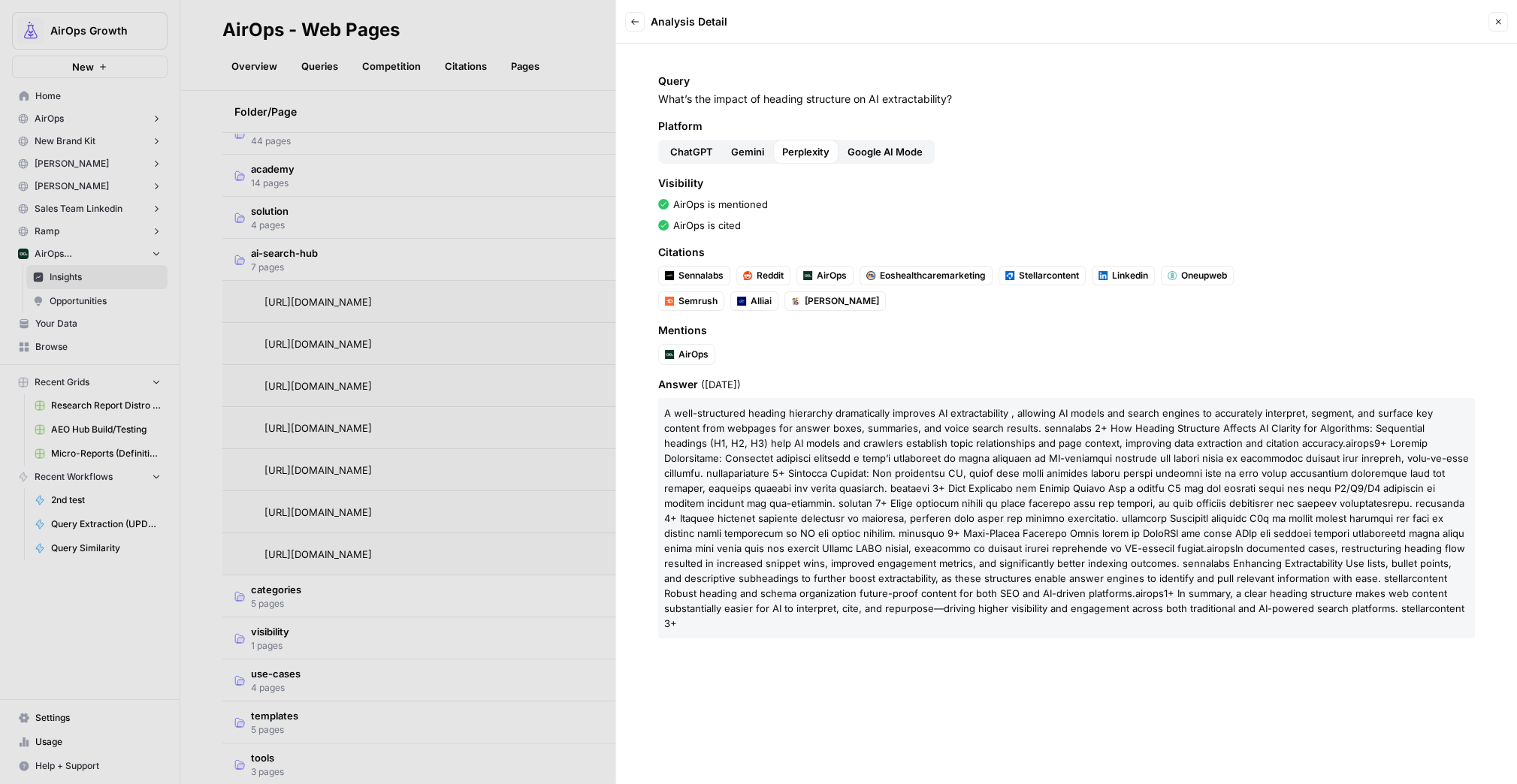
click at [728, 149] on button "Gemini" at bounding box center [747, 151] width 51 height 24
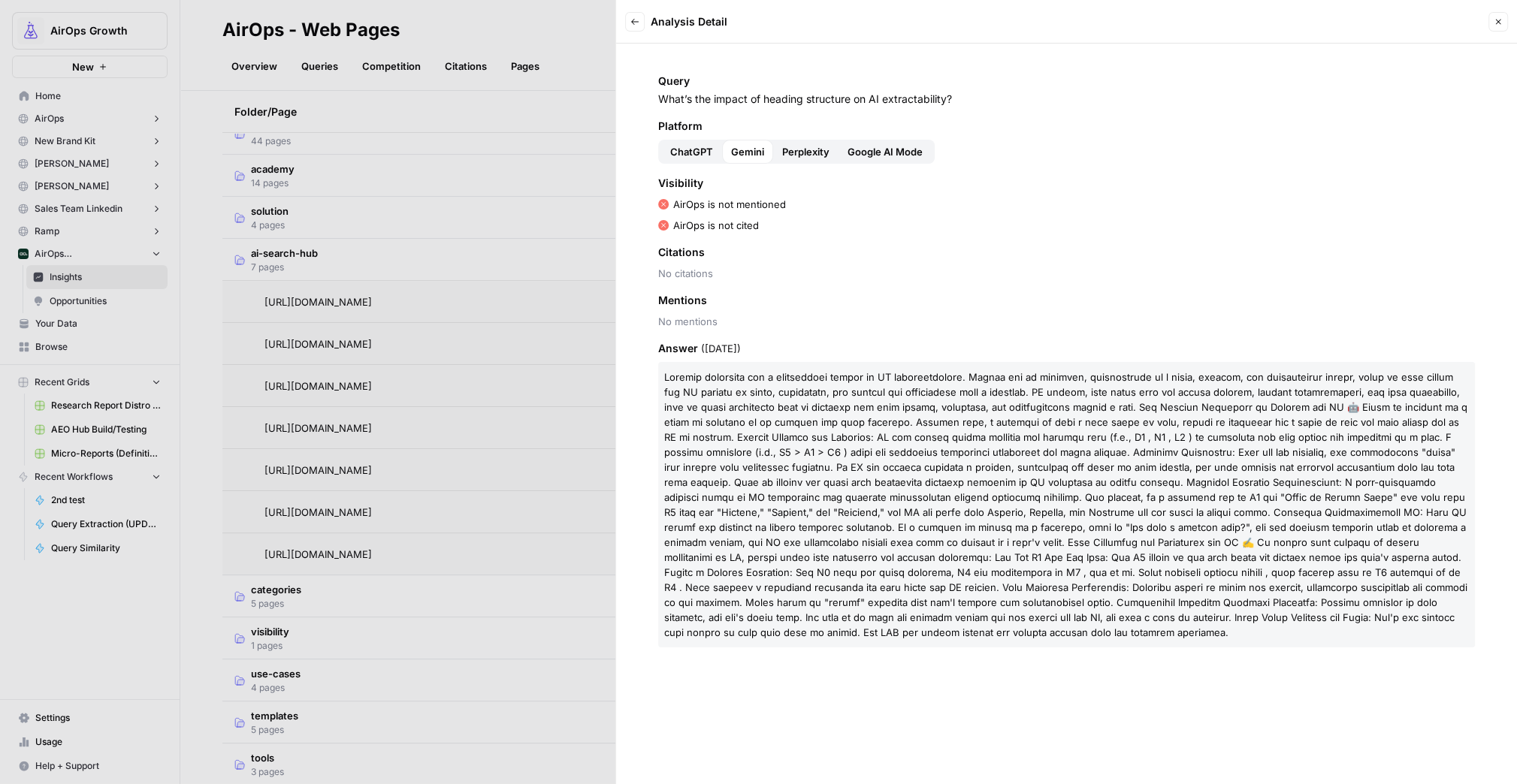
click at [693, 149] on span "ChatGPT" at bounding box center [691, 152] width 43 height 15
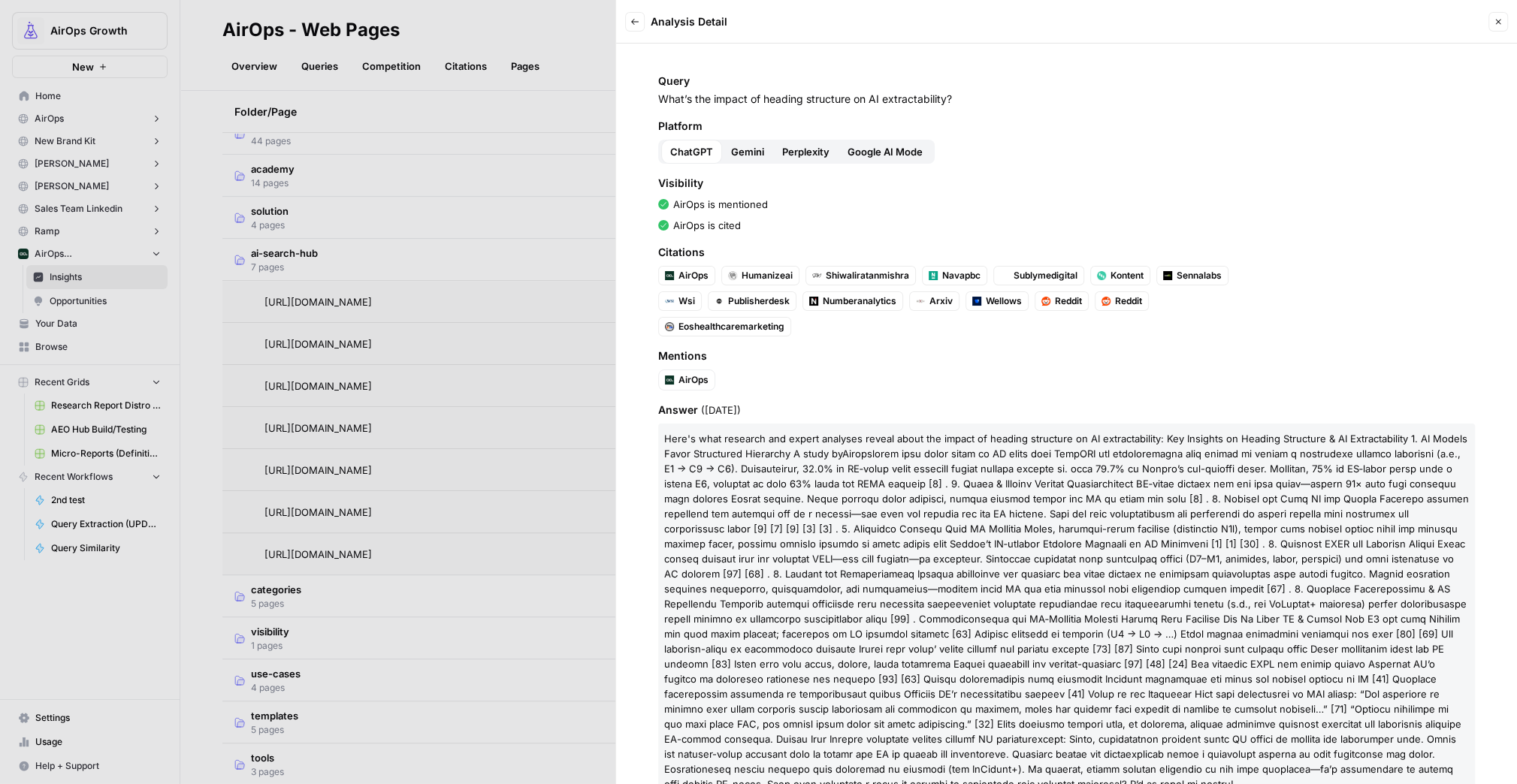
scroll to position [42, 0]
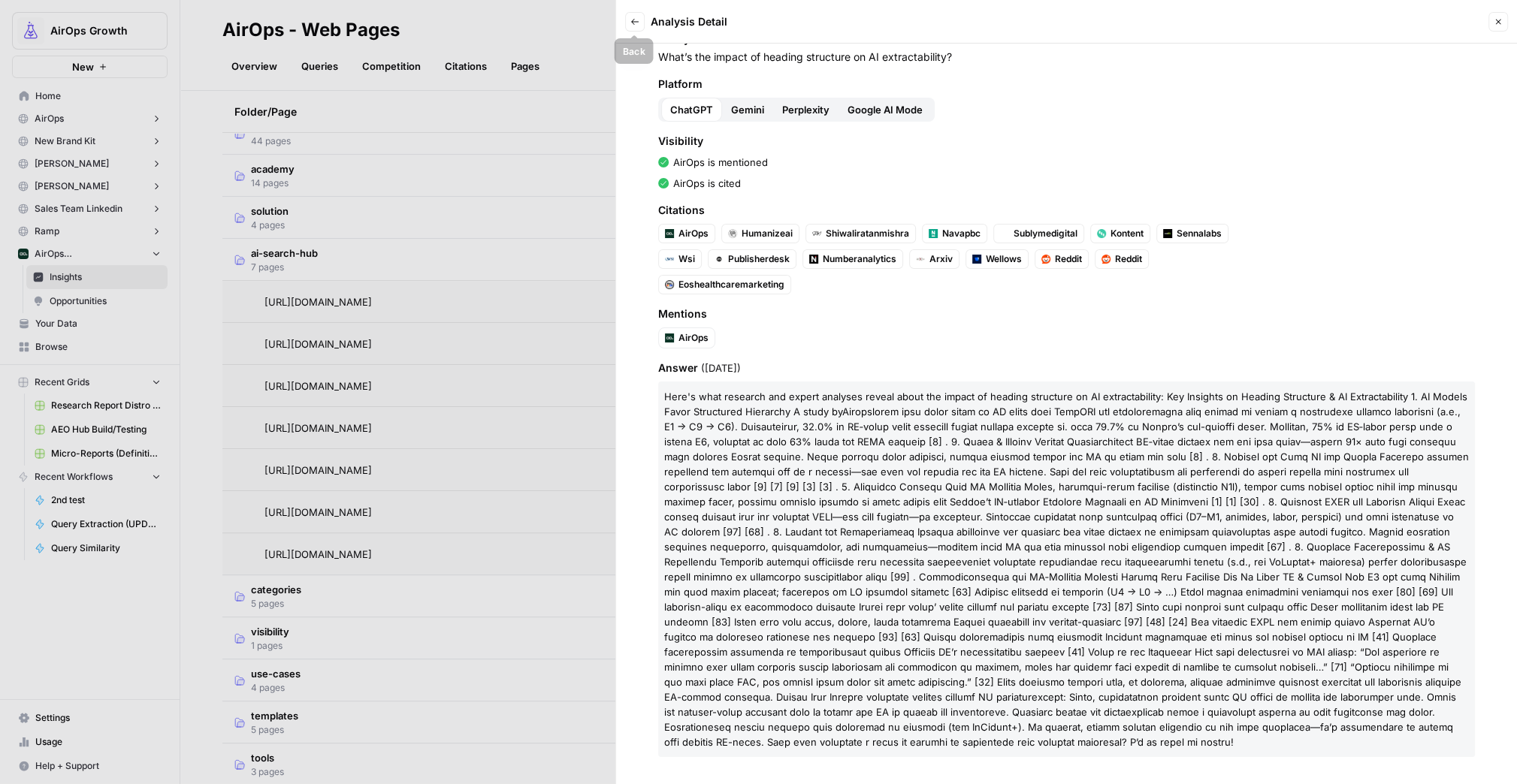
click at [637, 22] on icon "button" at bounding box center [635, 21] width 9 height 9
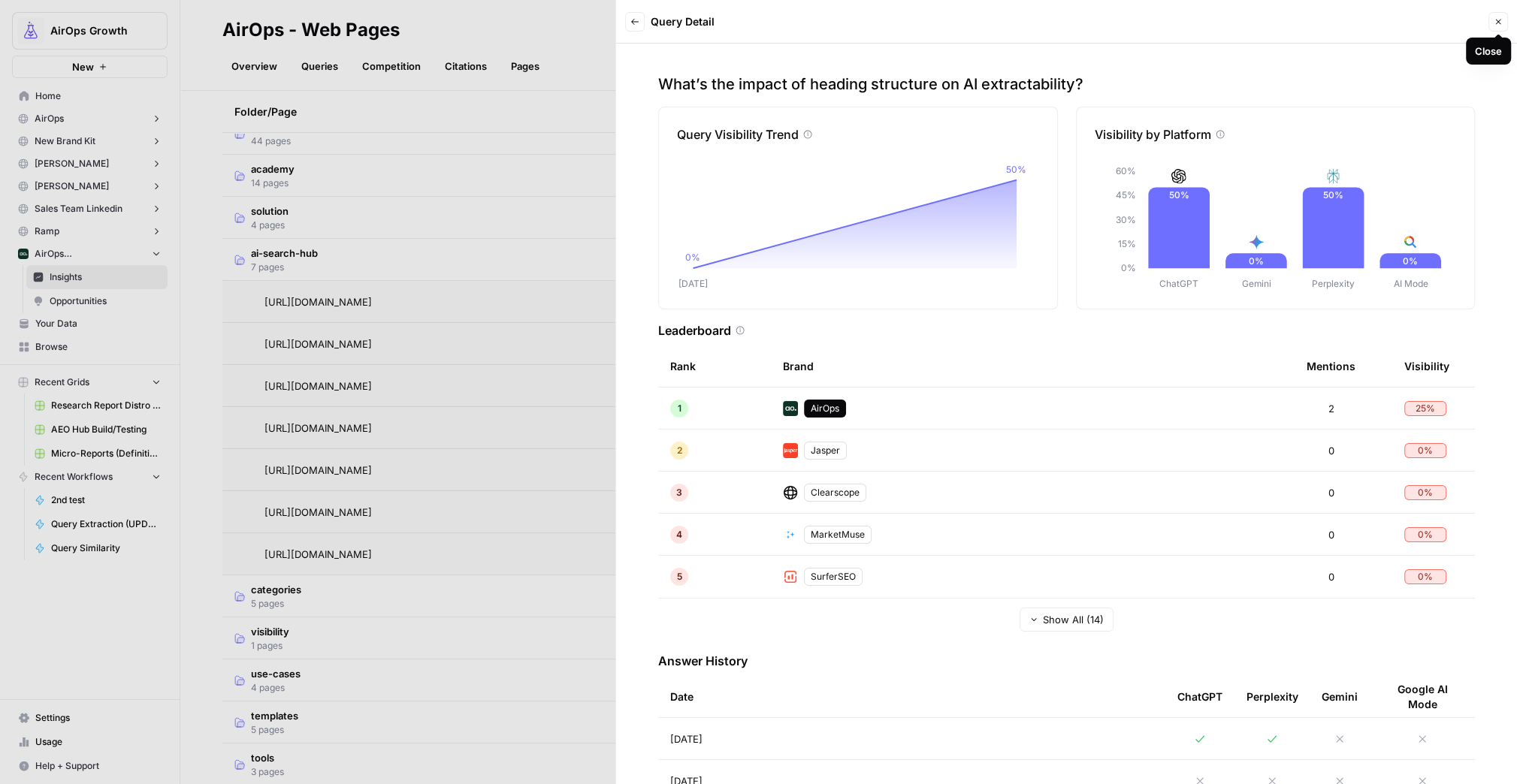
click at [1504, 21] on button "Close" at bounding box center [1498, 21] width 20 height 20
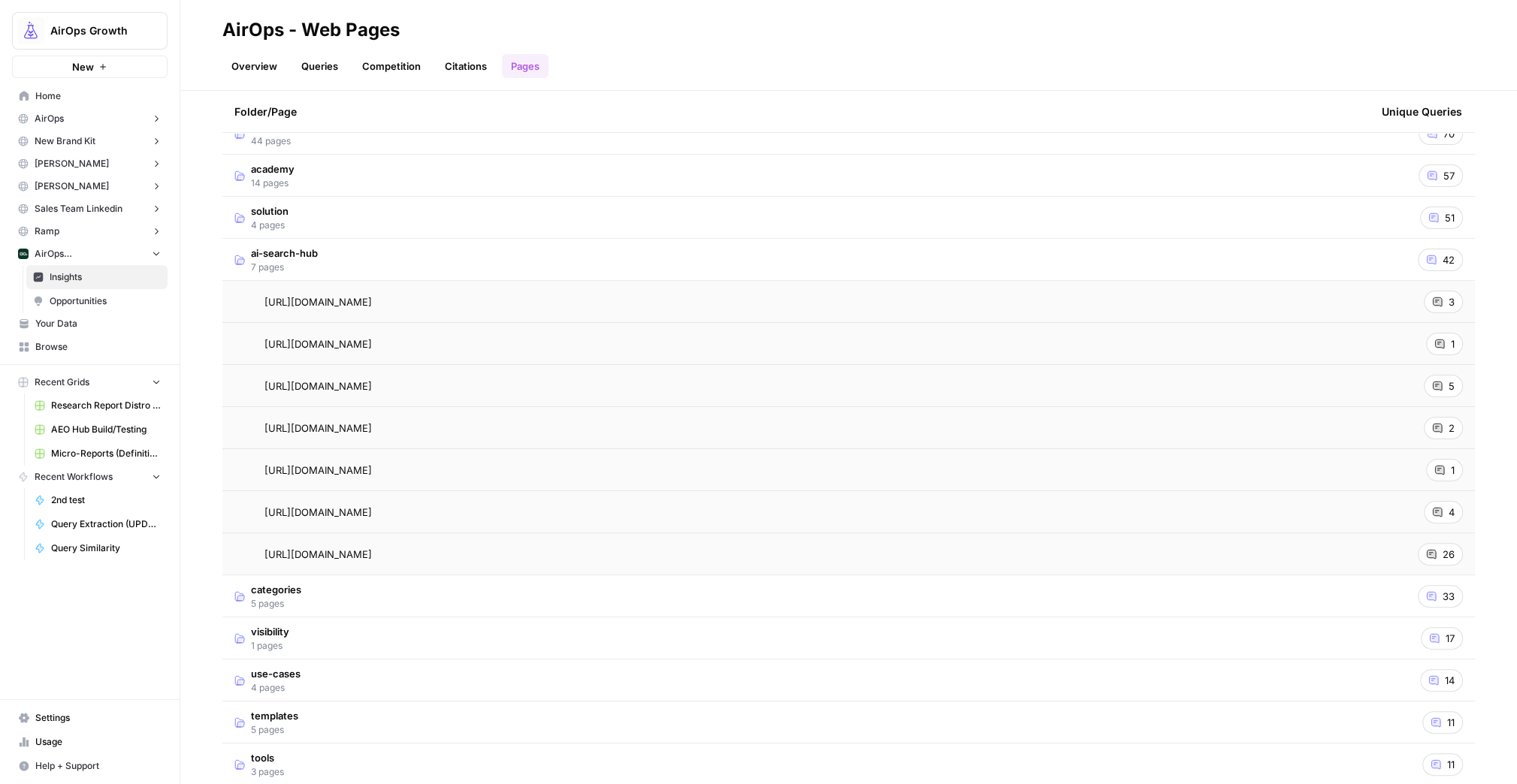
click at [282, 255] on span "ai-search-hub" at bounding box center [284, 253] width 67 height 15
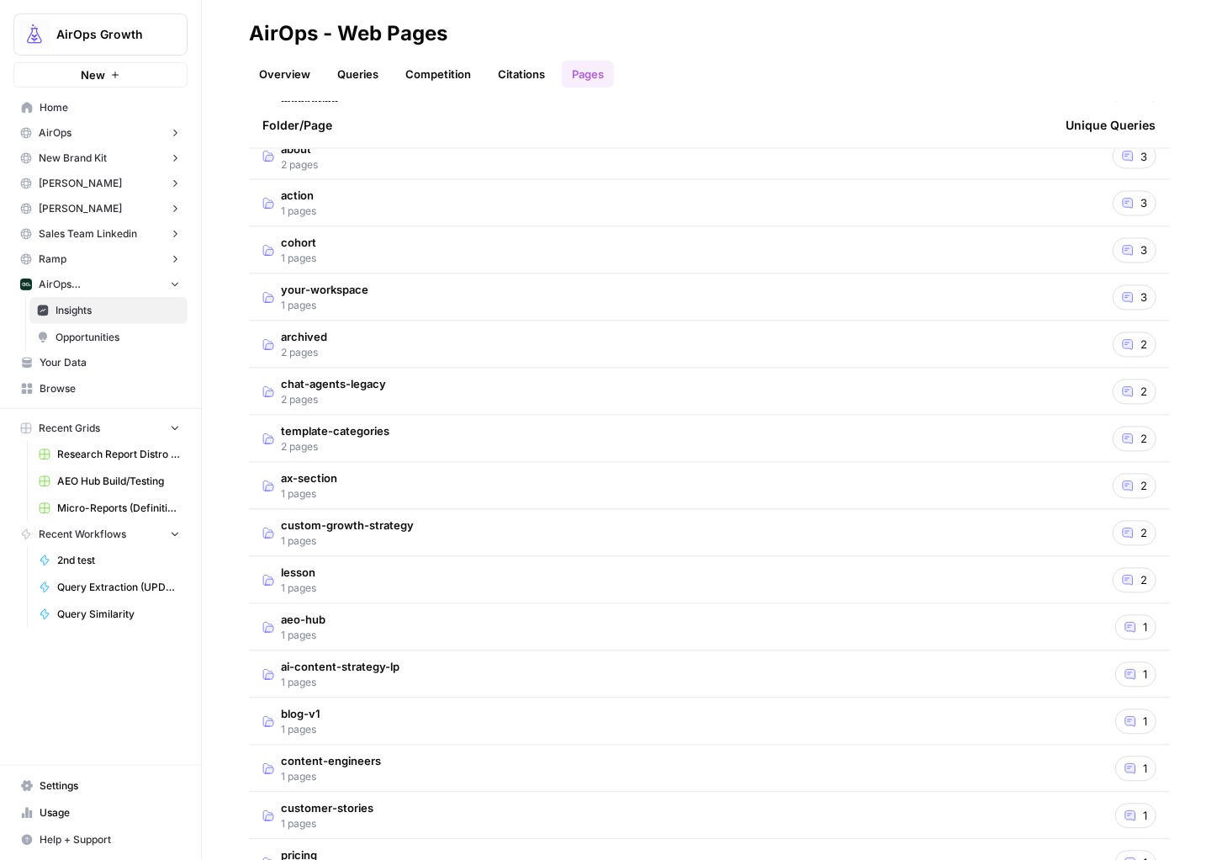
scroll to position [1170, 0]
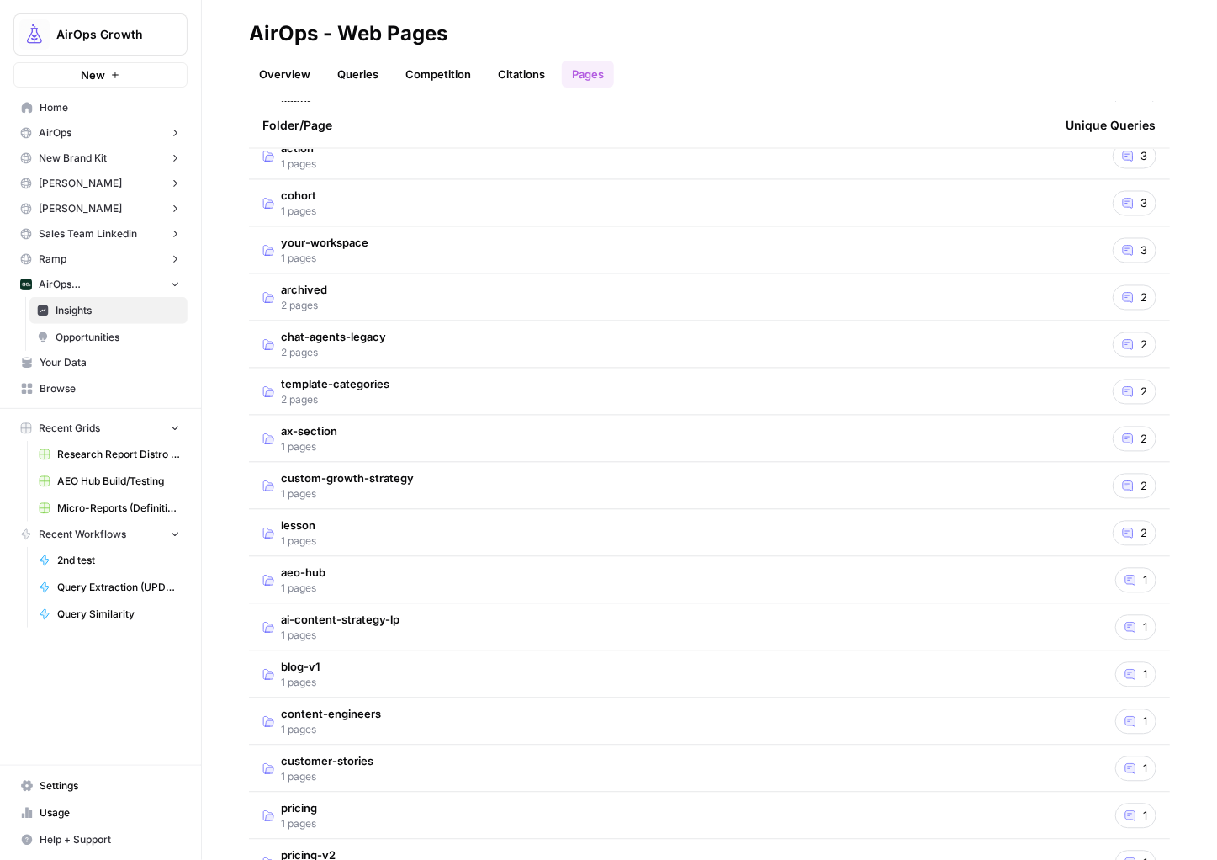
click at [338, 299] on td "archived 2 pages" at bounding box center [650, 297] width 803 height 46
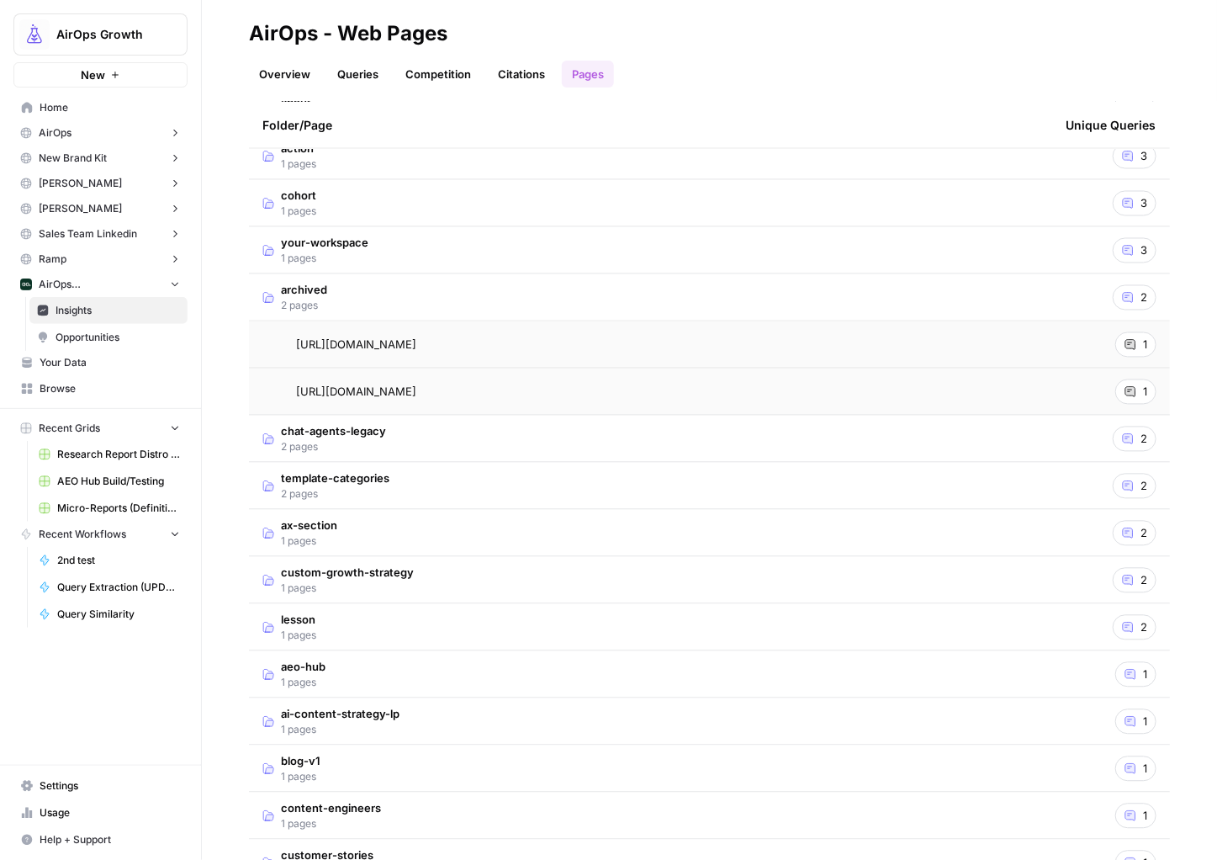
click at [384, 300] on td "archived 2 pages" at bounding box center [650, 297] width 803 height 46
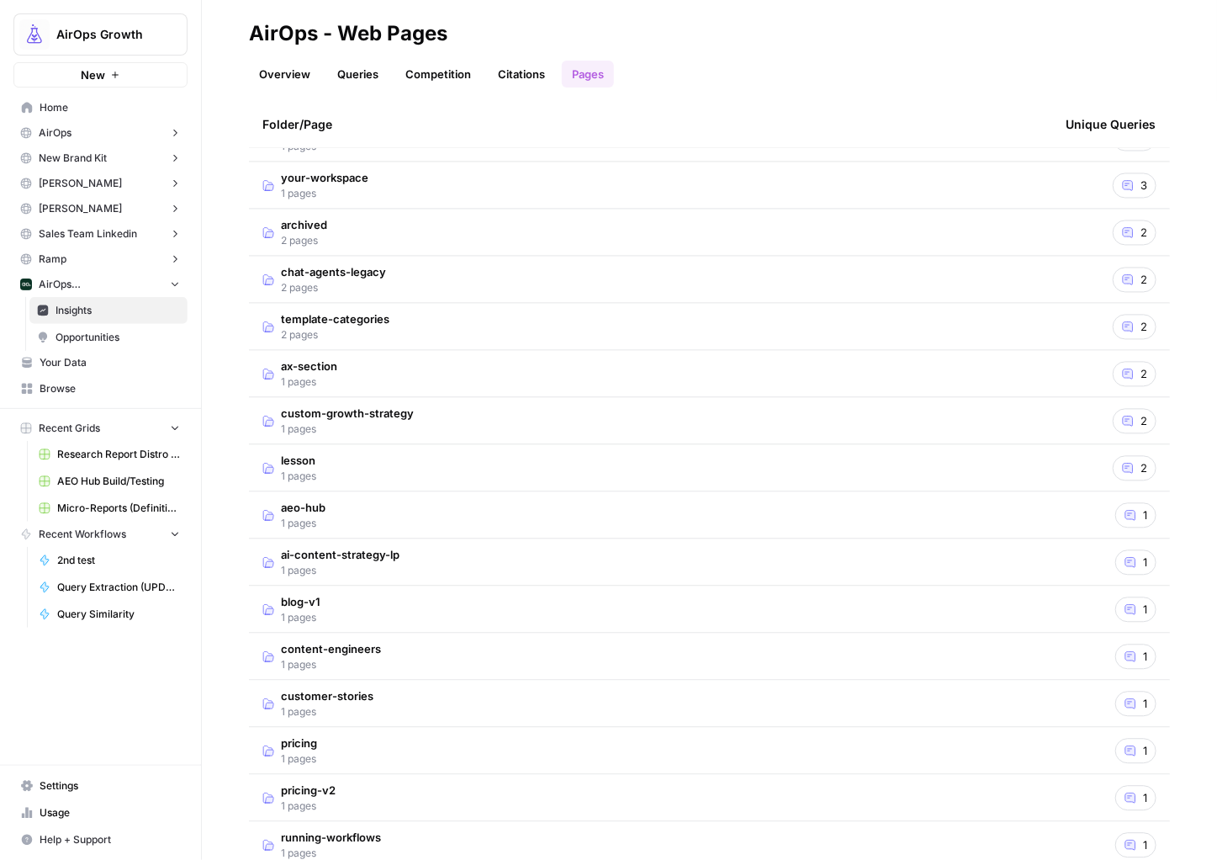
scroll to position [1234, 0]
click at [432, 329] on td "template-categories 2 pages" at bounding box center [650, 328] width 803 height 46
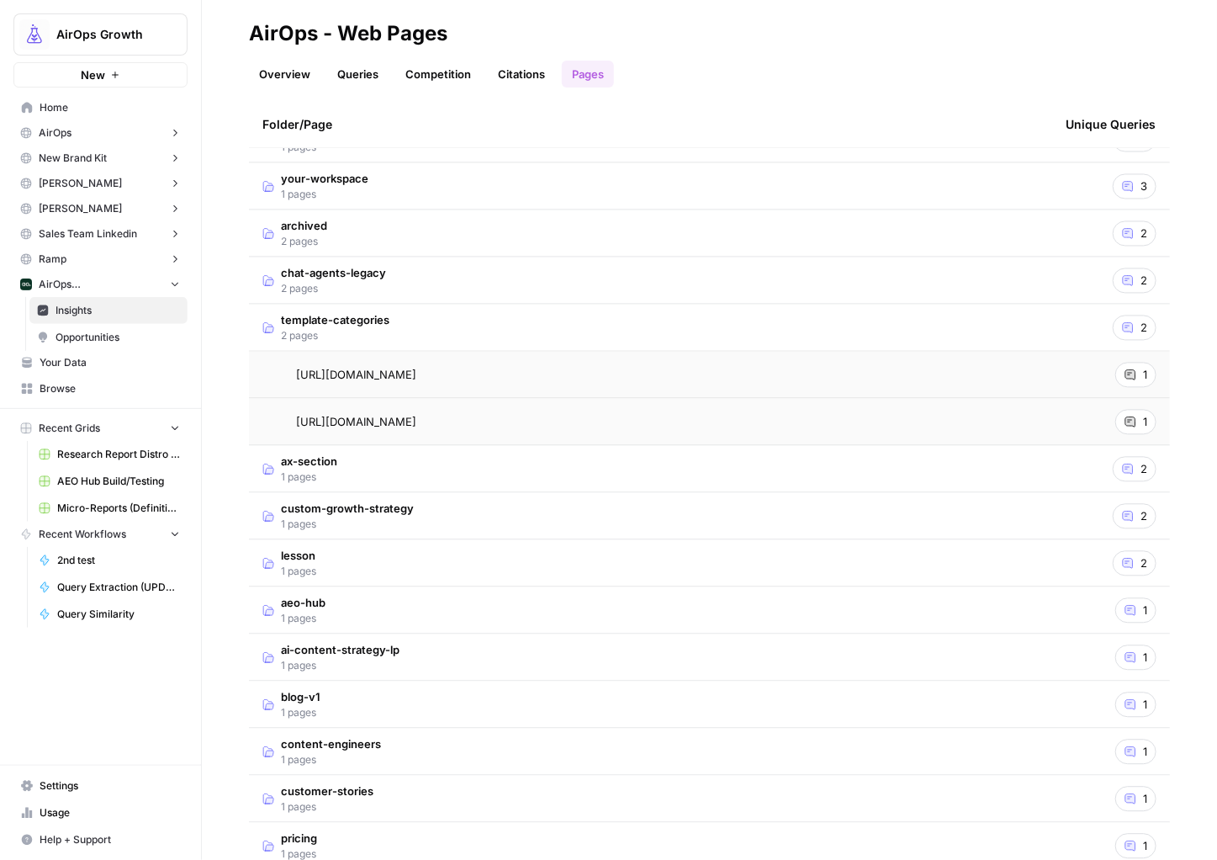
click at [436, 318] on td "template-categories 2 pages" at bounding box center [650, 328] width 803 height 46
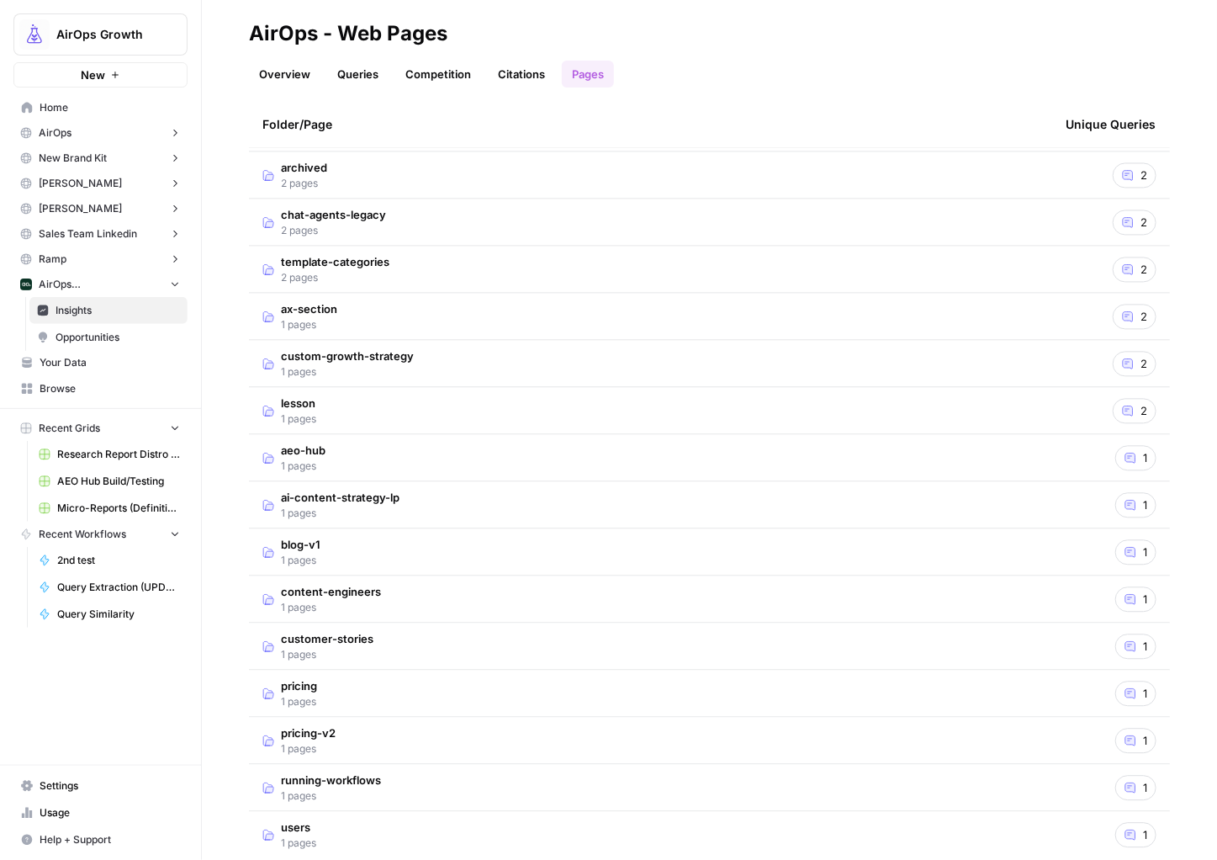
scroll to position [1317, 0]
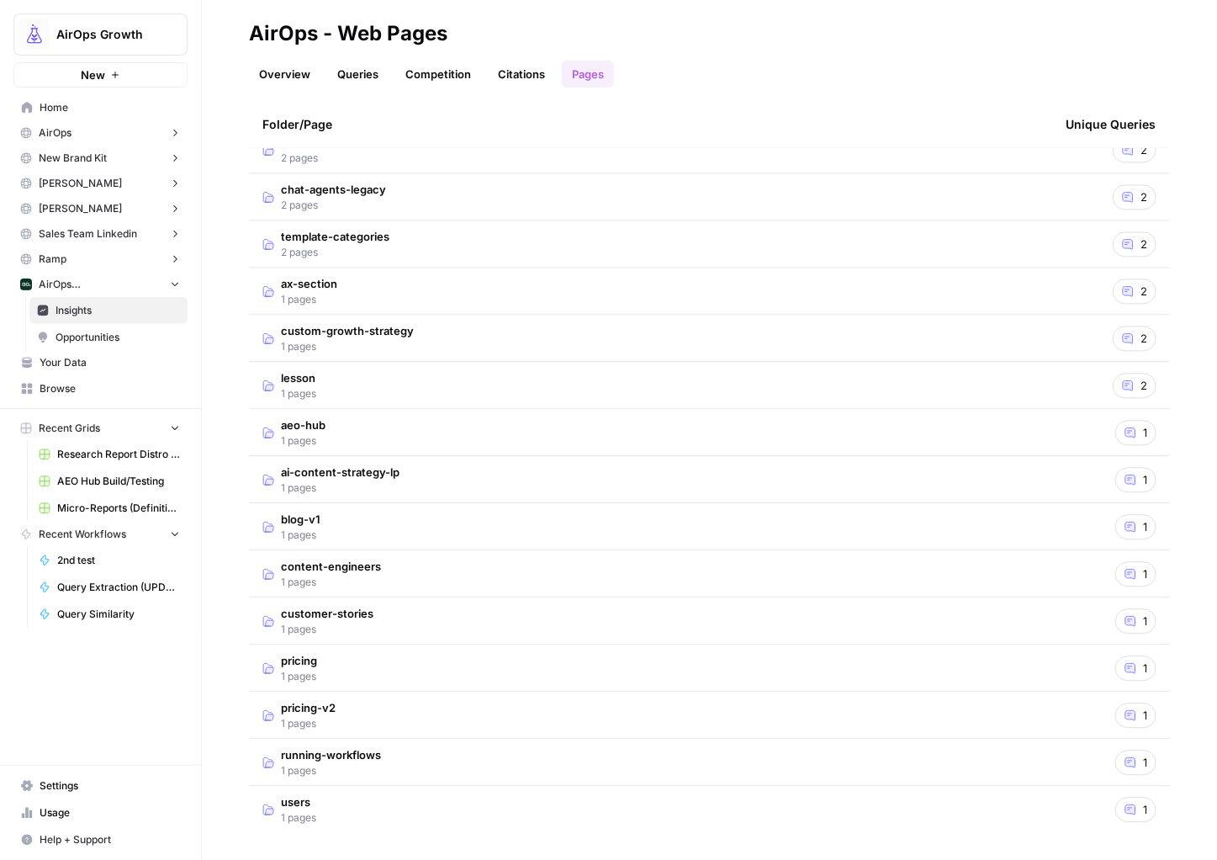
click at [509, 433] on td "aeo-hub 1 pages" at bounding box center [650, 433] width 803 height 46
click at [450, 484] on link "Go to page" at bounding box center [440, 480] width 20 height 20
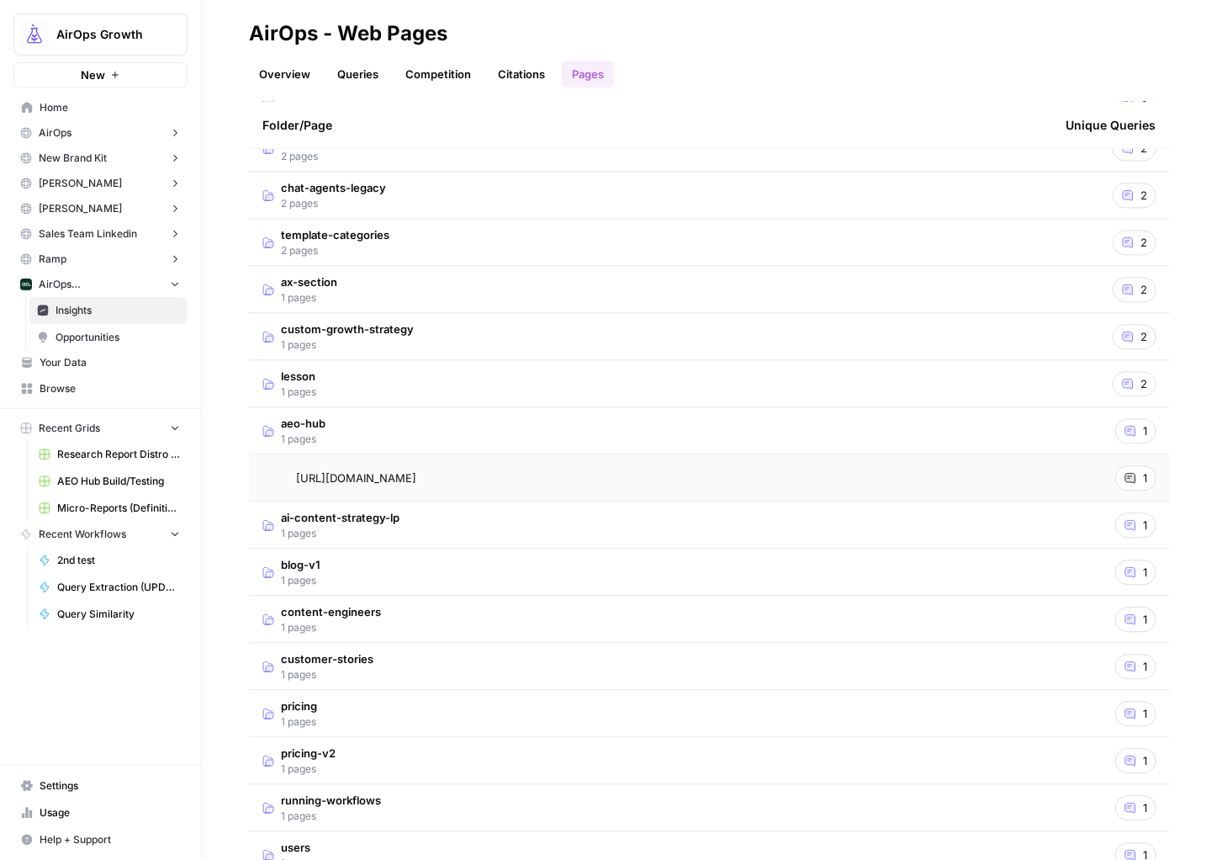
scroll to position [1320, 0]
click at [347, 559] on td "blog-v1 1 pages" at bounding box center [650, 571] width 803 height 46
click at [1121, 617] on div "1" at bounding box center [1135, 619] width 41 height 25
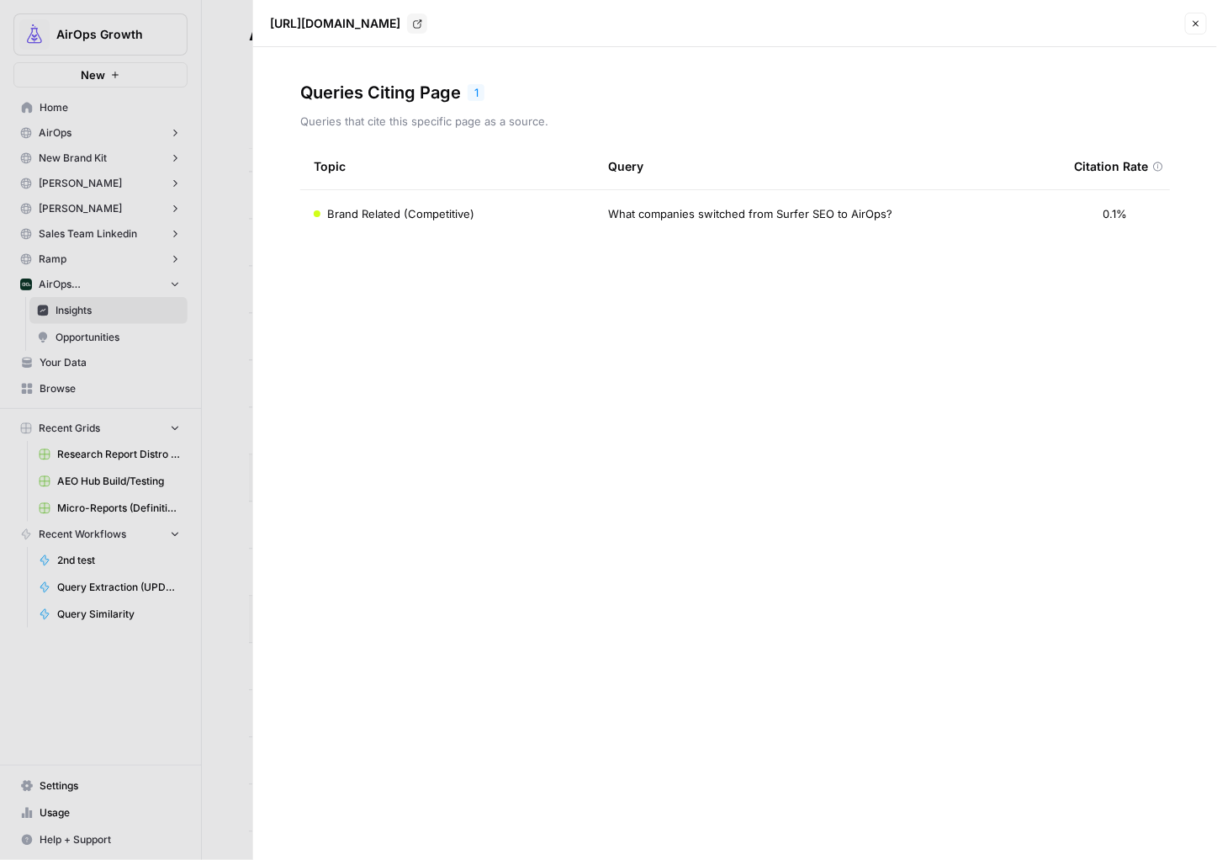
click at [641, 212] on span "What companies switched from Surfer SEO to AirOps?" at bounding box center [750, 213] width 284 height 17
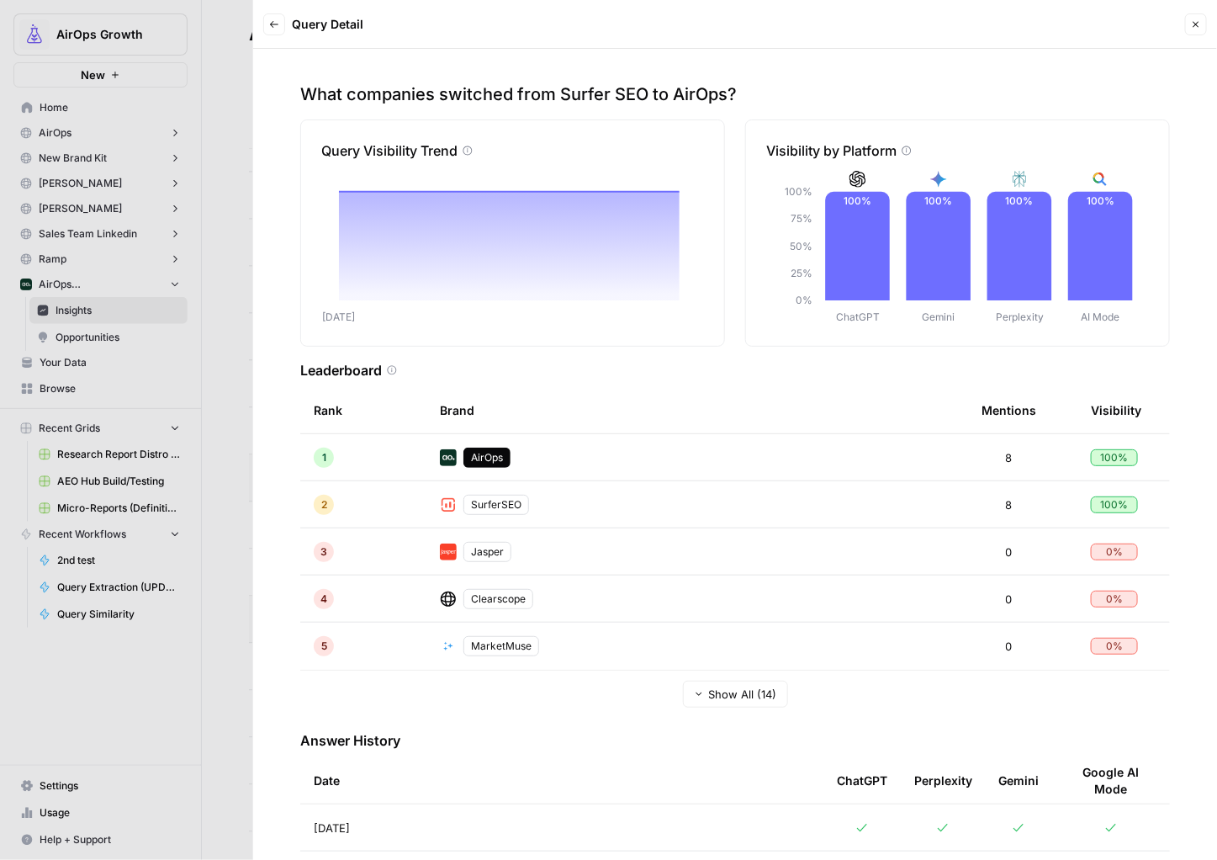
scroll to position [71, 0]
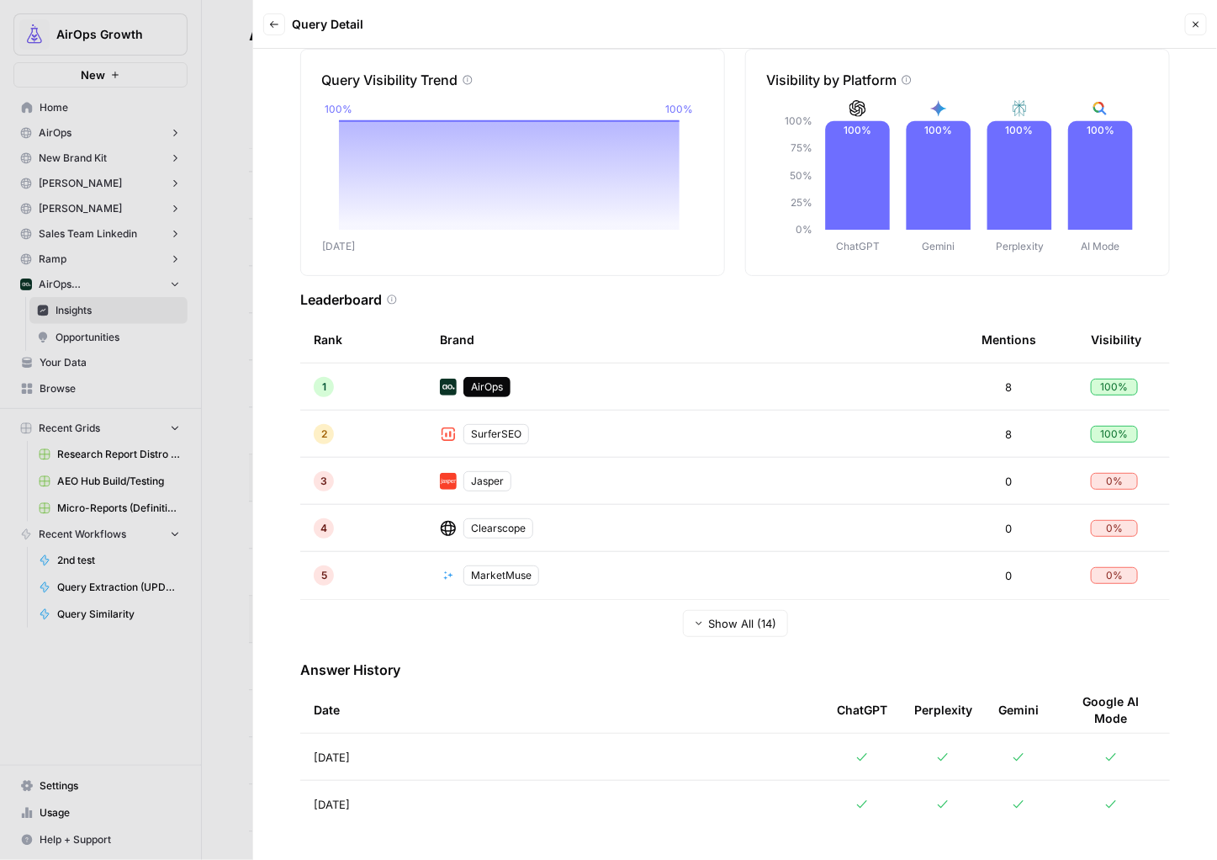
click at [855, 754] on div at bounding box center [862, 756] width 50 height 13
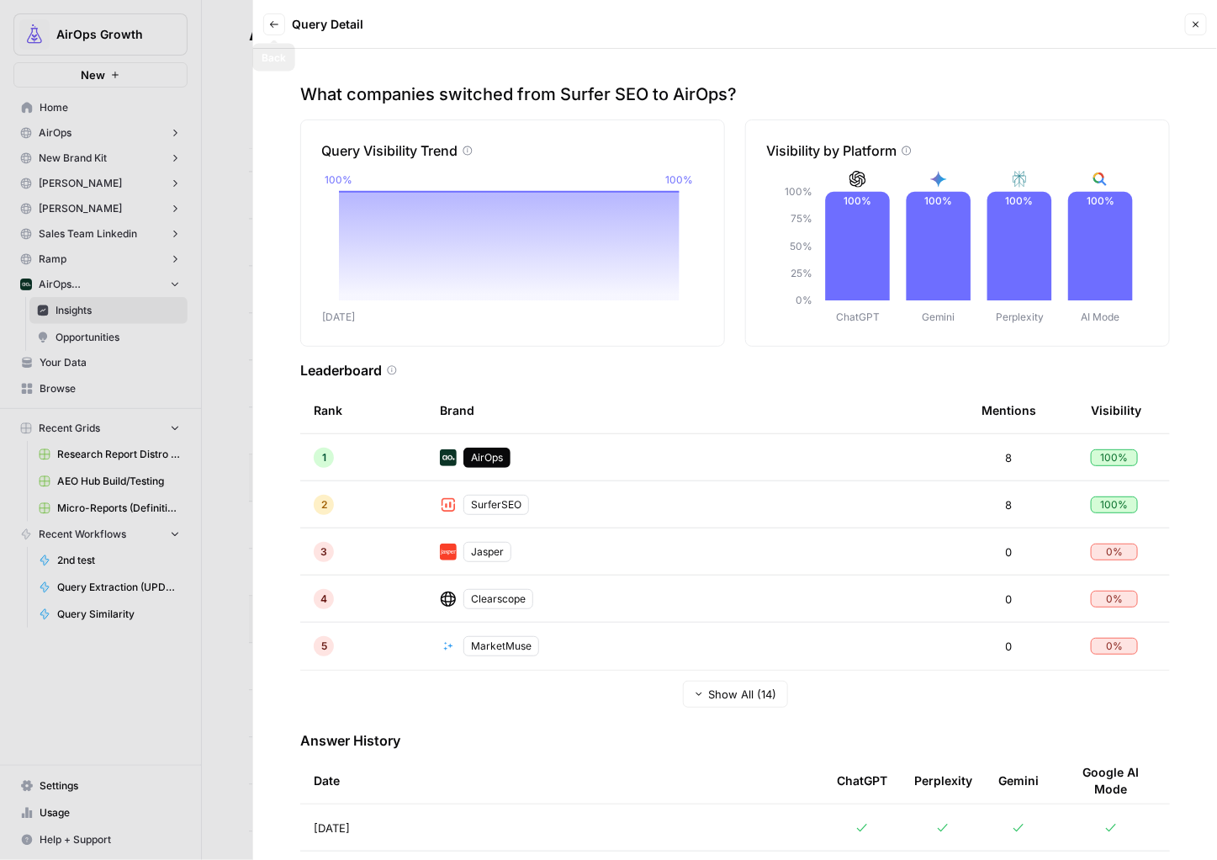
click at [268, 22] on button "Back" at bounding box center [274, 24] width 22 height 22
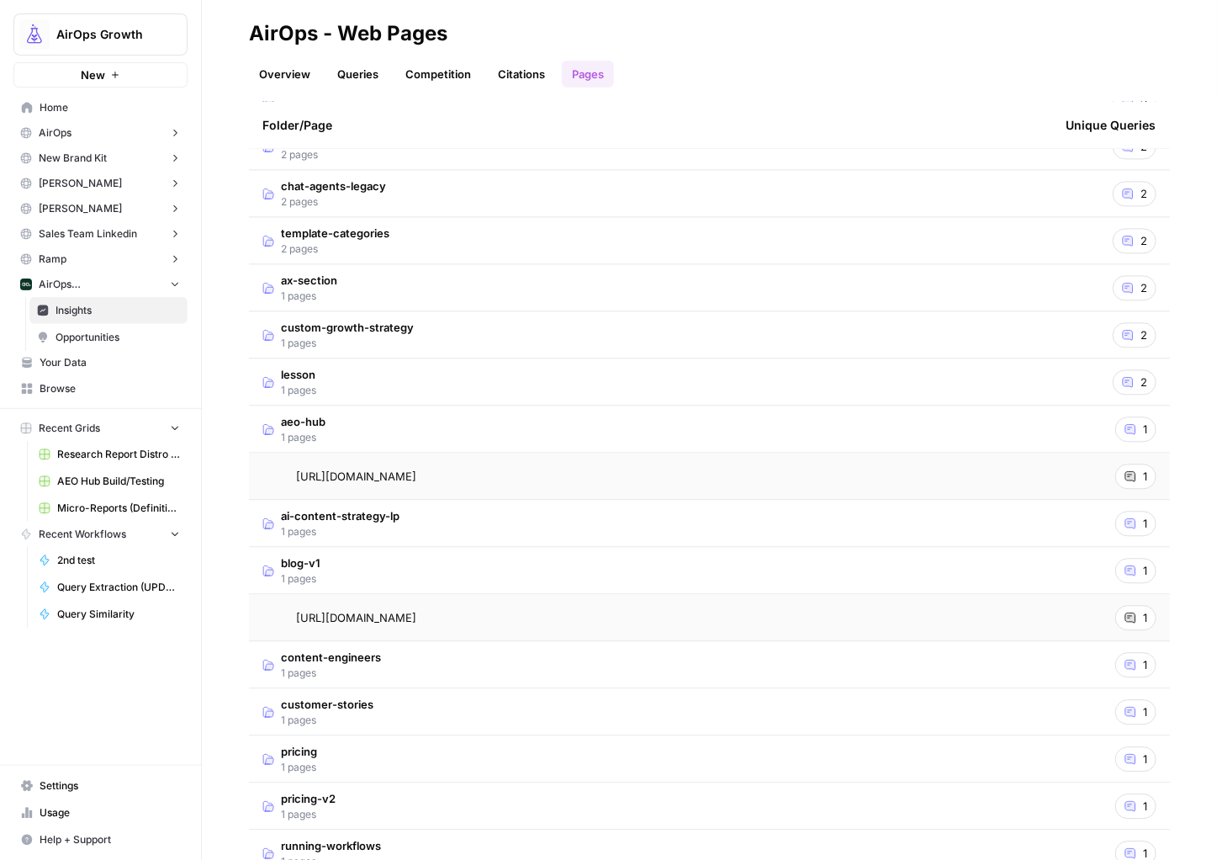
scroll to position [1320, 0]
click at [332, 425] on td "aeo-hub 1 pages" at bounding box center [650, 430] width 803 height 46
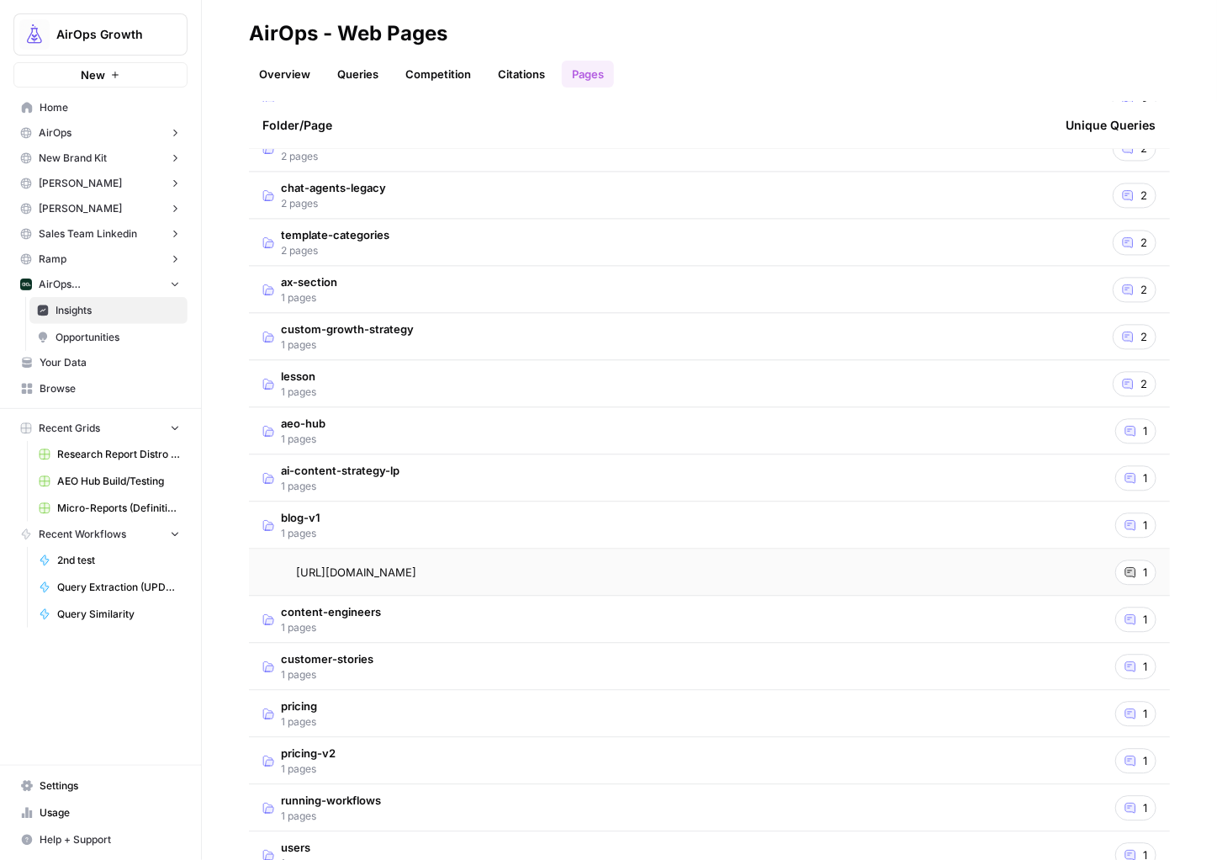
click at [332, 425] on td "aeo-hub 1 pages" at bounding box center [650, 430] width 803 height 46
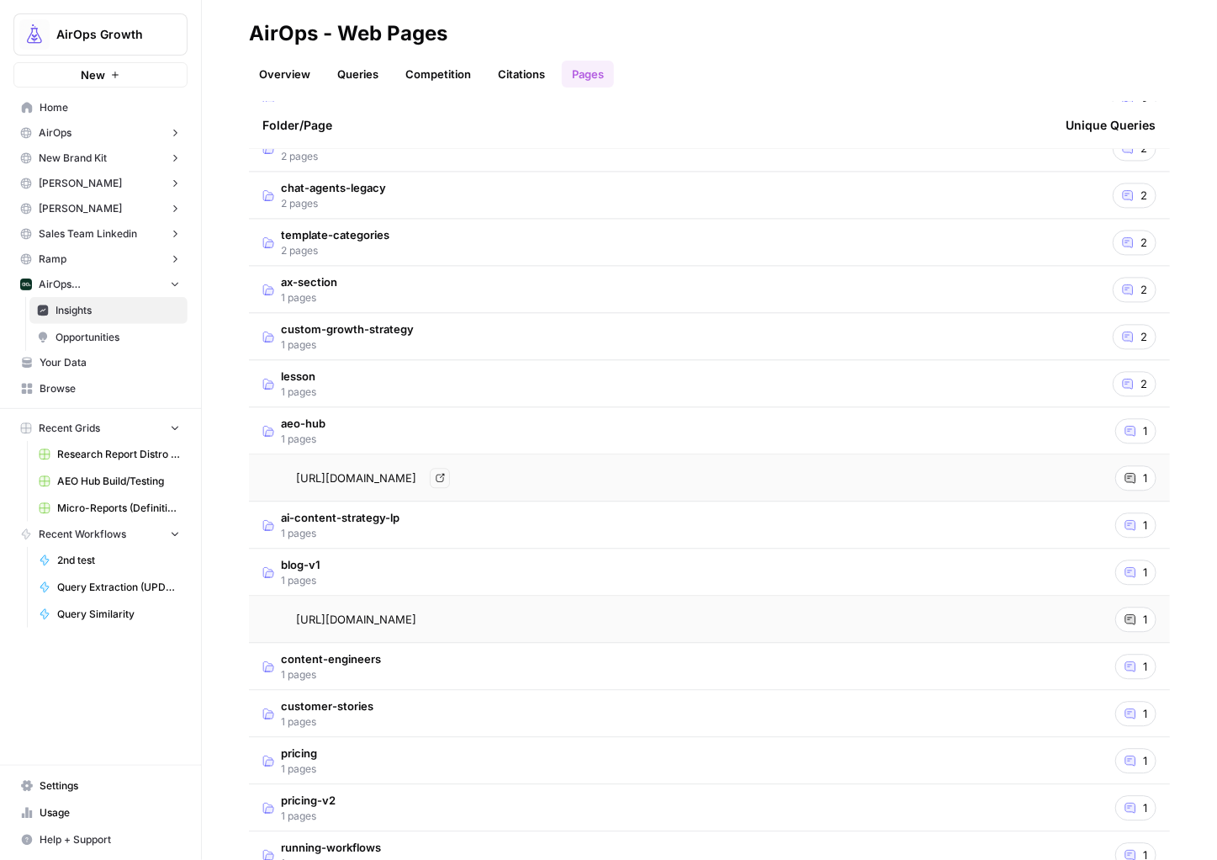
click at [1126, 479] on icon at bounding box center [1131, 478] width 10 height 10
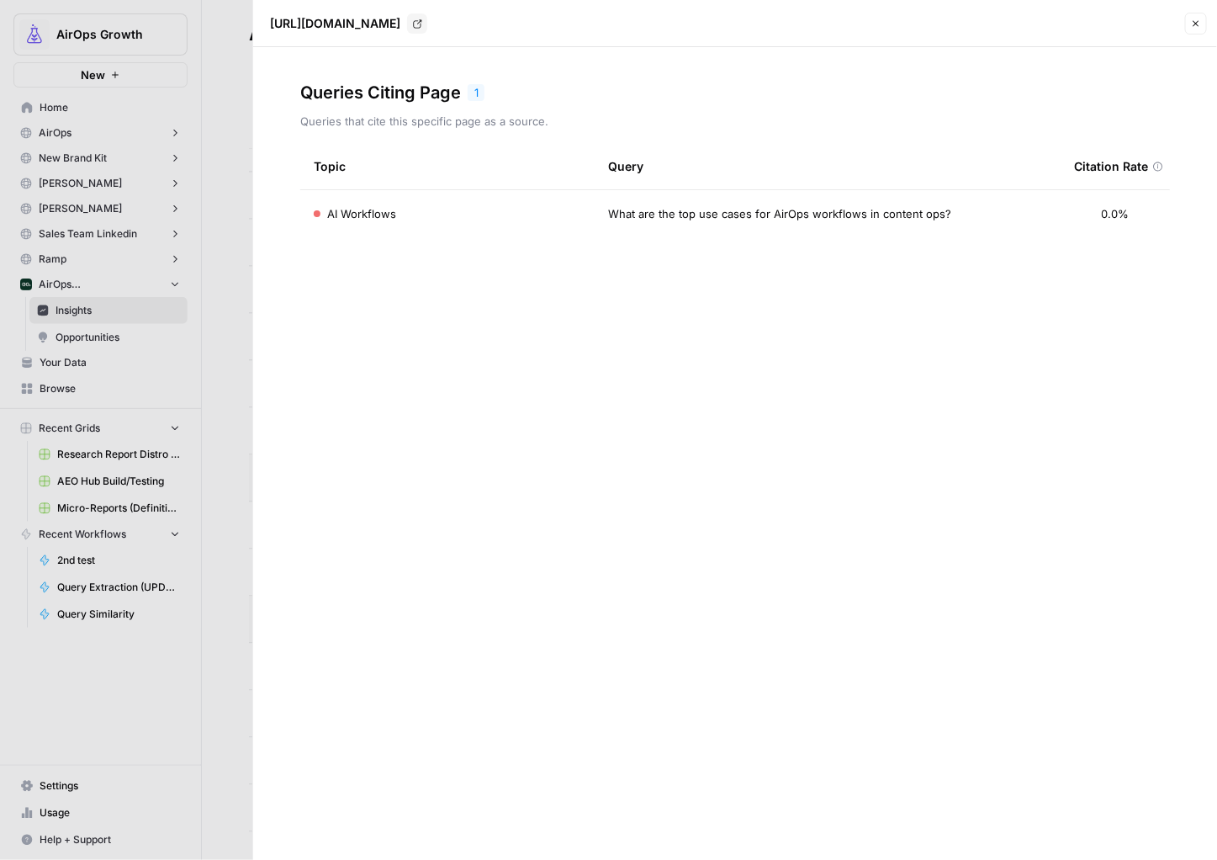
click at [410, 205] on div "AI Workflows" at bounding box center [448, 213] width 268 height 17
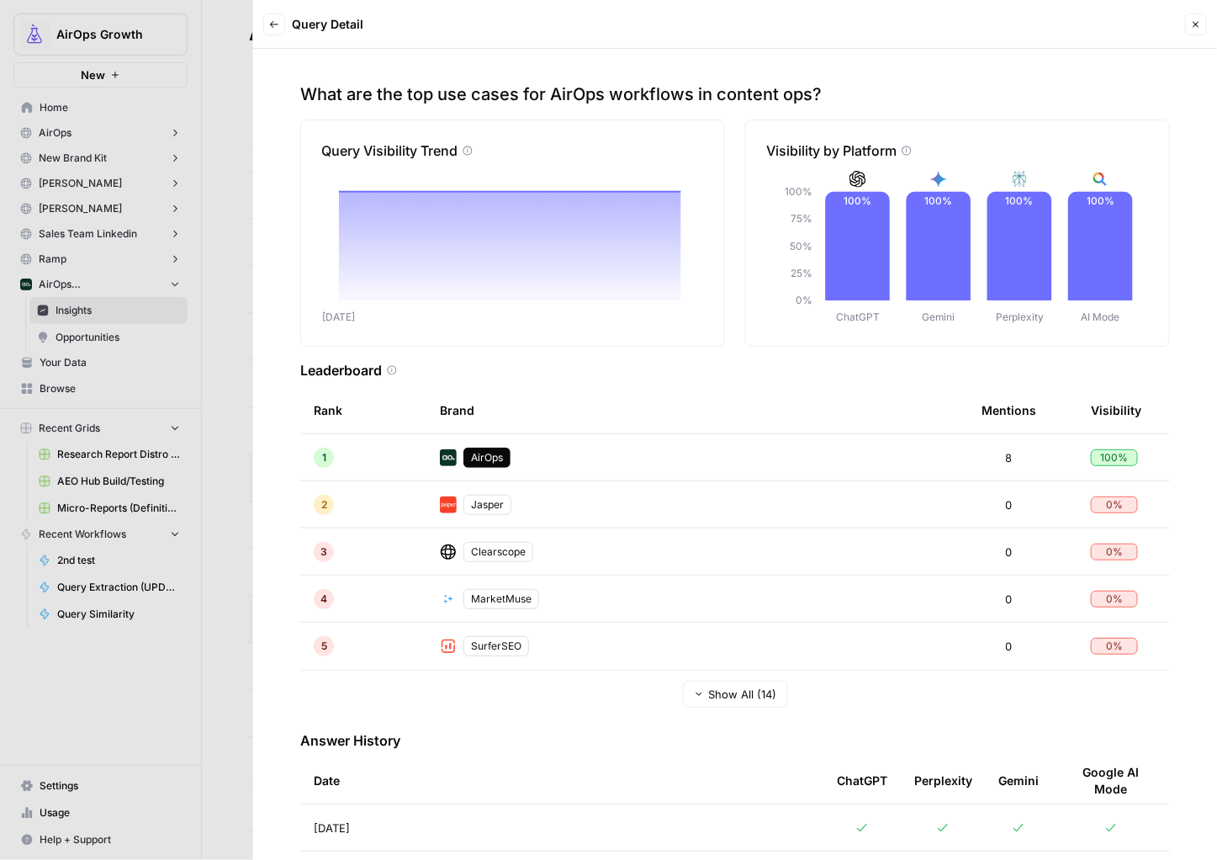
scroll to position [71, 0]
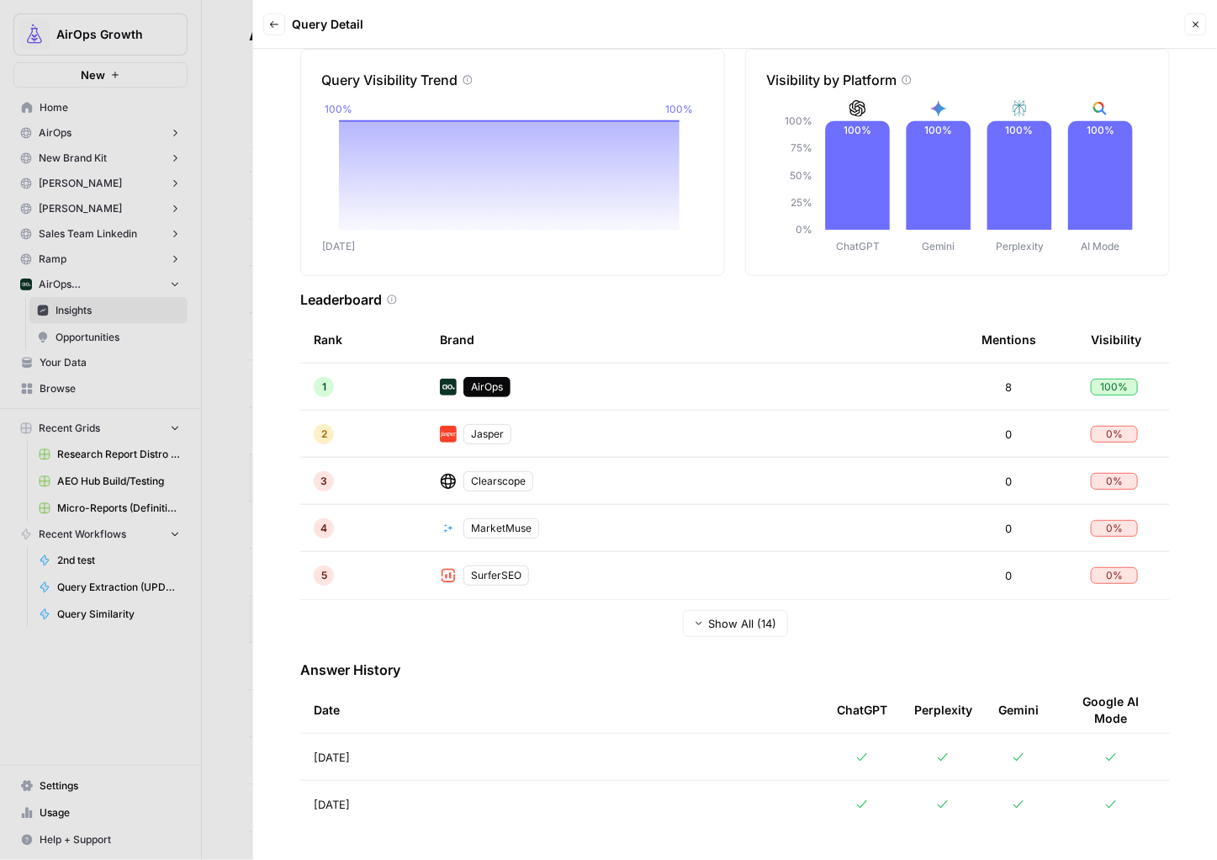
click at [877, 763] on td at bounding box center [862, 757] width 77 height 46
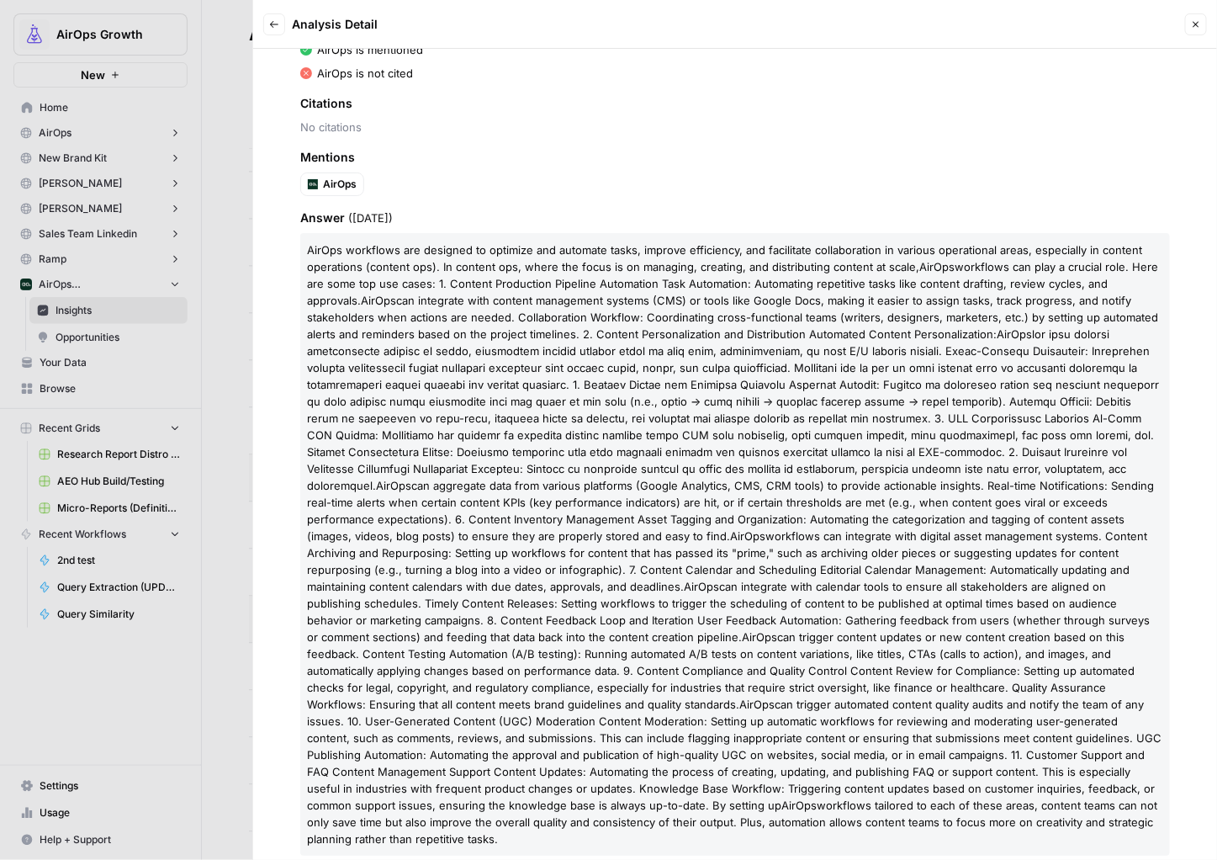
scroll to position [207, 0]
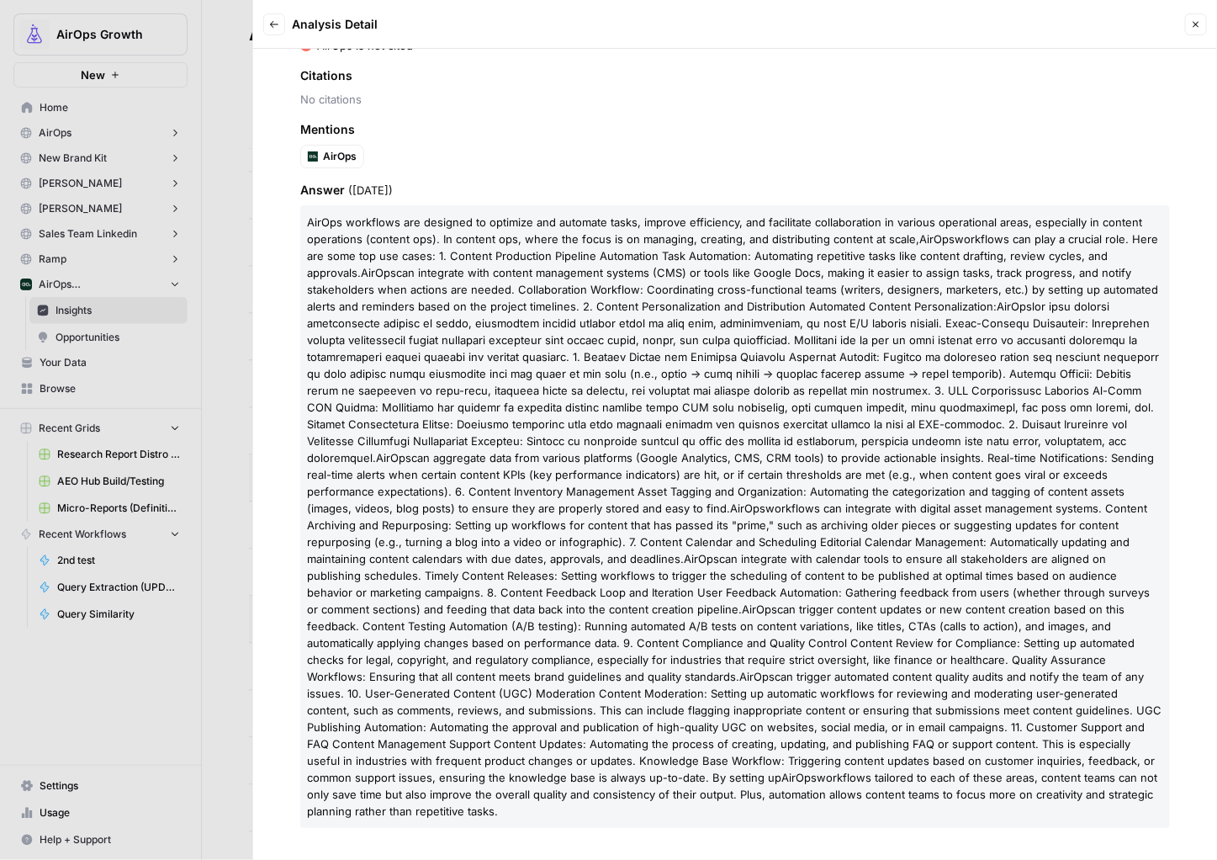
click at [275, 24] on icon "button" at bounding box center [274, 24] width 10 height 10
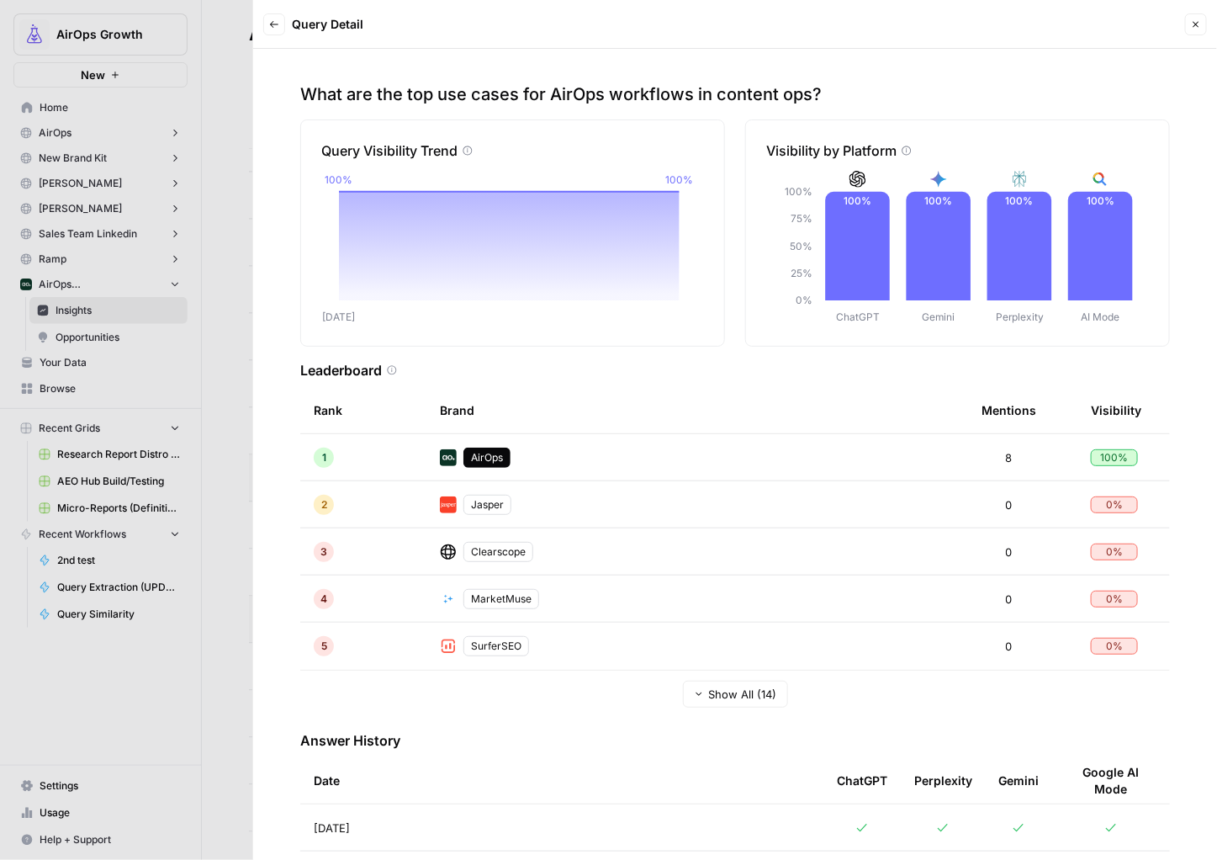
click at [277, 28] on icon "button" at bounding box center [274, 24] width 10 height 10
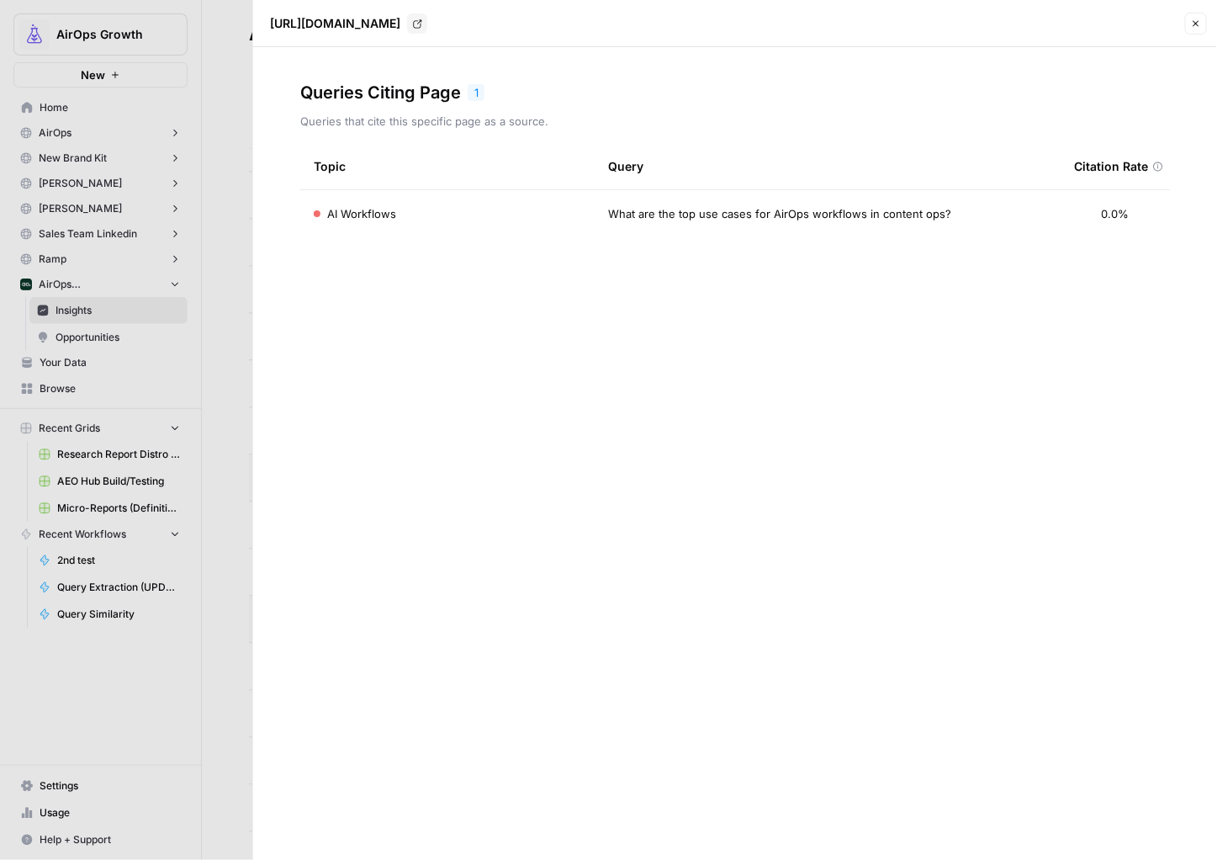
click at [1193, 25] on icon "button" at bounding box center [1196, 24] width 10 height 10
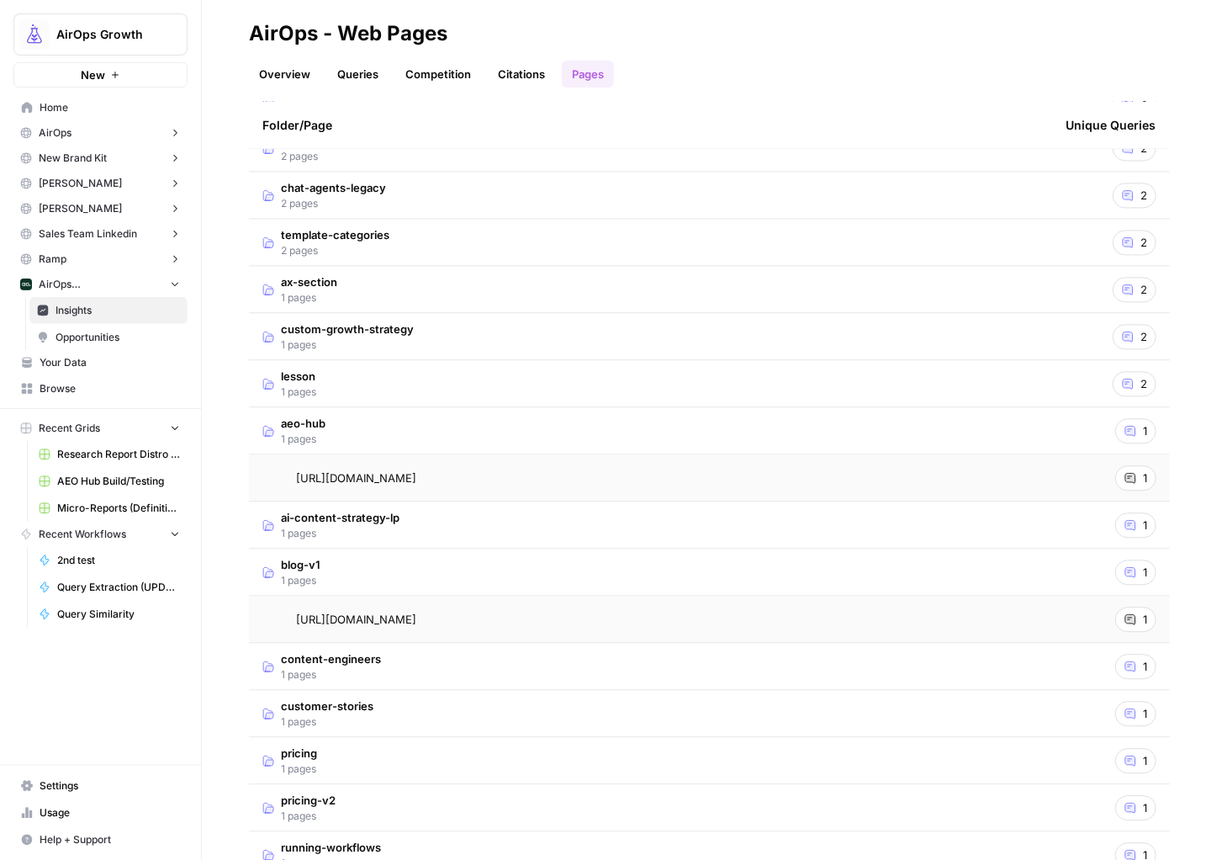
click at [395, 288] on td "ax-section 1 pages" at bounding box center [650, 289] width 803 height 46
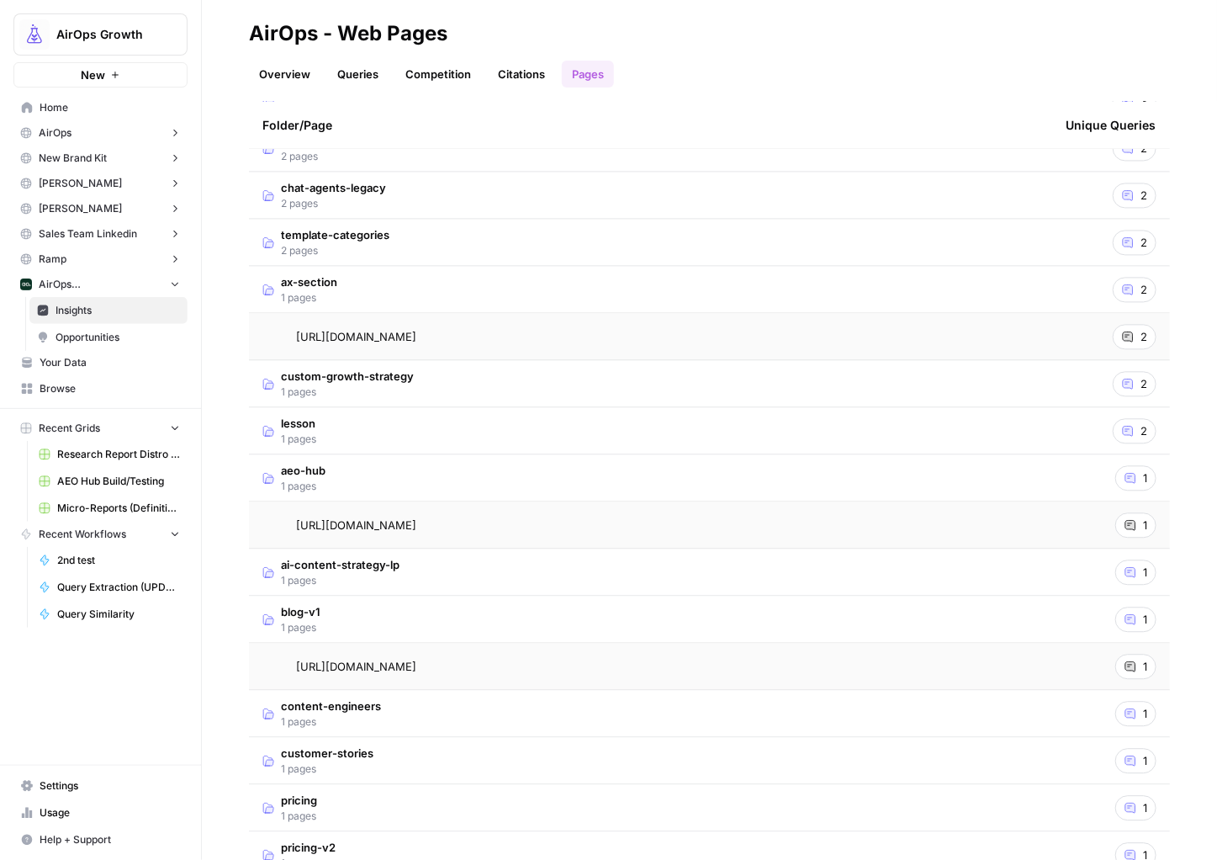
click at [395, 288] on td "ax-section 1 pages" at bounding box center [650, 289] width 803 height 46
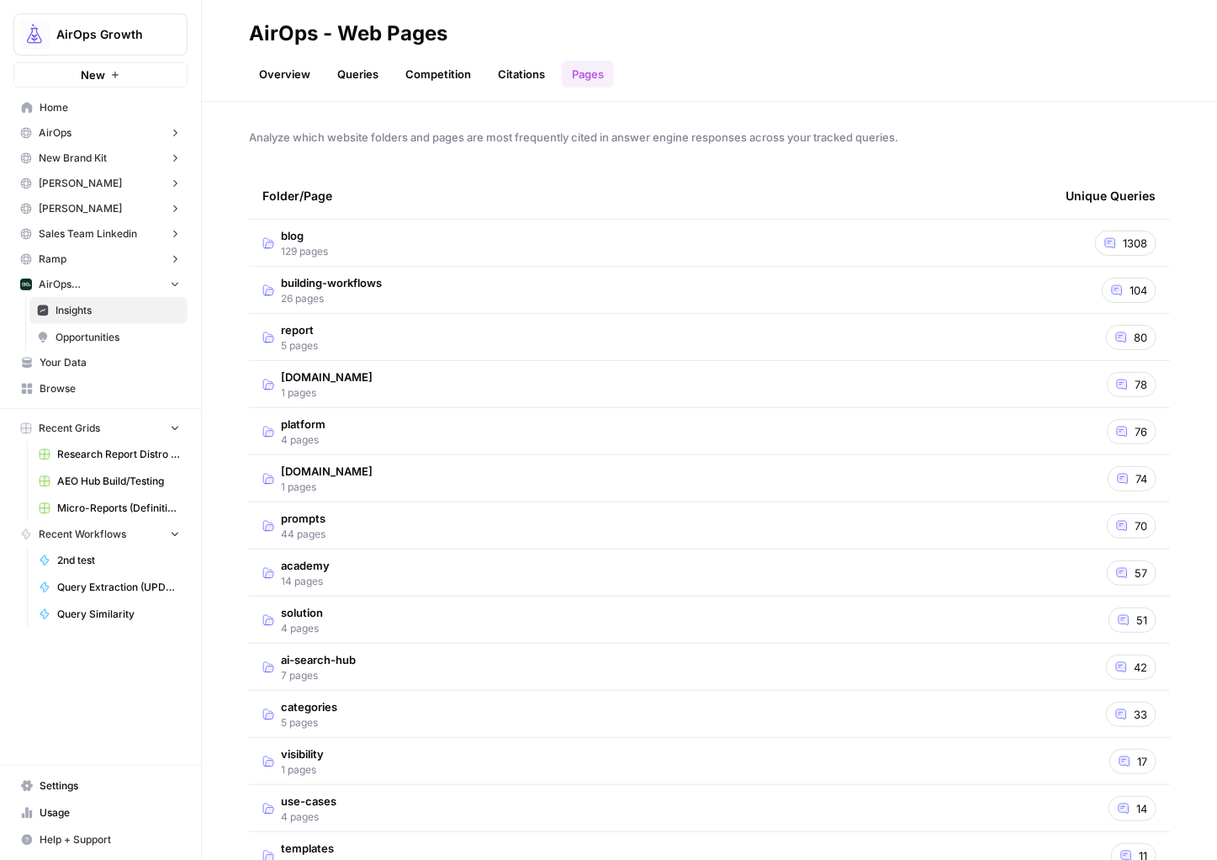
click at [437, 383] on td "[DOMAIN_NAME] 1 pages" at bounding box center [650, 384] width 803 height 46
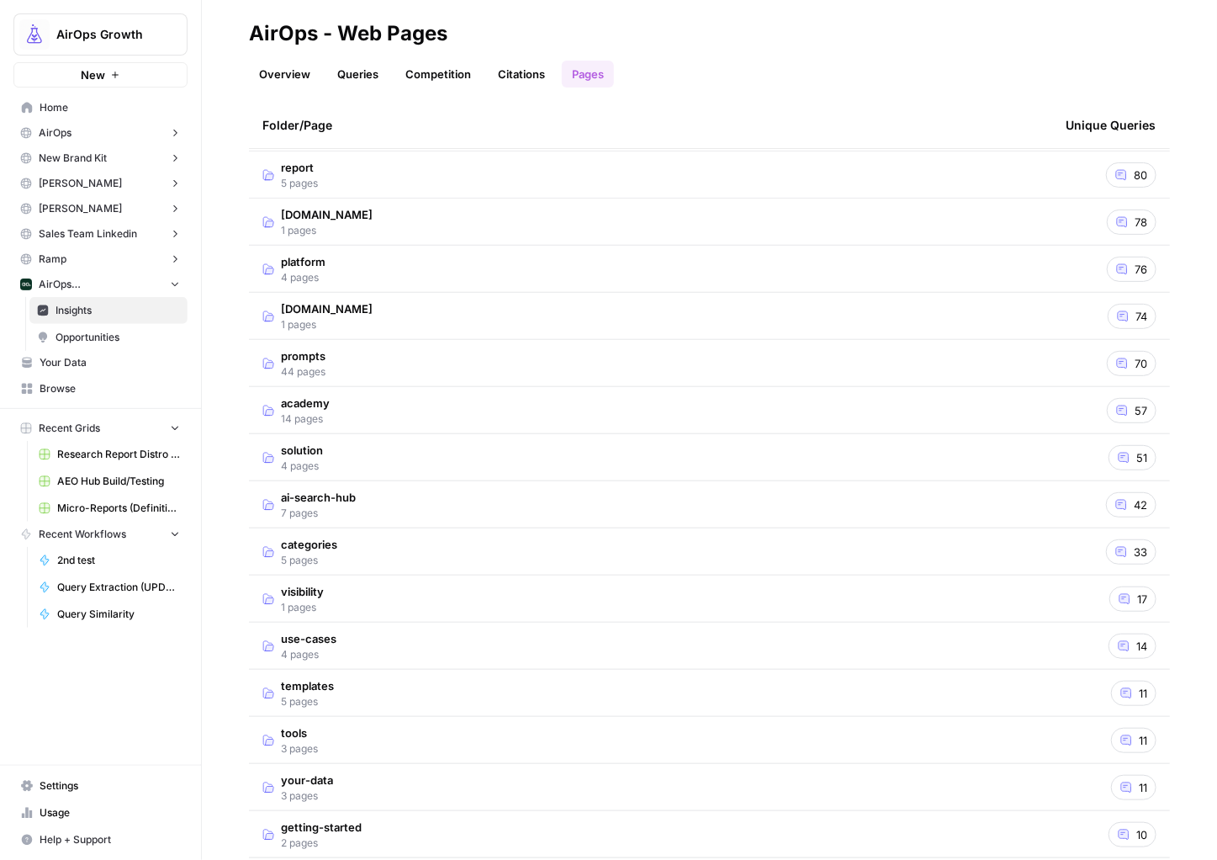
scroll to position [165, 0]
click at [396, 358] on td "prompts 44 pages" at bounding box center [650, 360] width 803 height 46
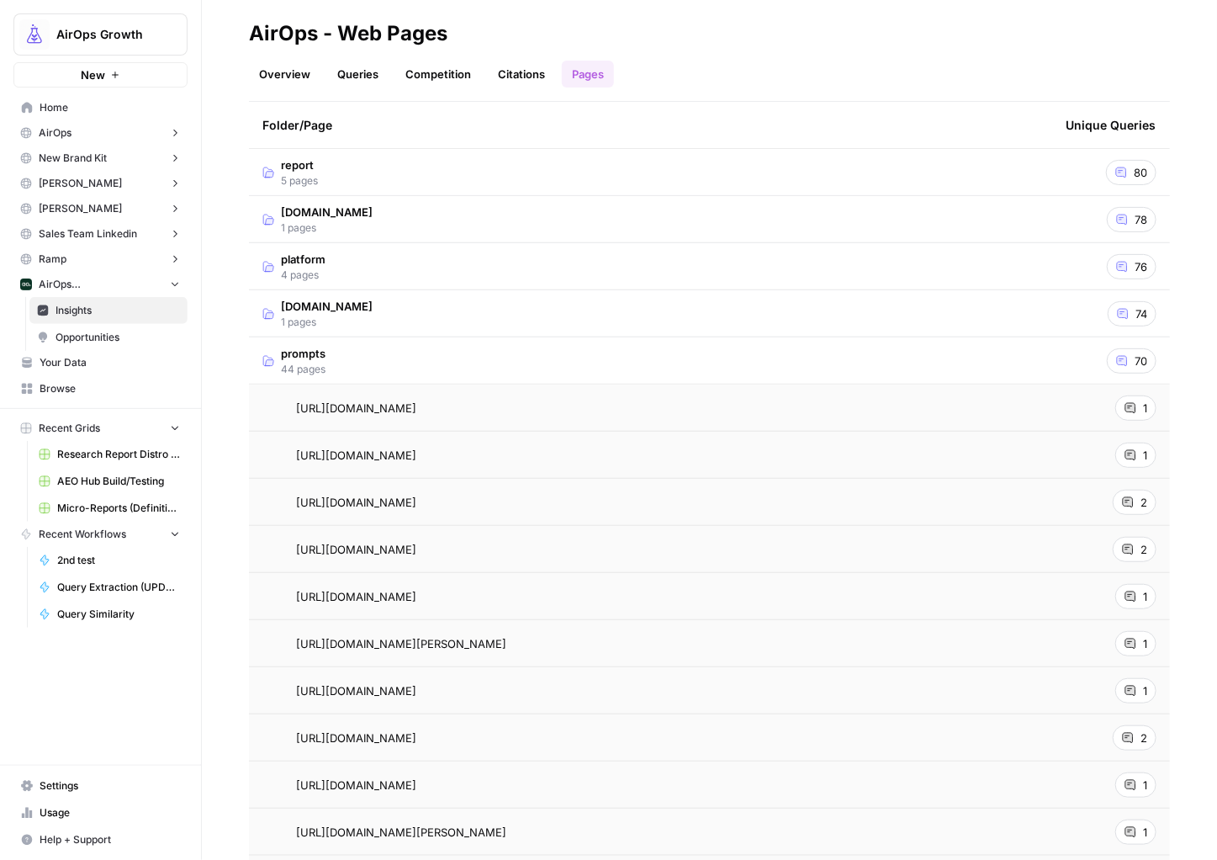
click at [396, 358] on td "prompts 44 pages" at bounding box center [650, 360] width 803 height 46
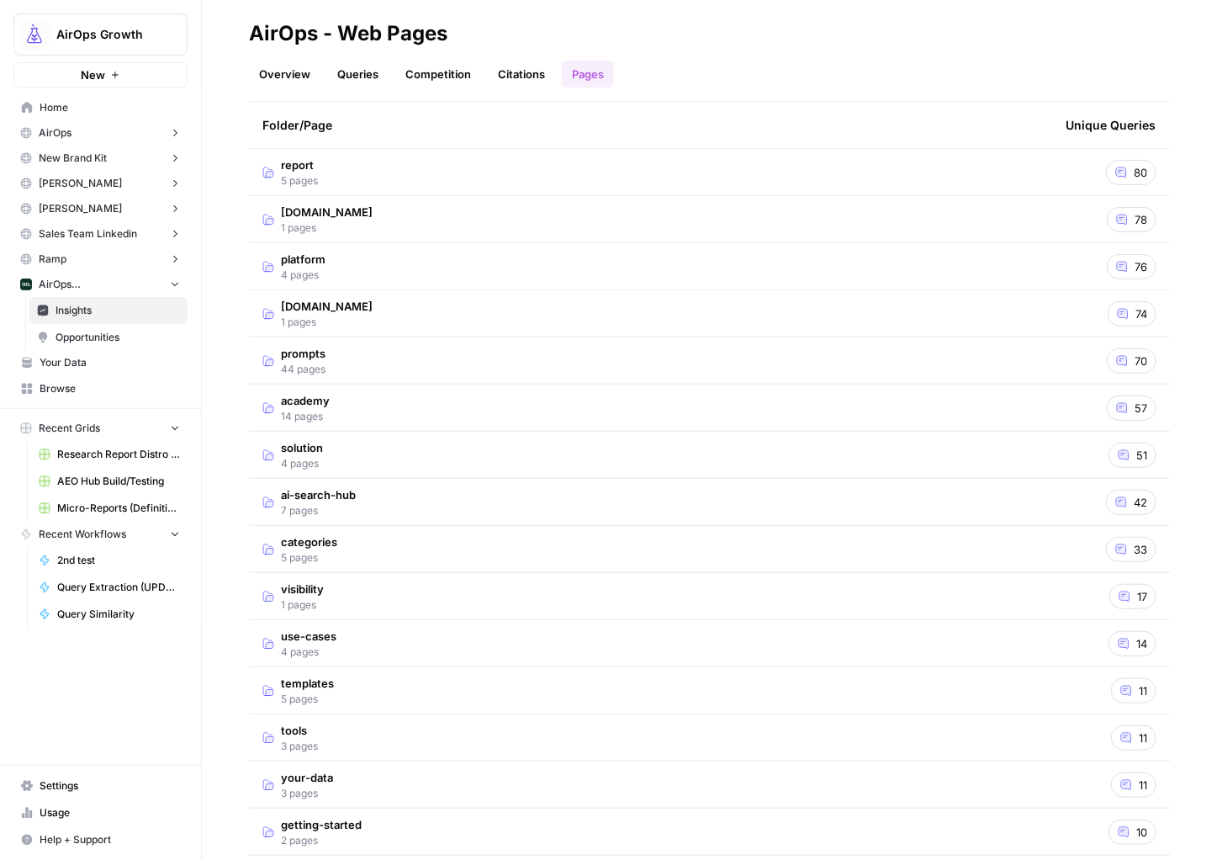
scroll to position [279, 0]
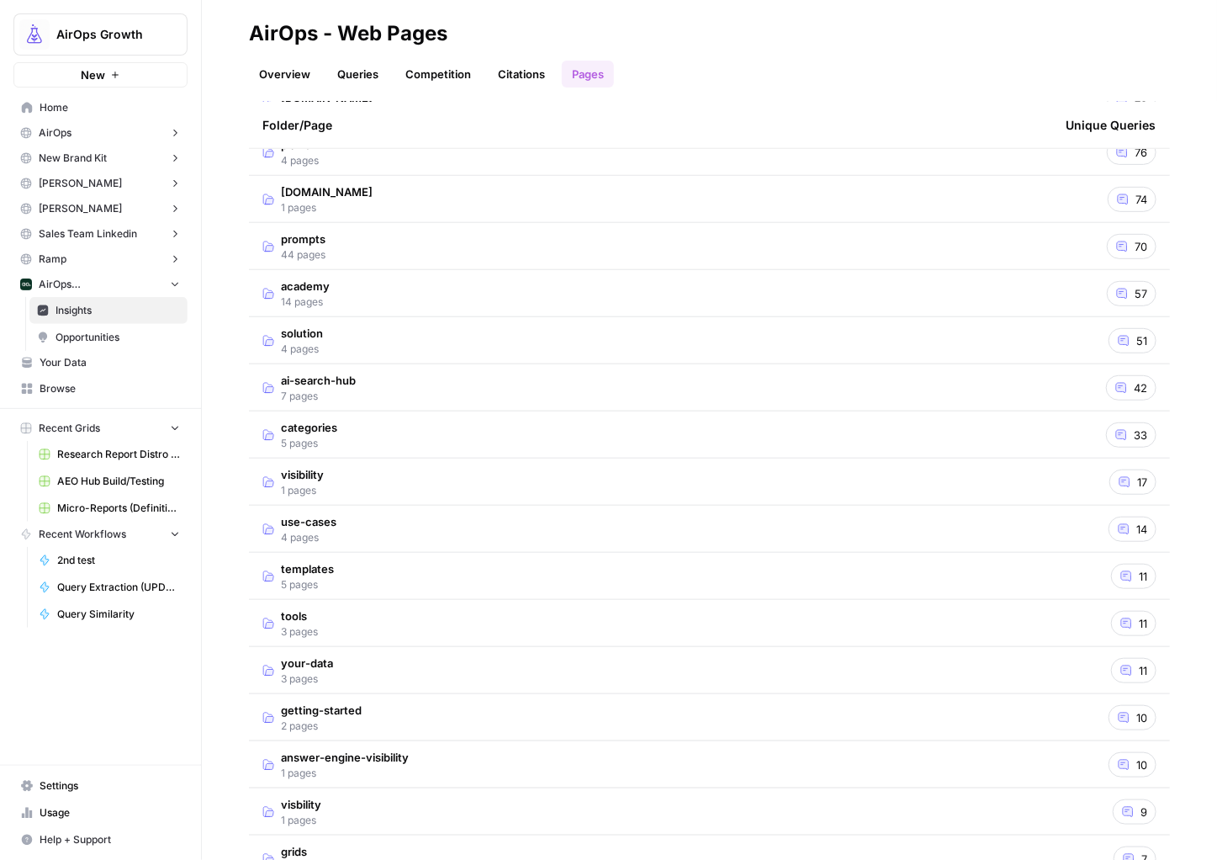
click at [410, 426] on td "categories 5 pages" at bounding box center [650, 434] width 803 height 46
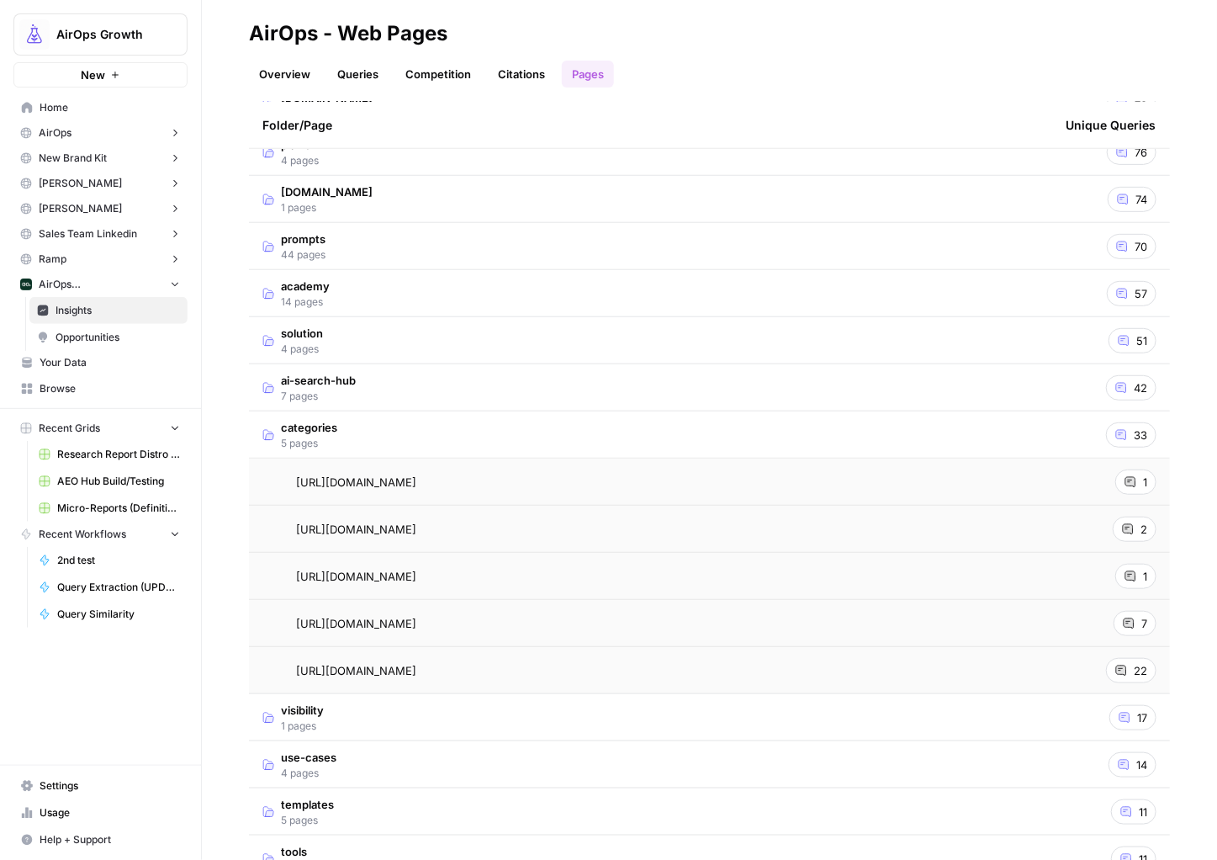
click at [1113, 673] on div "22" at bounding box center [1131, 670] width 50 height 25
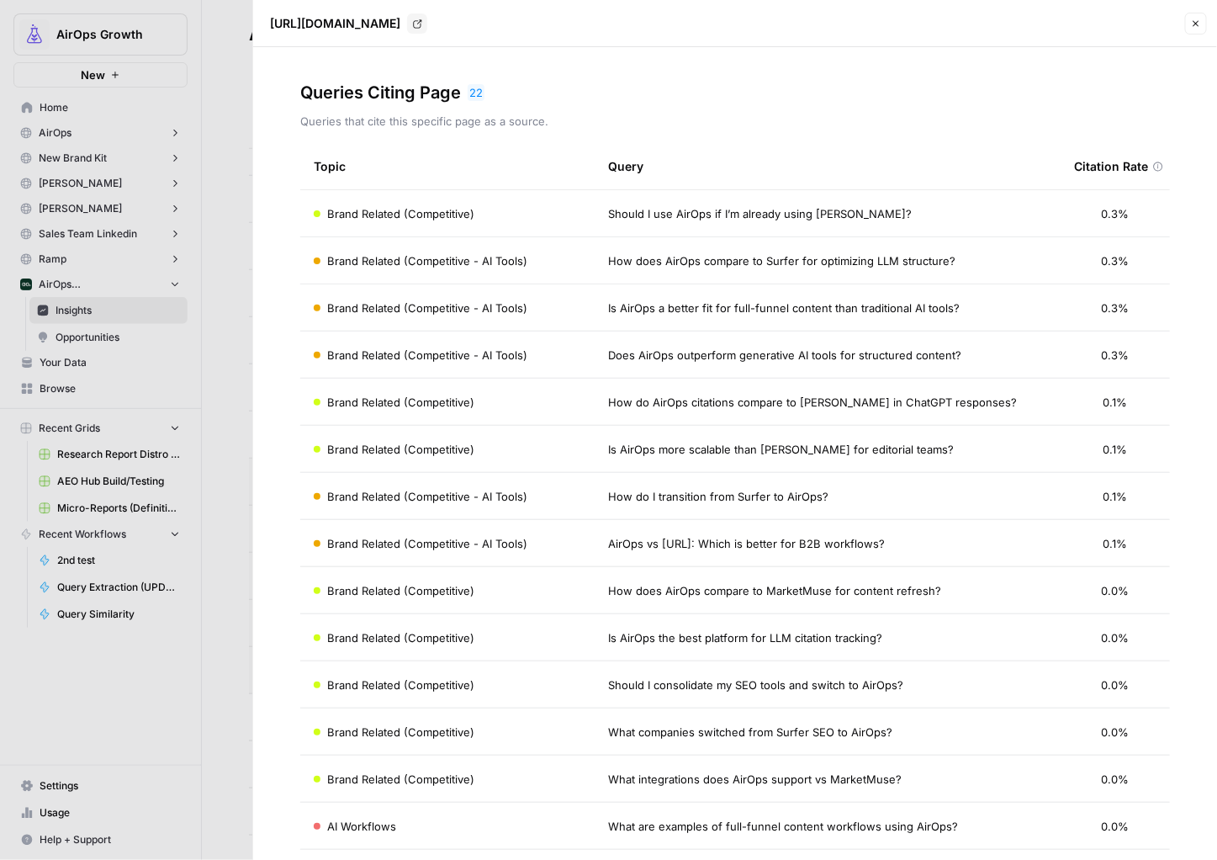
click at [644, 257] on span "How does AirOps compare to Surfer for optimizing LLM structure?" at bounding box center [781, 260] width 347 height 17
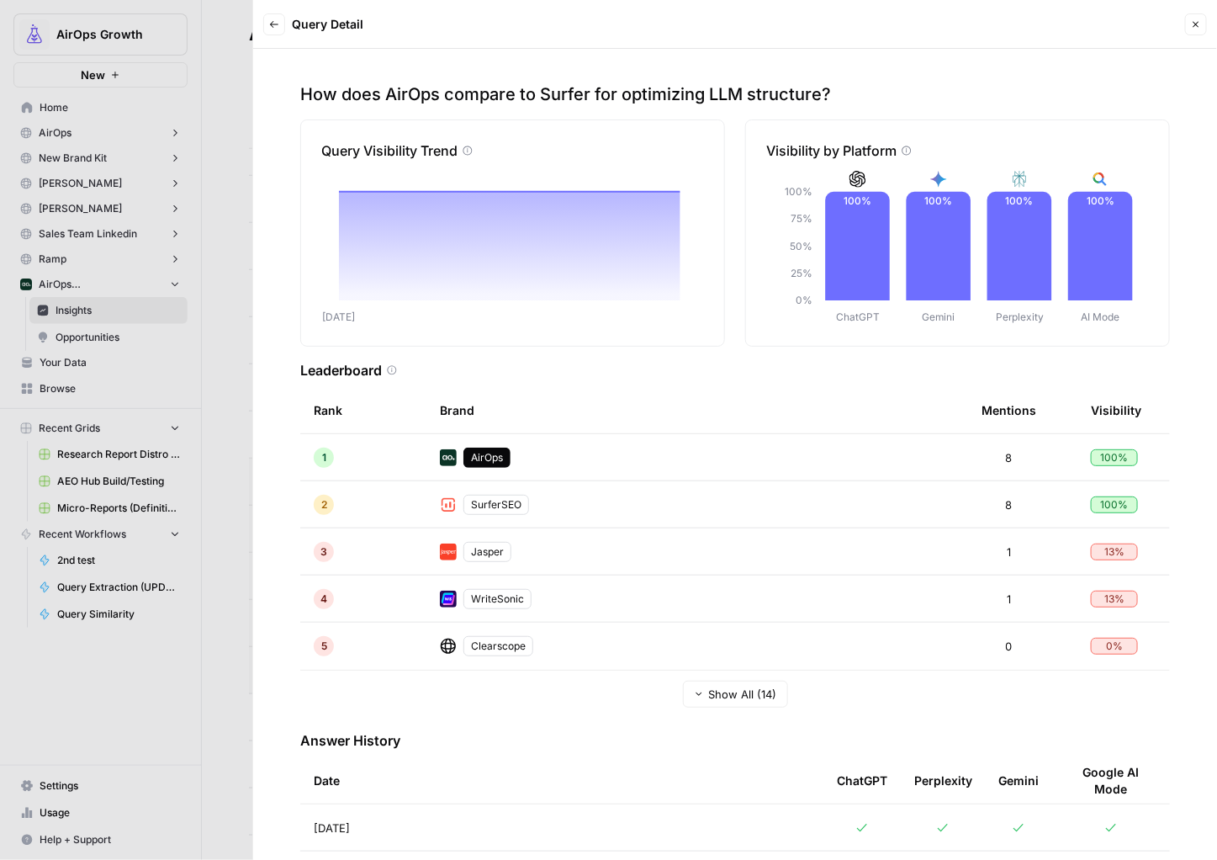
scroll to position [71, 0]
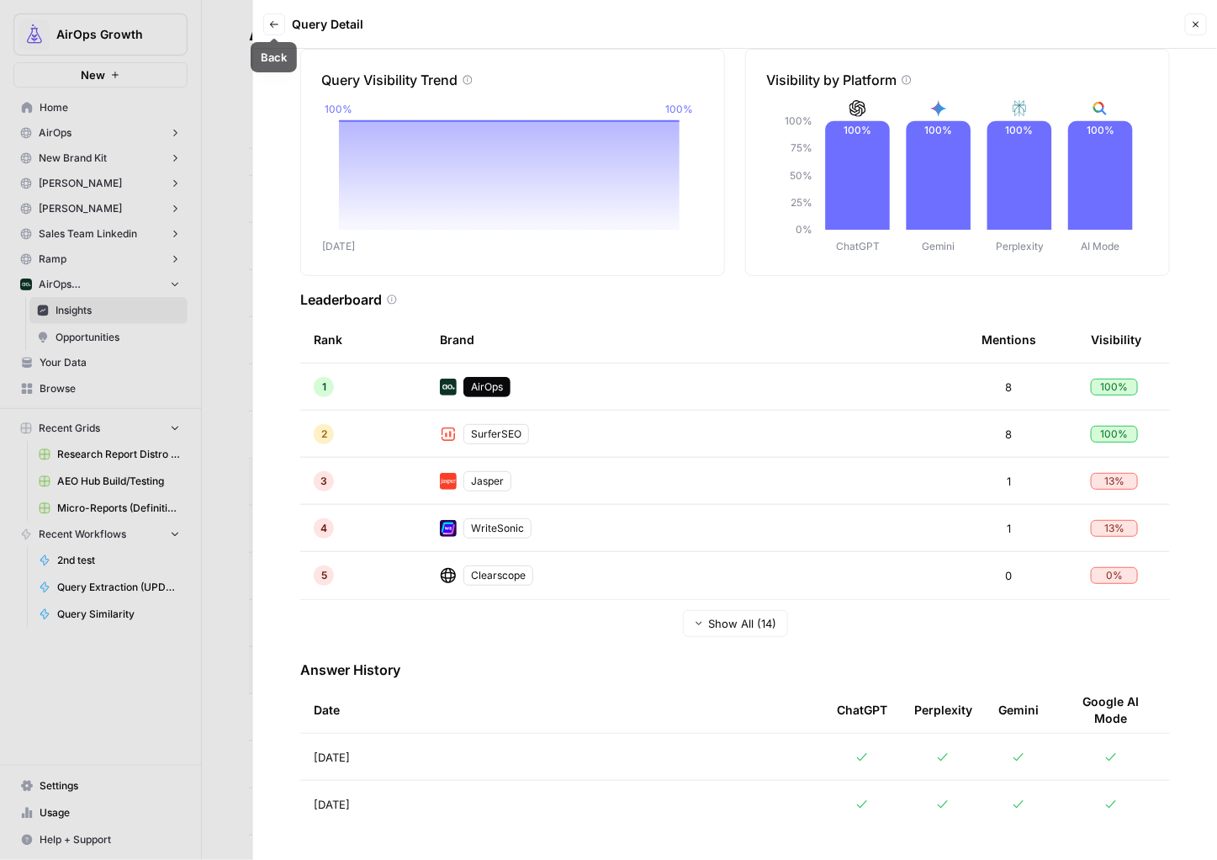
click at [273, 19] on icon "button" at bounding box center [274, 24] width 10 height 10
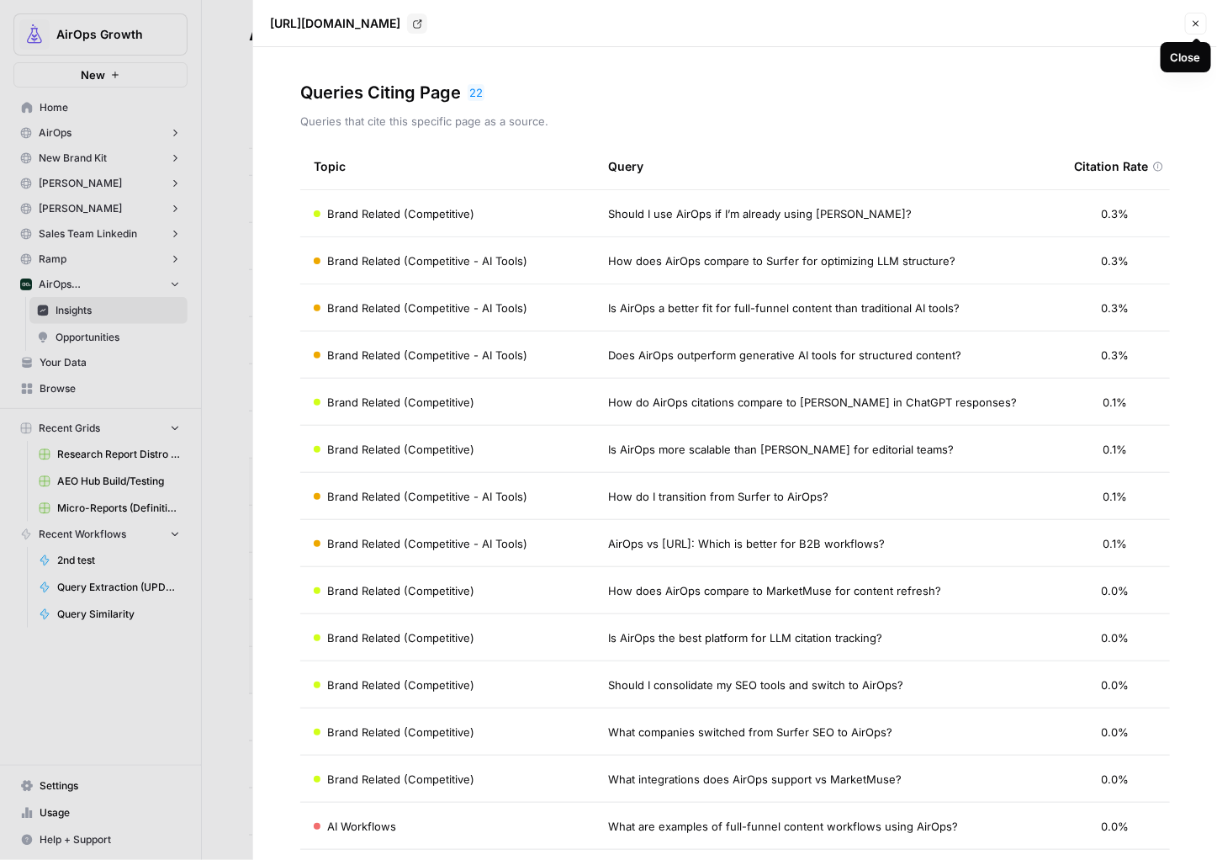
click at [1198, 20] on icon "button" at bounding box center [1196, 24] width 10 height 10
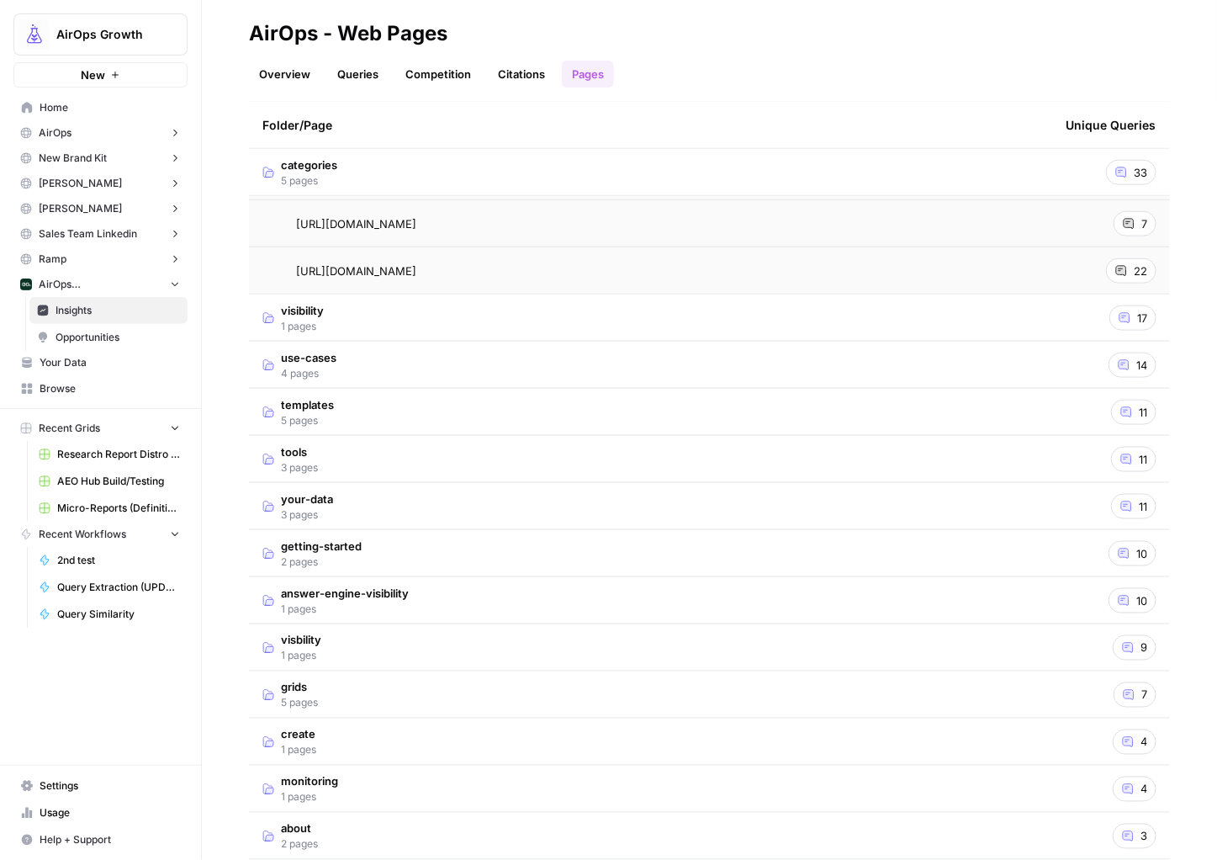
scroll to position [680, 0]
click at [518, 601] on td "answer-engine-visibility 1 pages" at bounding box center [650, 599] width 803 height 46
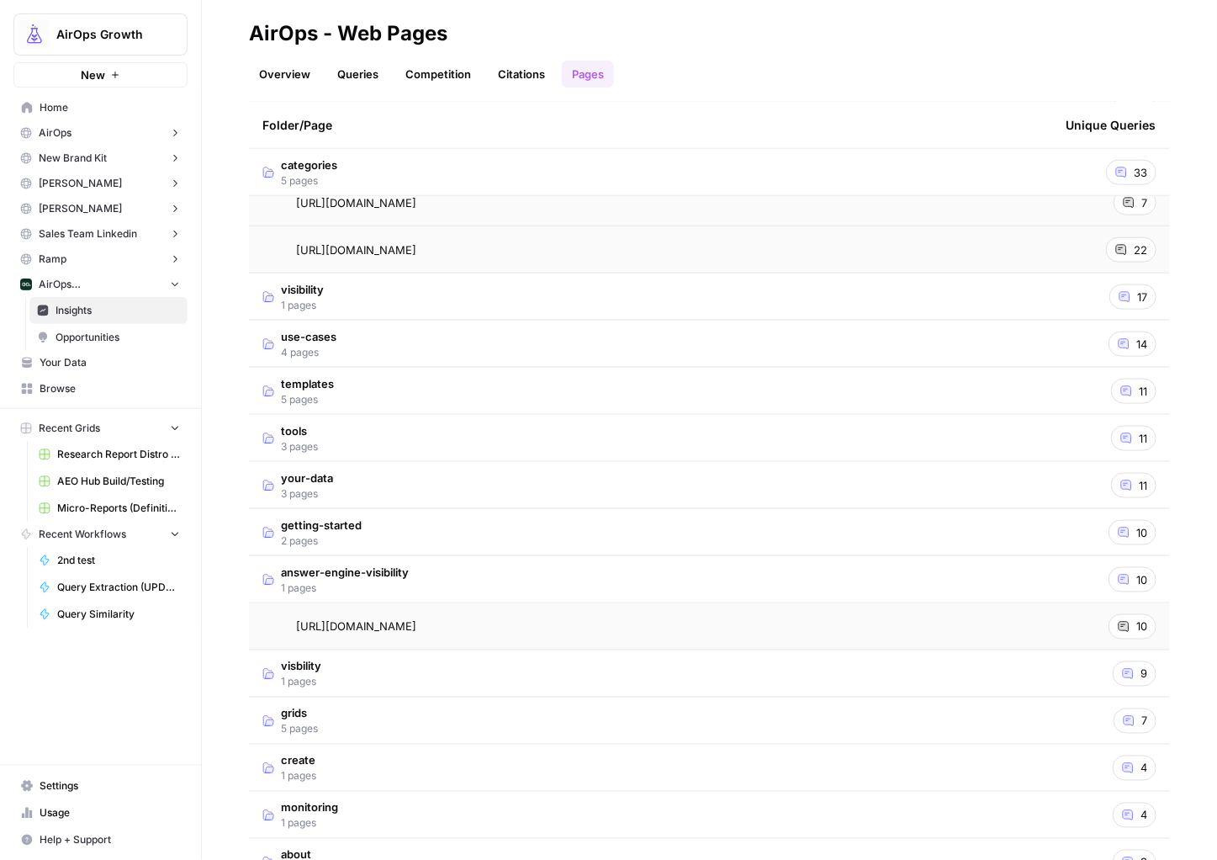
scroll to position [707, 0]
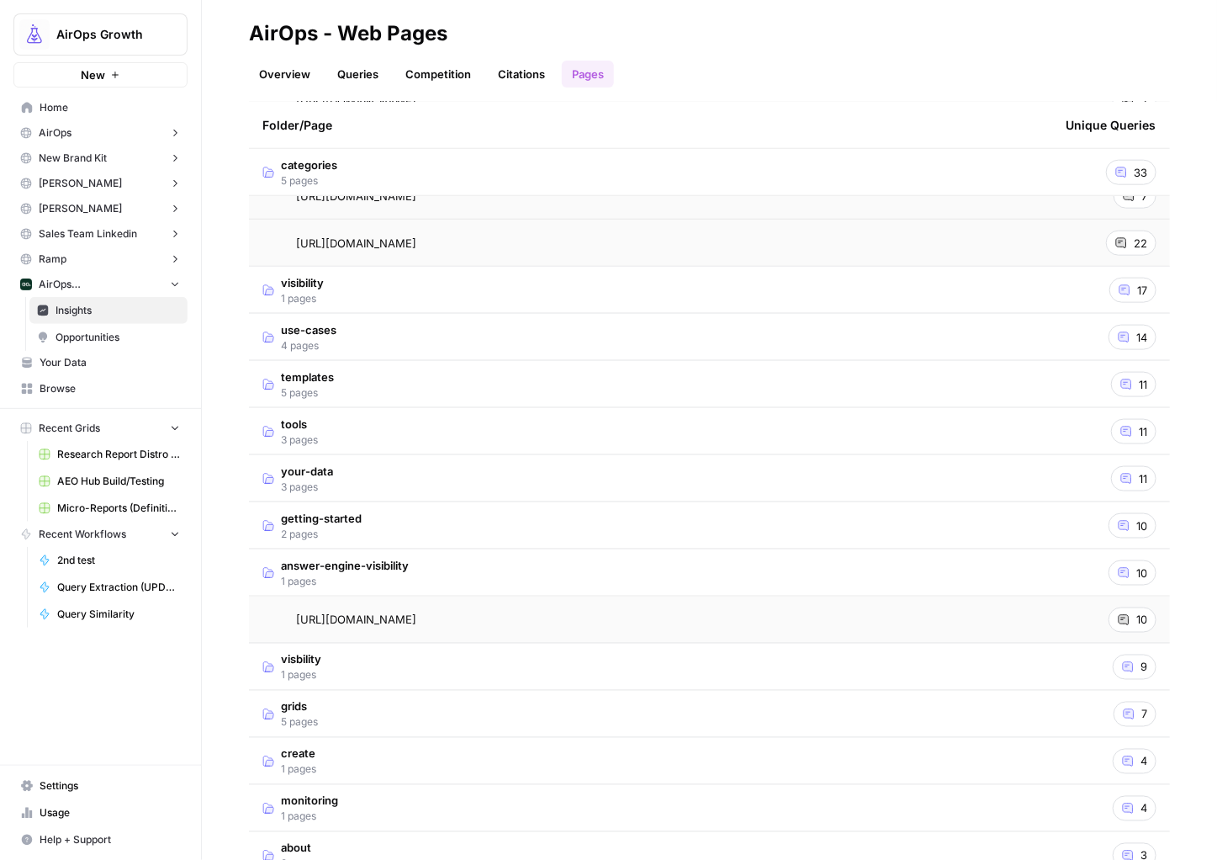
click at [1118, 619] on icon at bounding box center [1124, 620] width 12 height 12
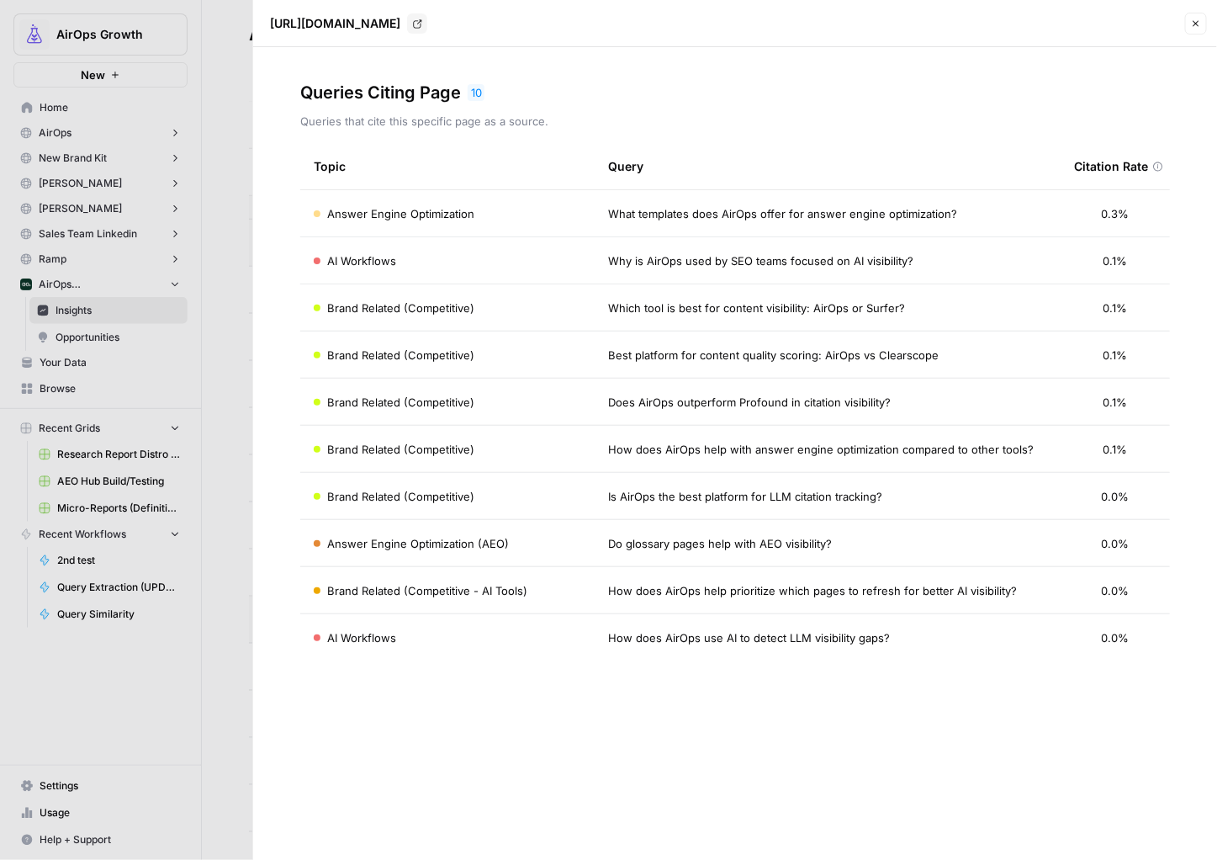
click at [683, 541] on span "Do glossary pages help with AEO visibility?" at bounding box center [720, 543] width 224 height 17
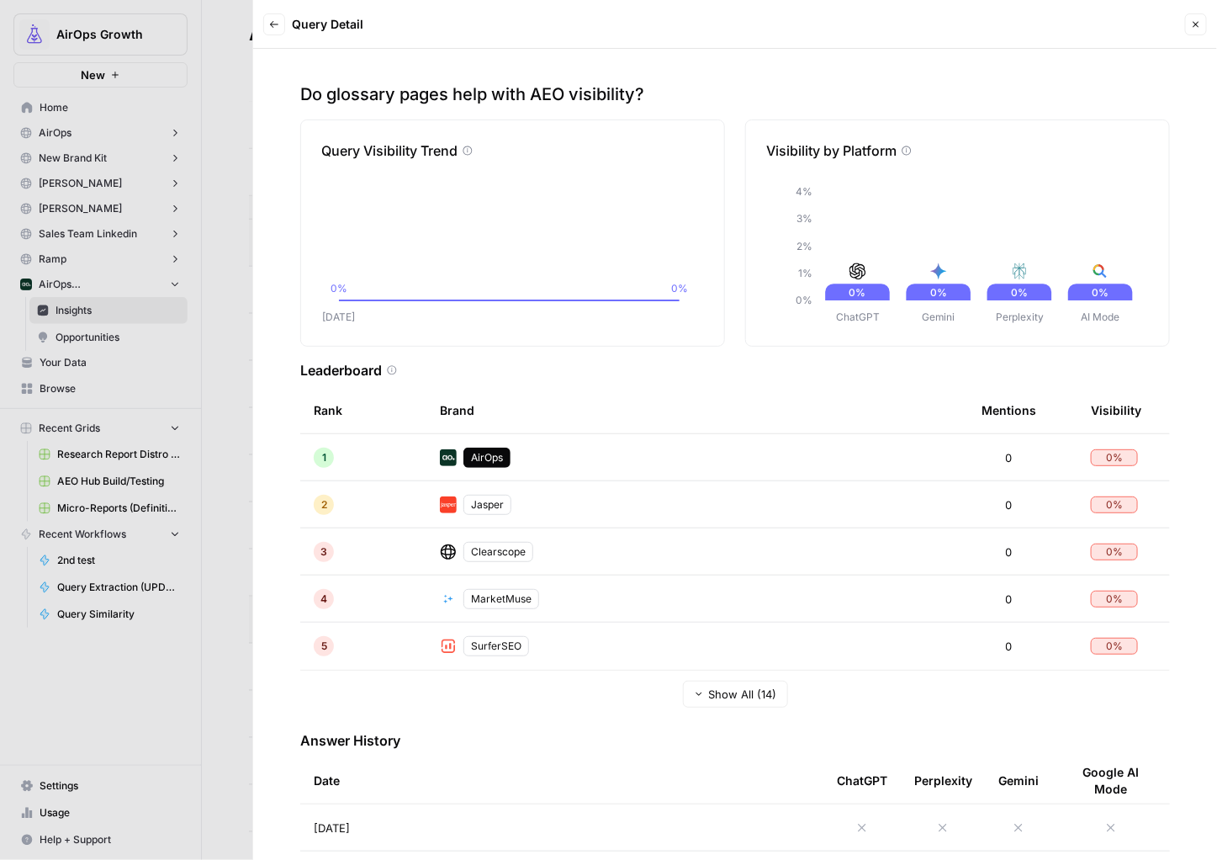
click at [267, 16] on button "Back" at bounding box center [274, 24] width 22 height 22
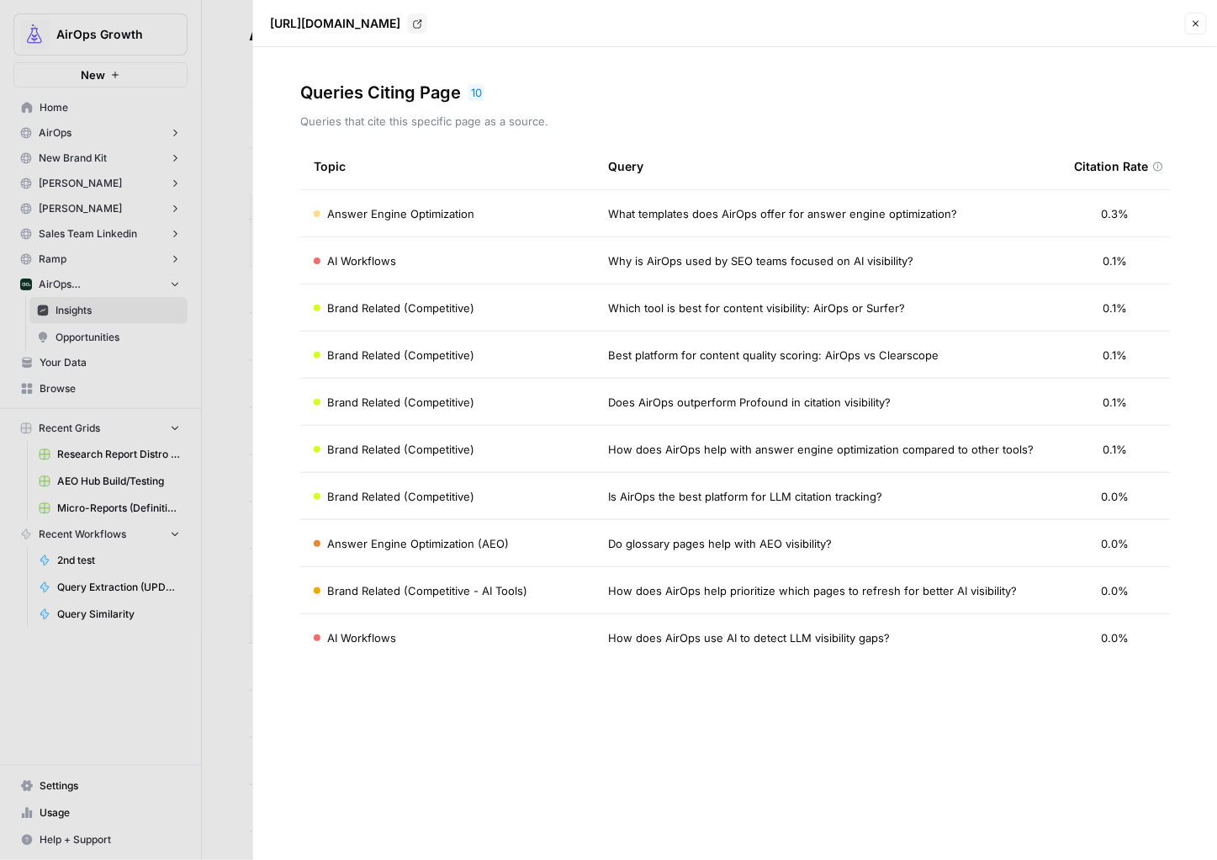
click at [1203, 29] on button "Close" at bounding box center [1196, 24] width 22 height 22
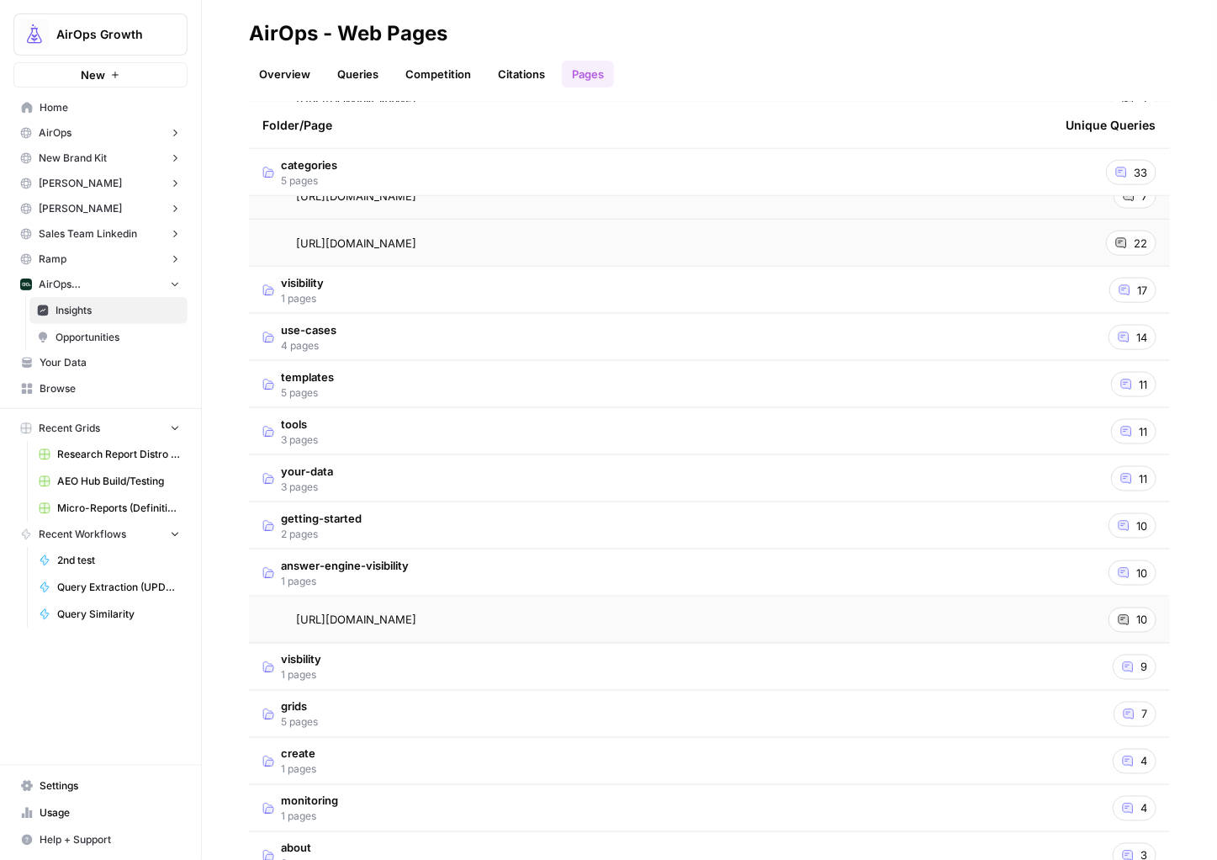
click at [525, 74] on link "Citations" at bounding box center [521, 74] width 67 height 27
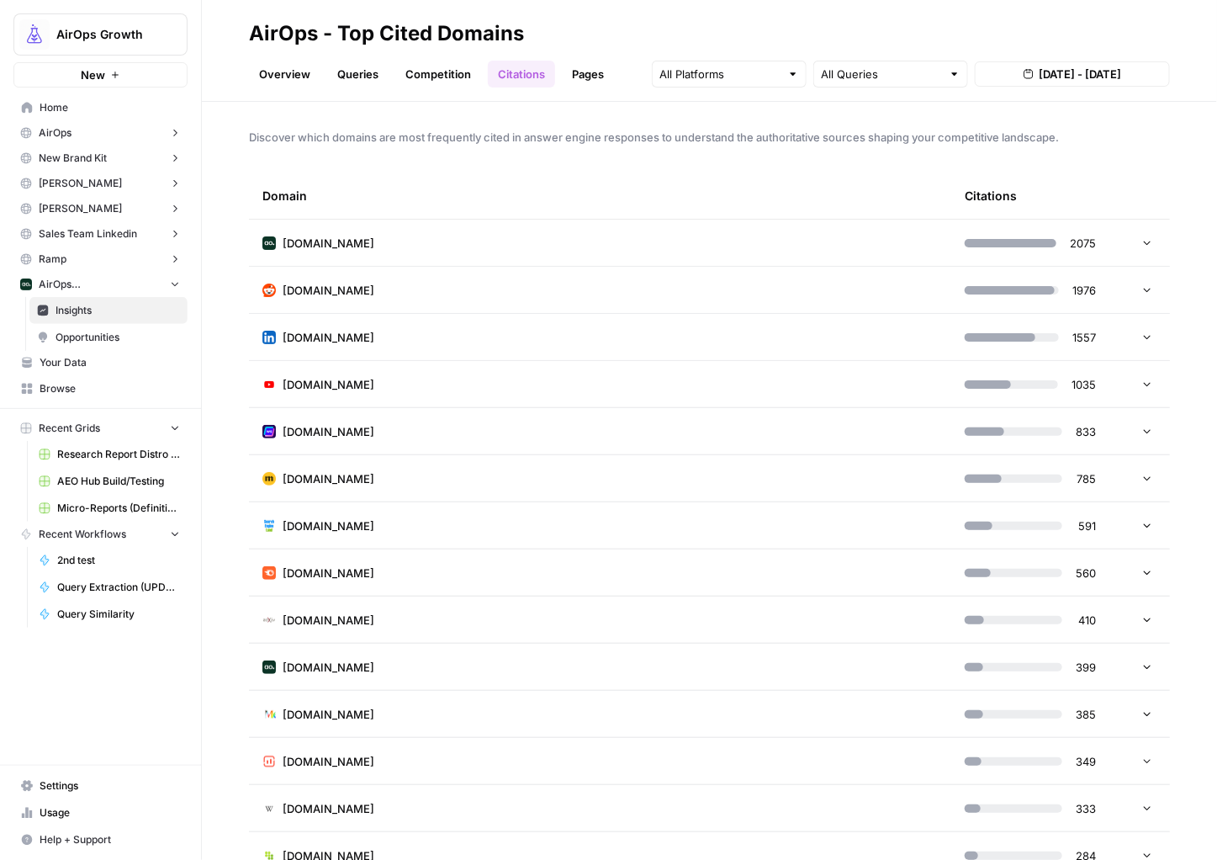
click at [1142, 288] on icon at bounding box center [1148, 289] width 12 height 12
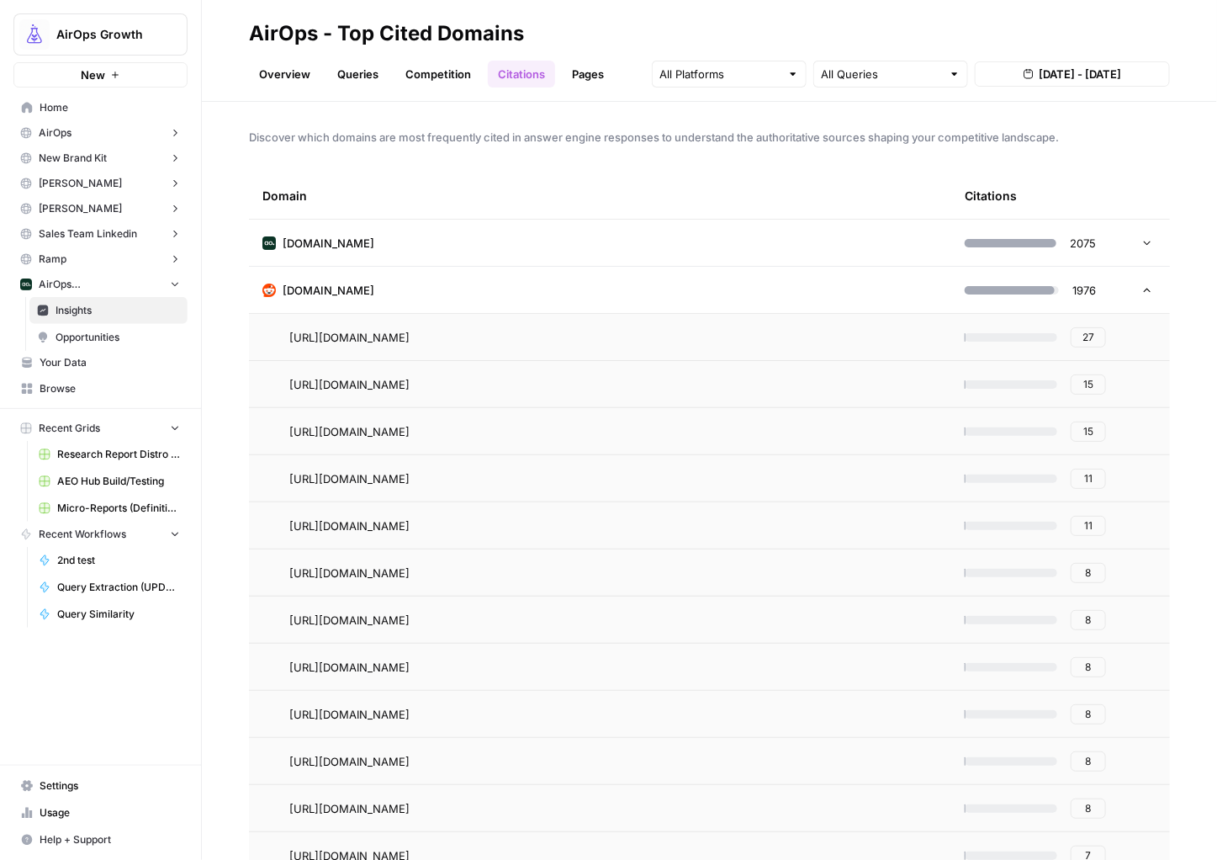
click at [416, 71] on link "Competition" at bounding box center [438, 74] width 86 height 27
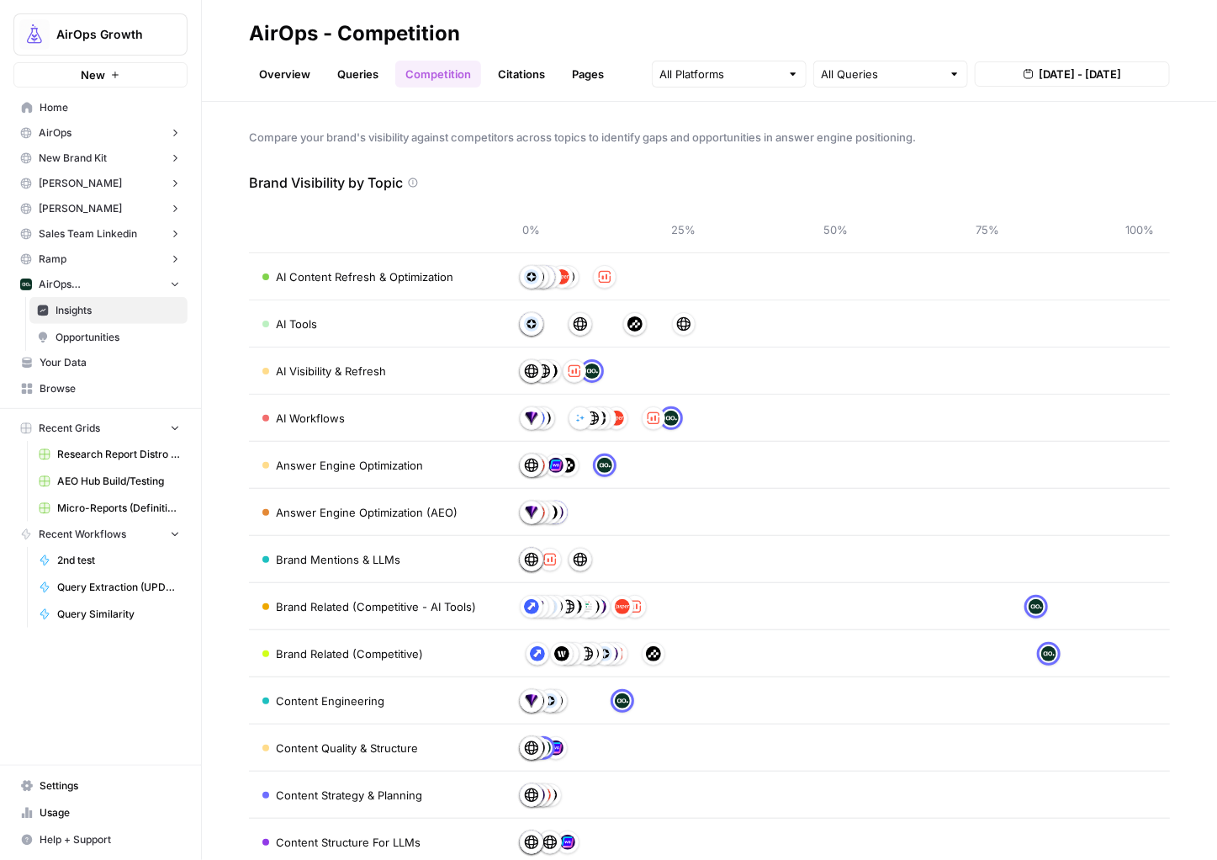
click at [576, 70] on link "Pages" at bounding box center [588, 74] width 52 height 27
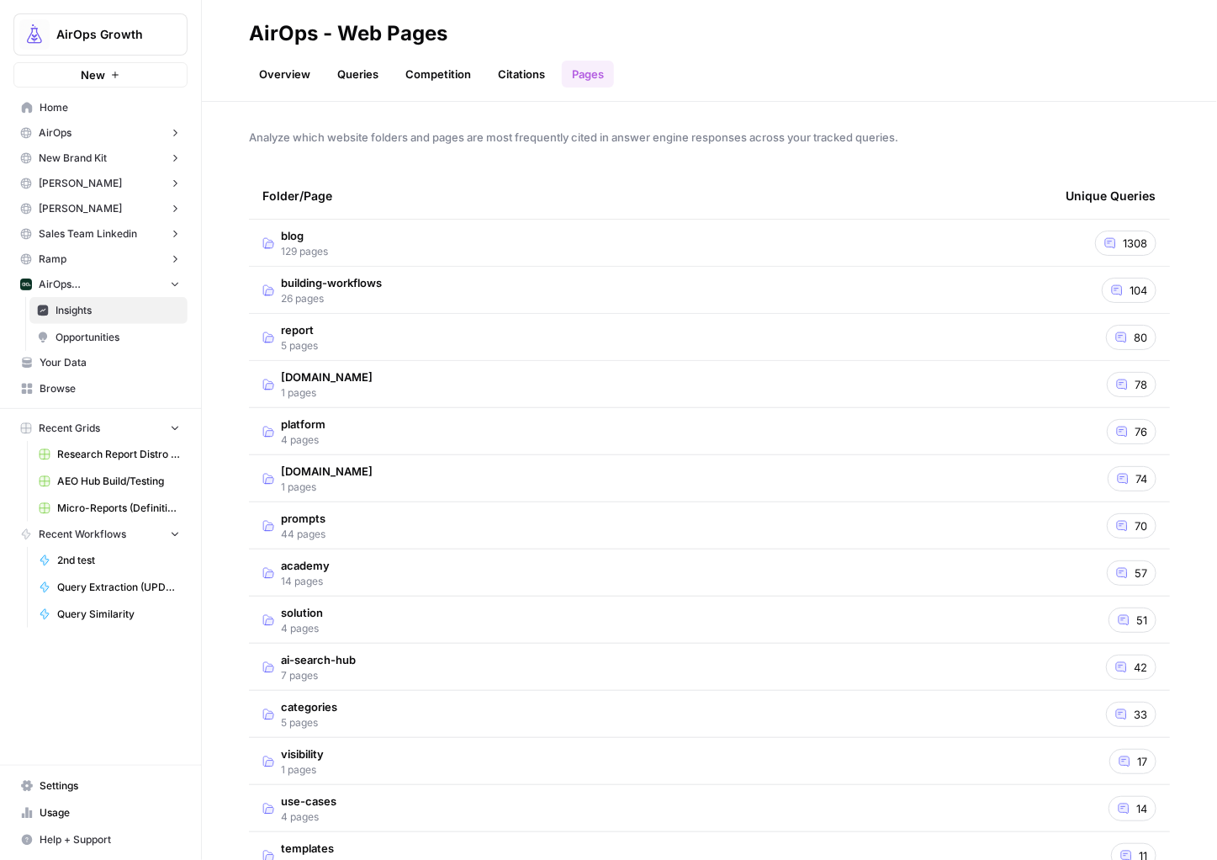
click at [530, 69] on link "Citations" at bounding box center [521, 74] width 67 height 27
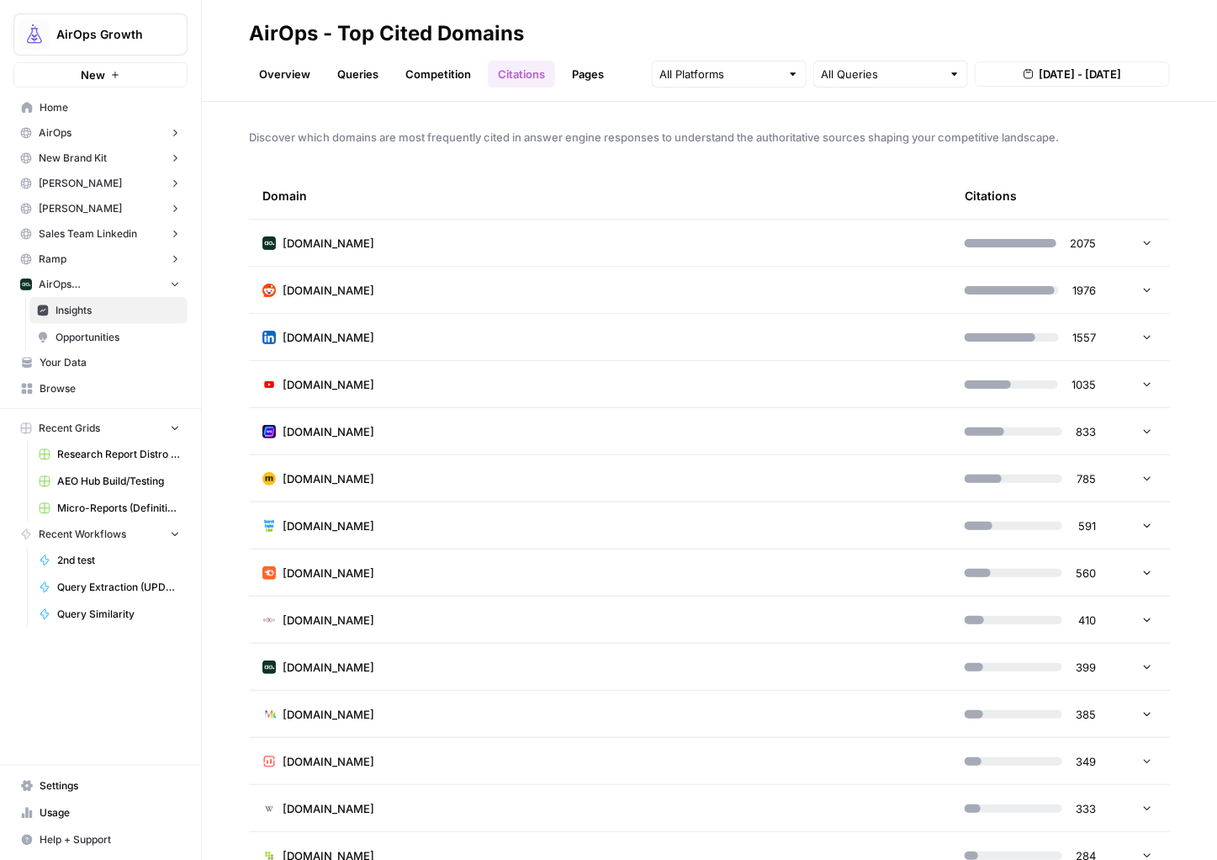
click at [473, 241] on td "[DOMAIN_NAME]" at bounding box center [600, 243] width 702 height 46
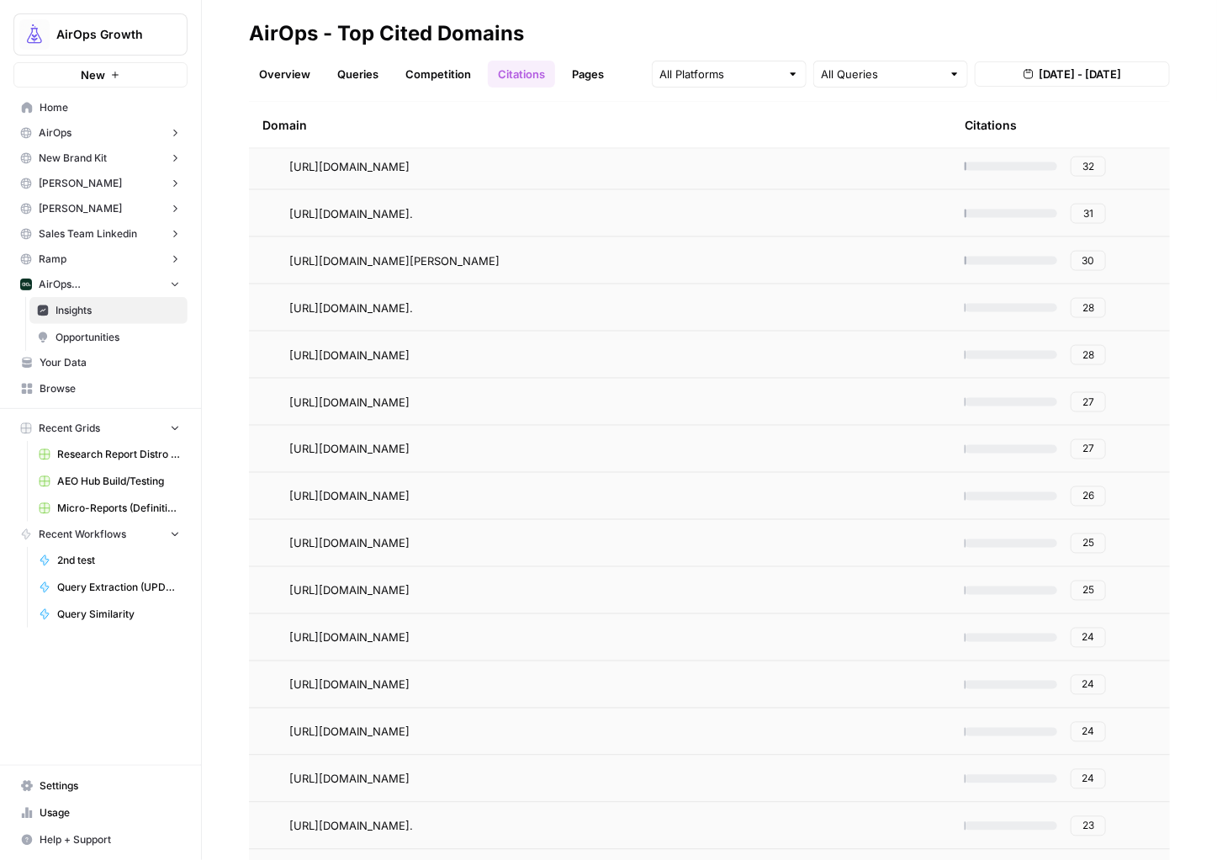
scroll to position [939, 0]
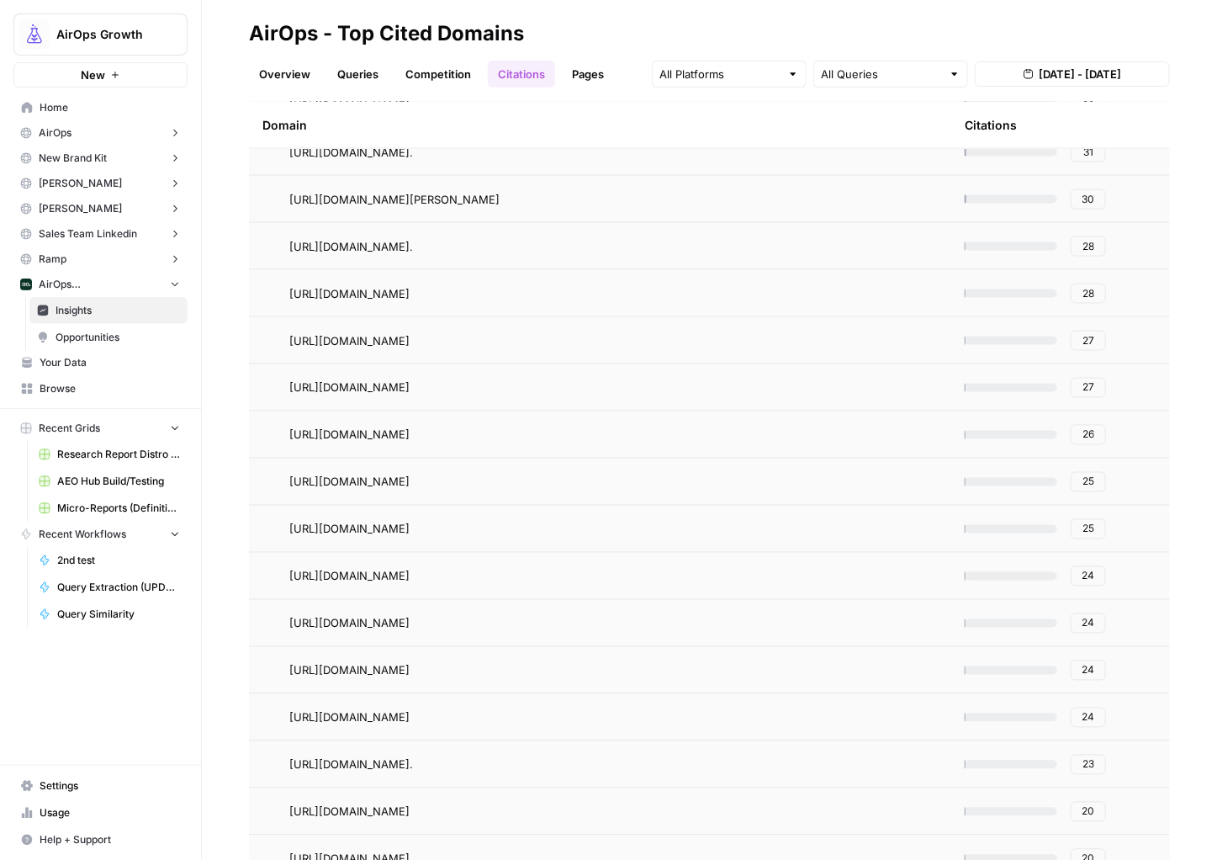
click at [1083, 297] on span "28" at bounding box center [1089, 293] width 12 height 15
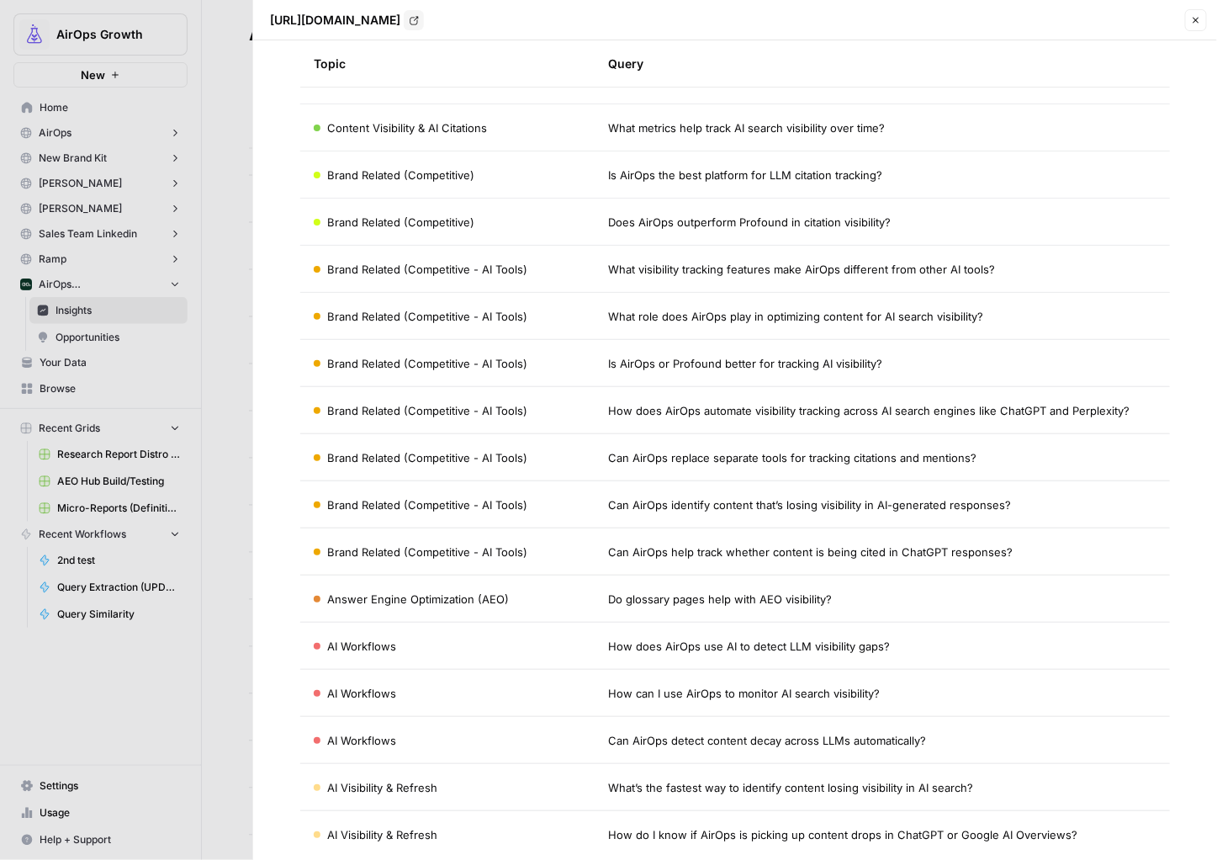
scroll to position [157, 0]
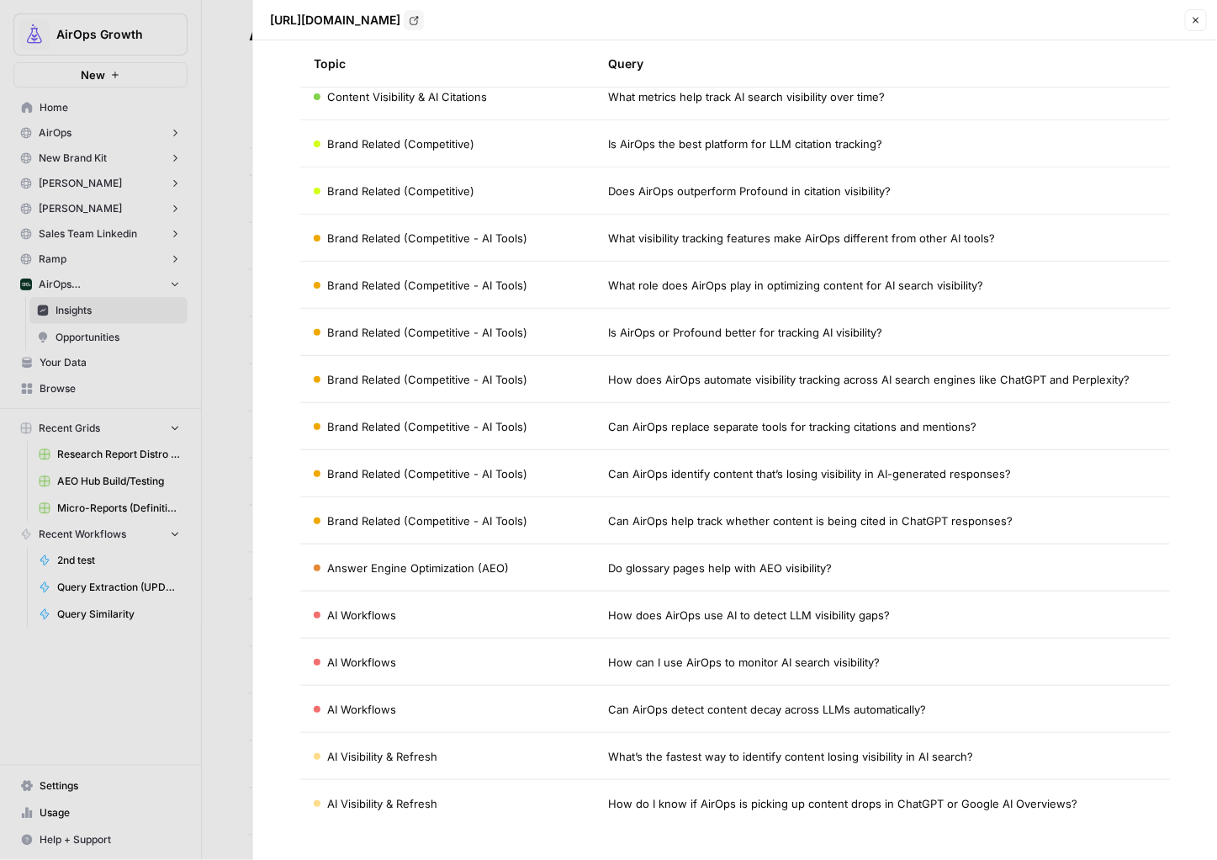
click at [764, 334] on span "Is AirOps or Profound better for tracking AI visibility?" at bounding box center [745, 332] width 274 height 17
click at [432, 324] on span "Brand Related (Competitive - AI Tools)" at bounding box center [427, 332] width 200 height 17
click at [394, 752] on span "AI Visibility & Refresh" at bounding box center [382, 756] width 110 height 17
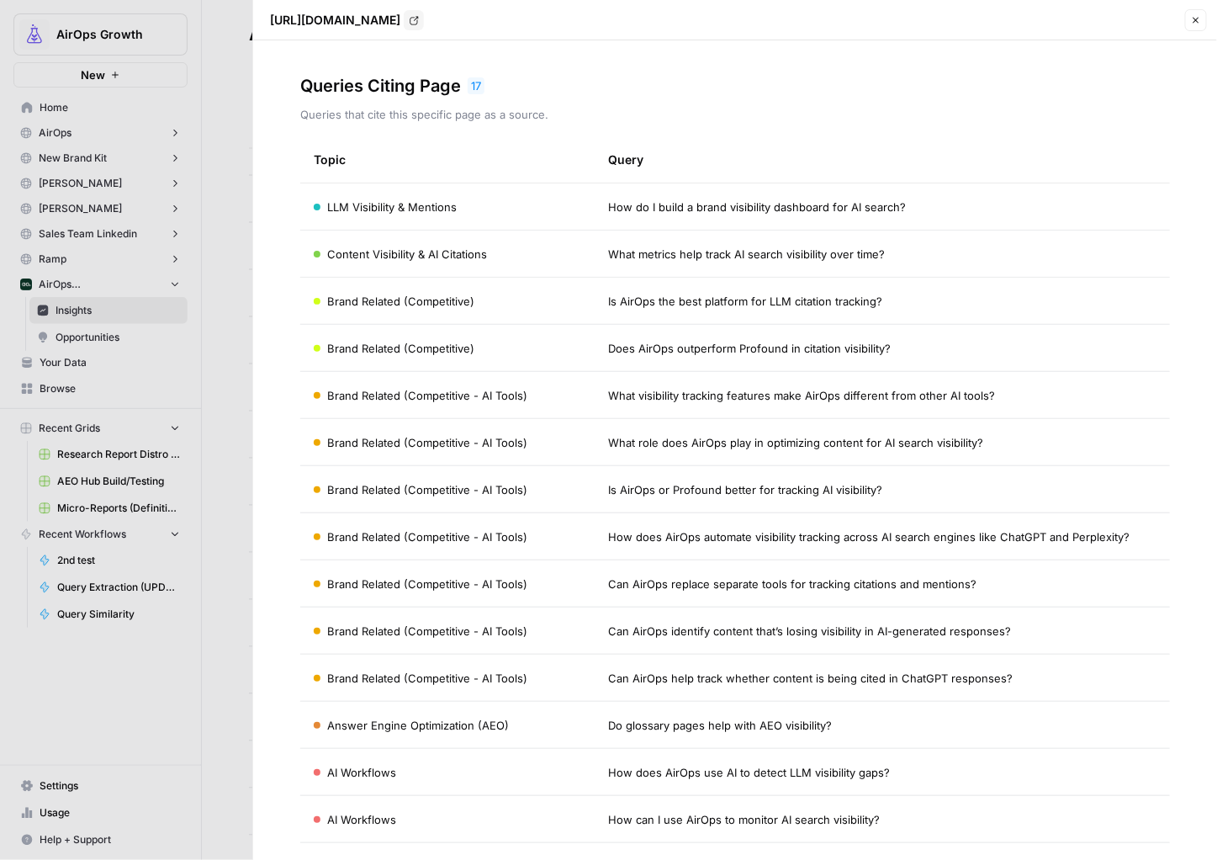
click at [1203, 24] on button "Close" at bounding box center [1196, 20] width 22 height 22
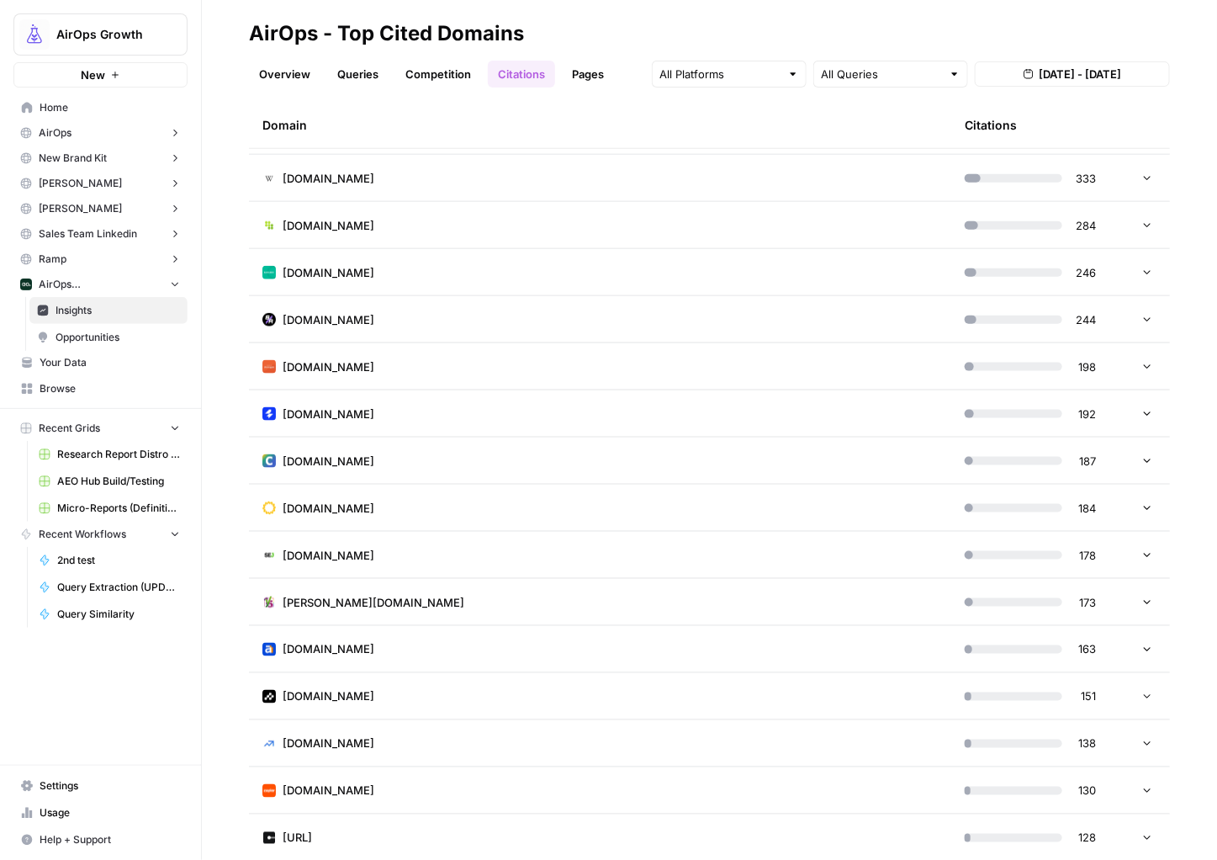
scroll to position [649, 0]
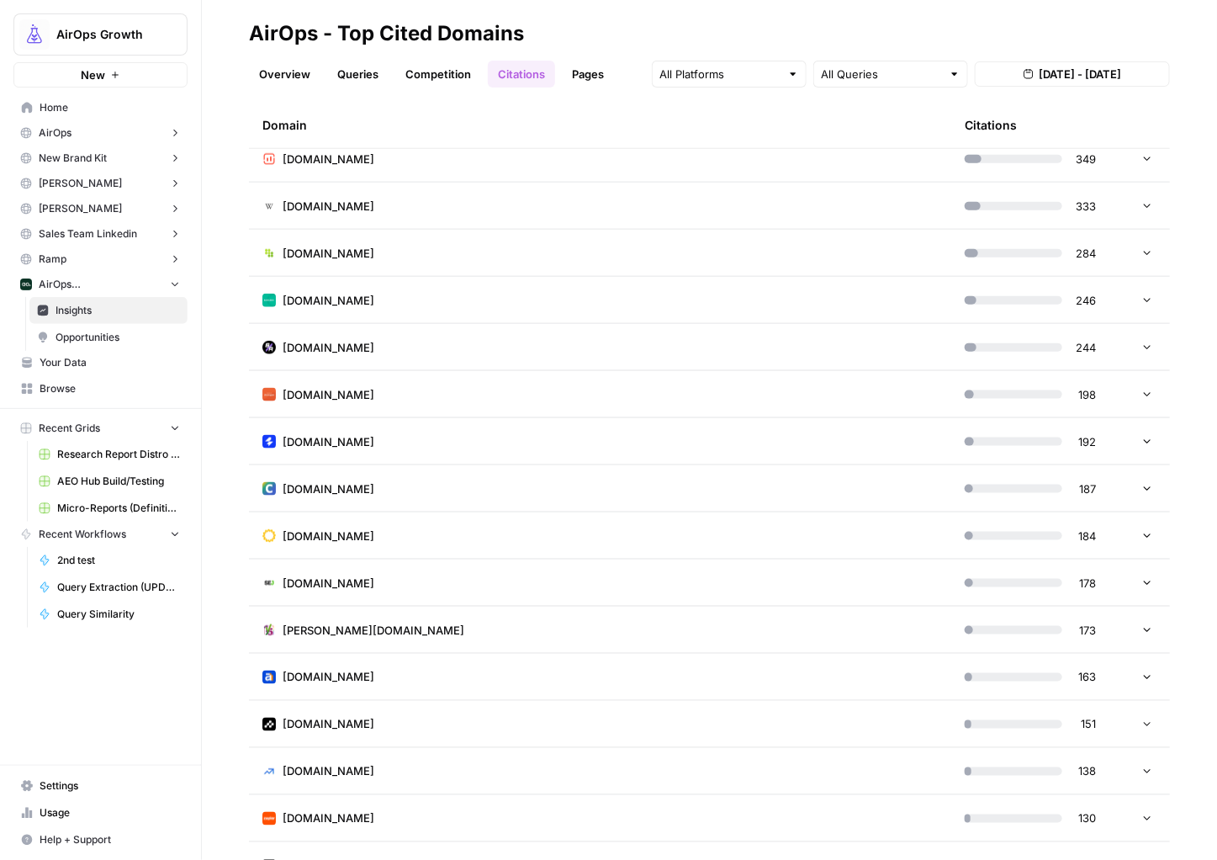
click at [884, 723] on td "[DOMAIN_NAME]" at bounding box center [600, 724] width 702 height 46
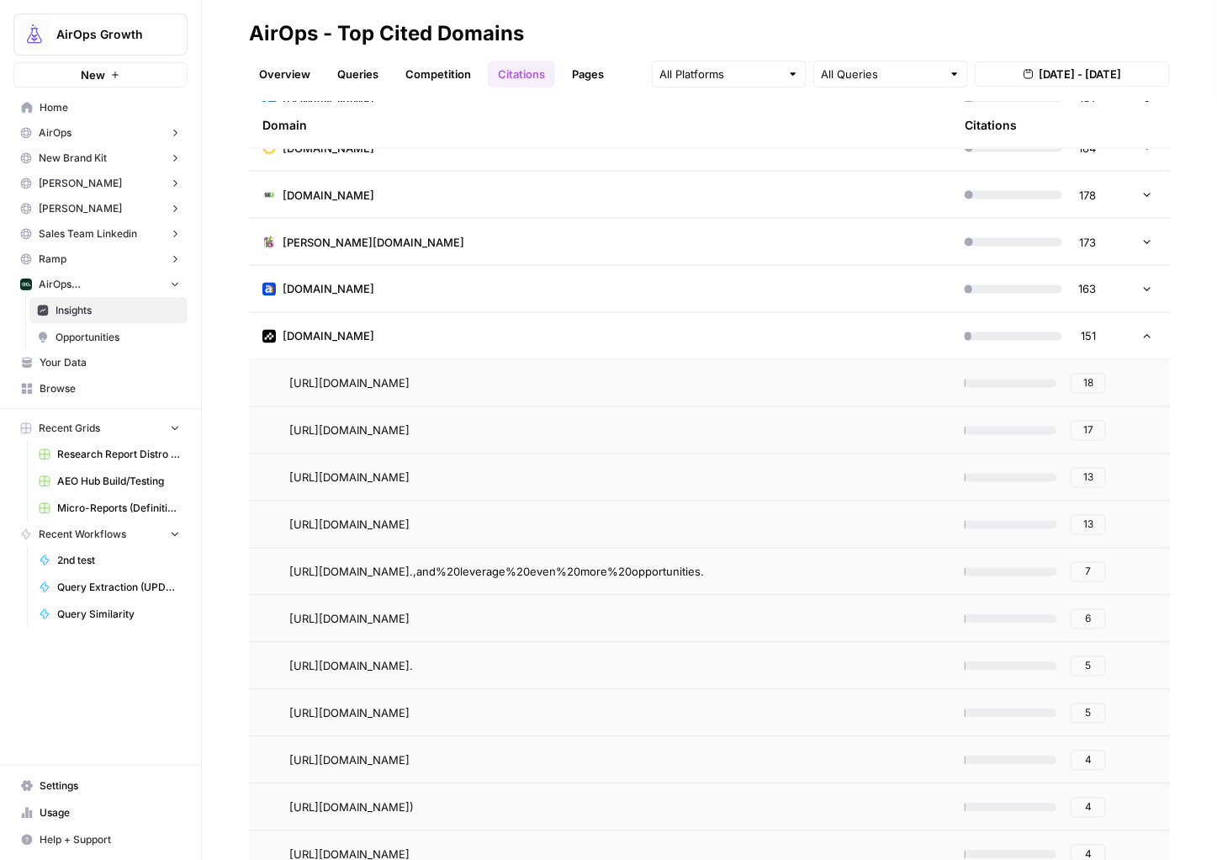
scroll to position [1138, 0]
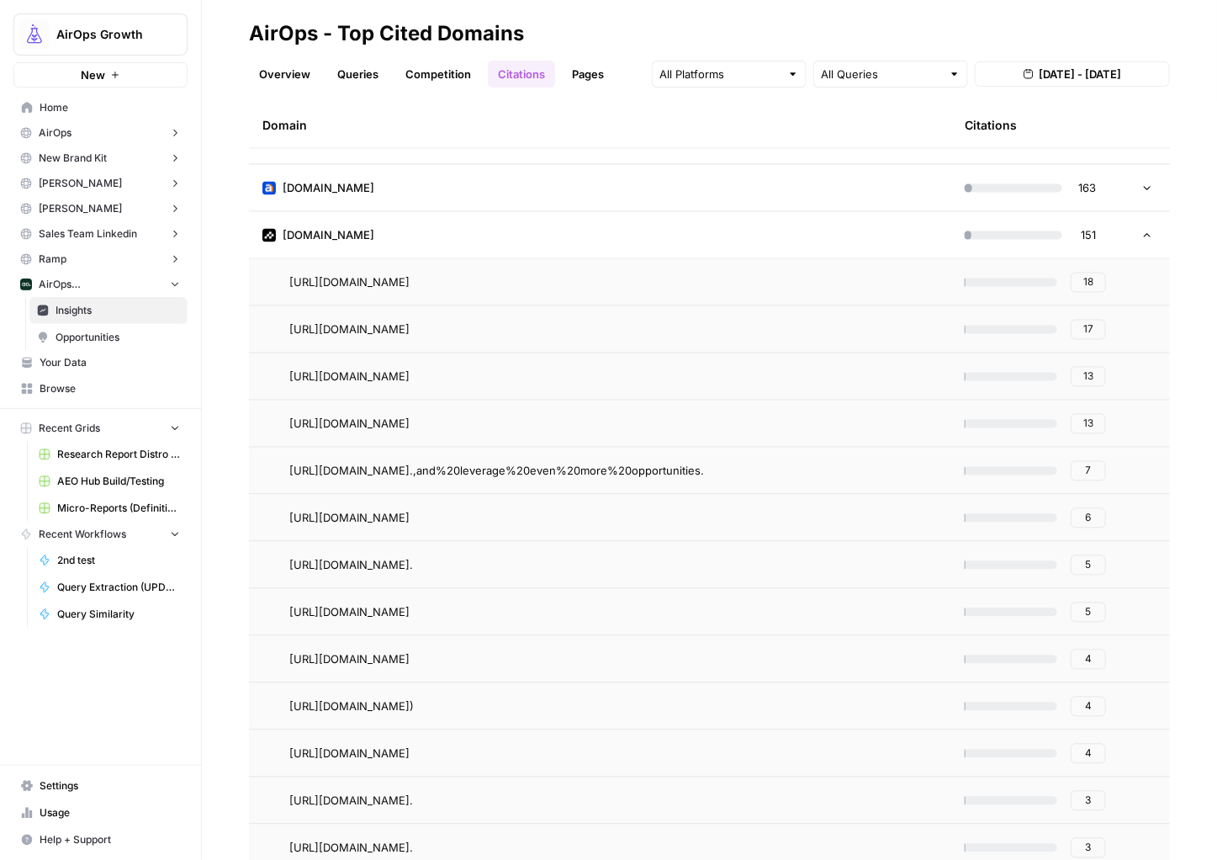
click at [1071, 331] on button "17" at bounding box center [1088, 330] width 35 height 20
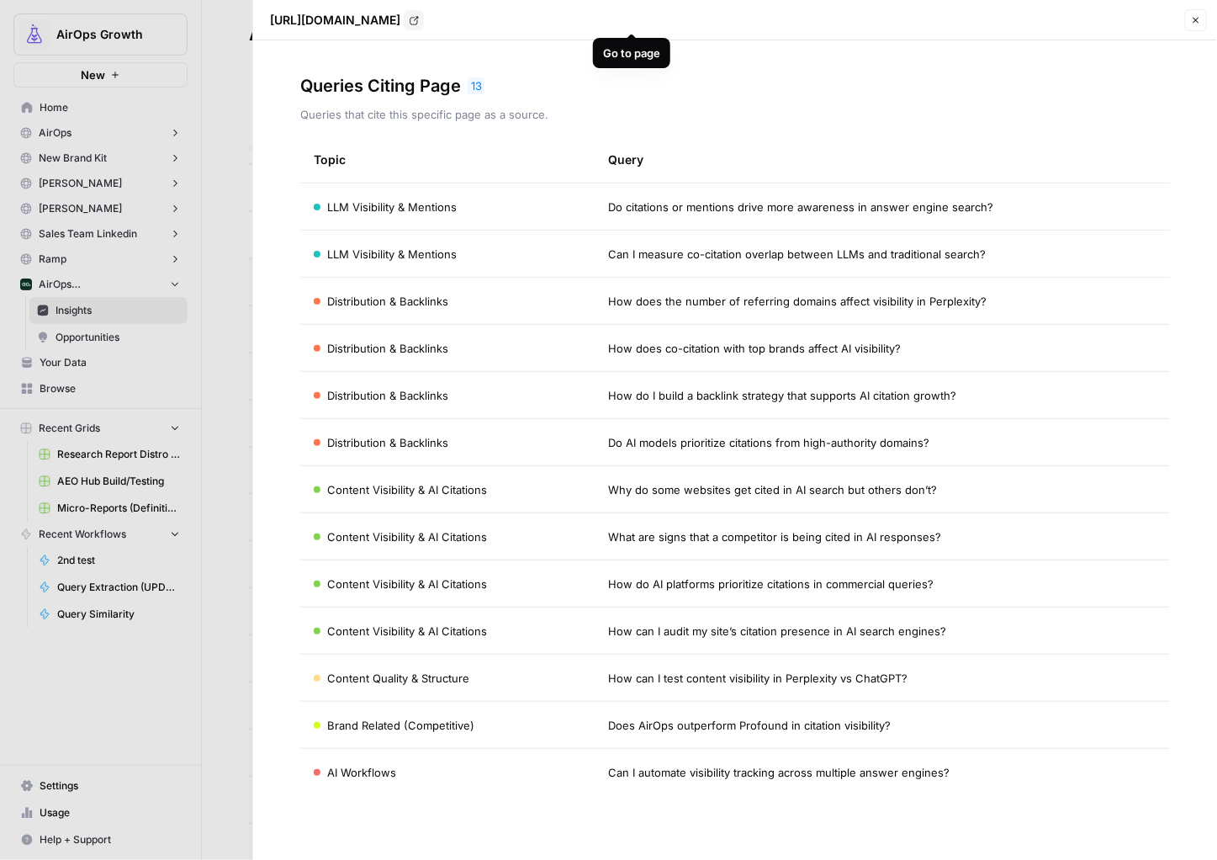
click at [424, 26] on link "Go to page" at bounding box center [414, 20] width 20 height 20
